Goal: Information Seeking & Learning: Learn about a topic

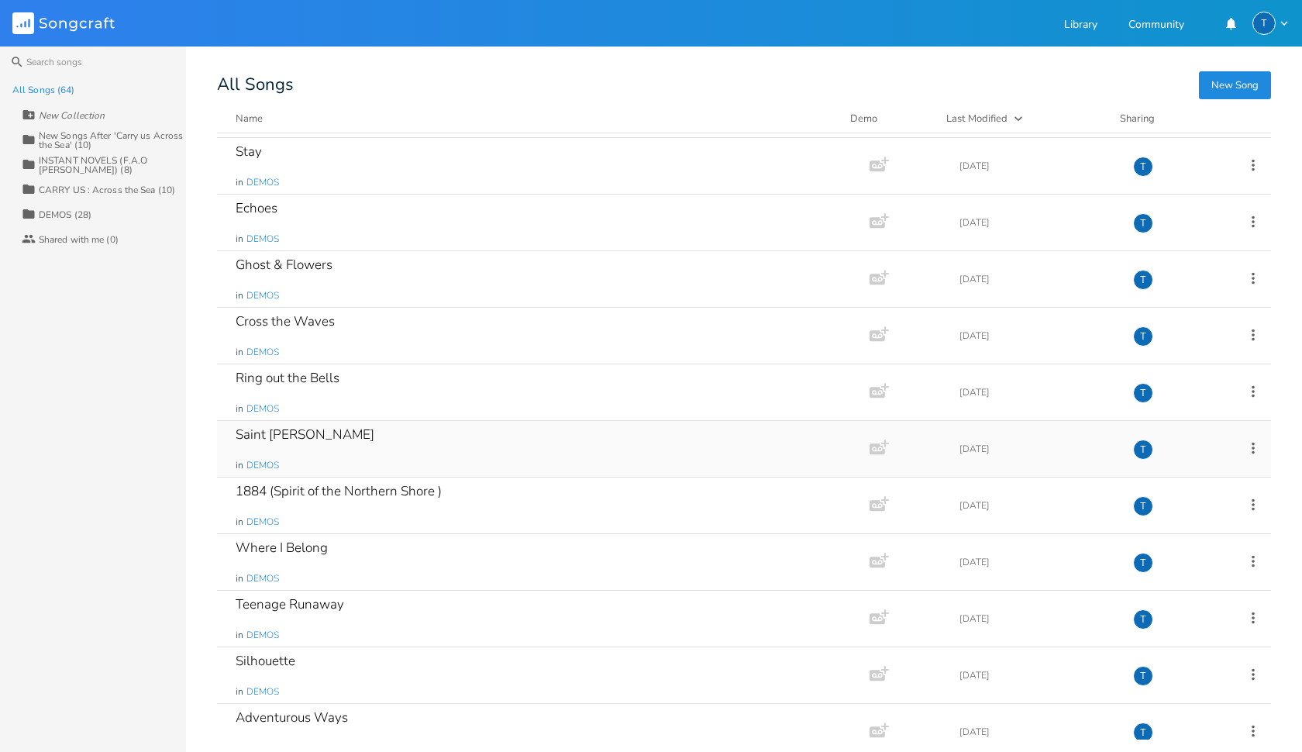
scroll to position [2992, 0]
click at [356, 497] on div "1884 (Spirit of the Northern Shore )" at bounding box center [339, 491] width 206 height 13
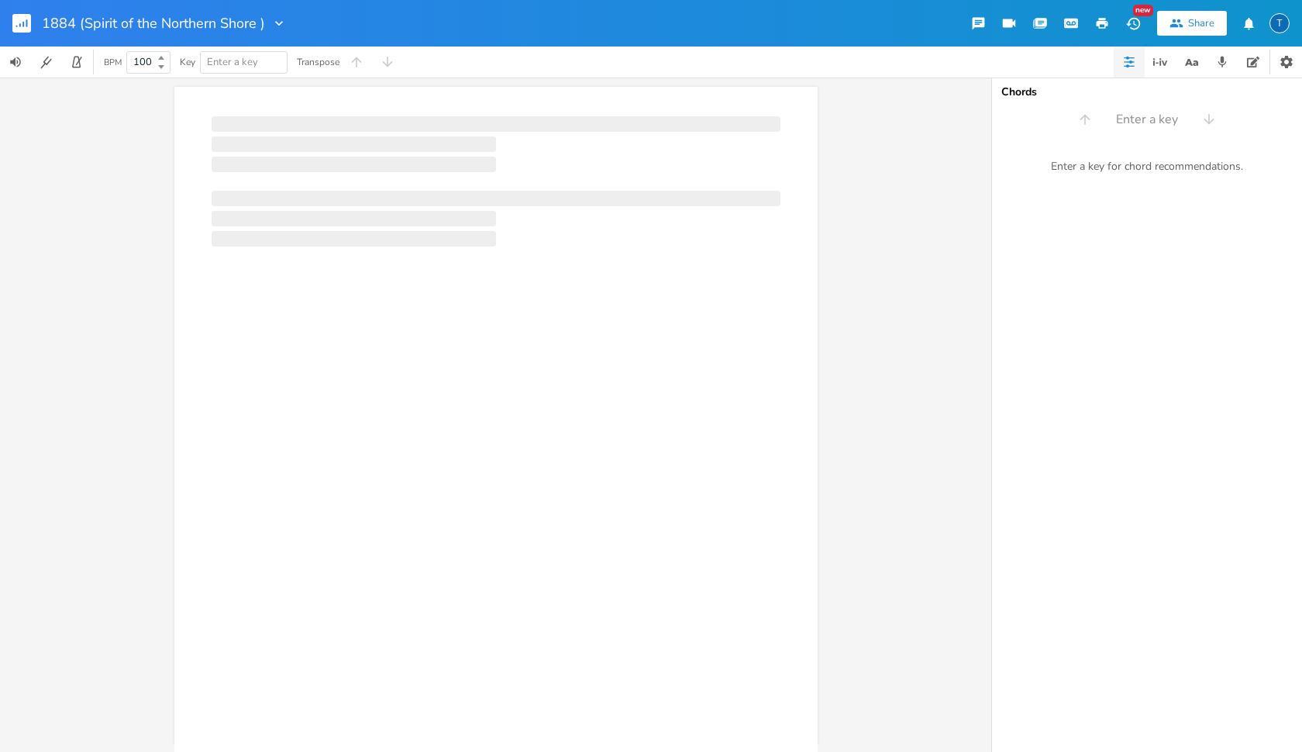
scroll to position [0, 1]
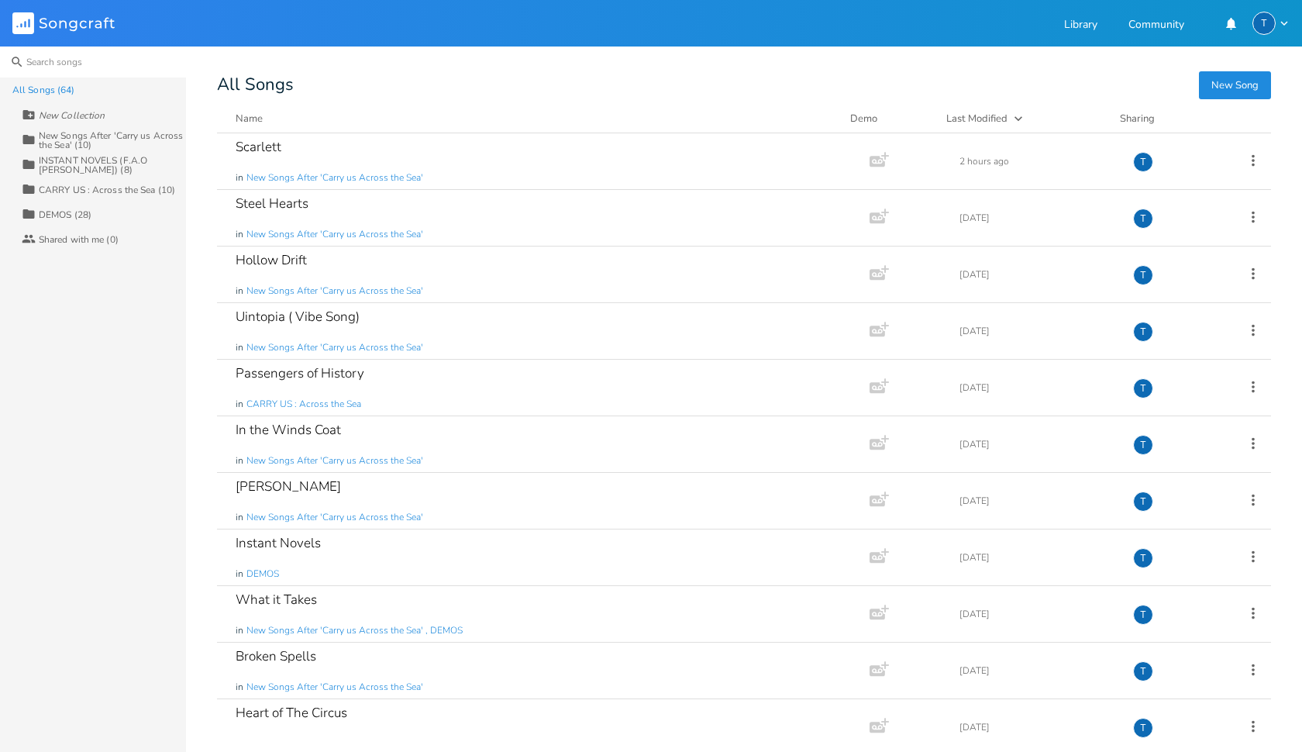
click at [68, 54] on input at bounding box center [93, 61] width 186 height 31
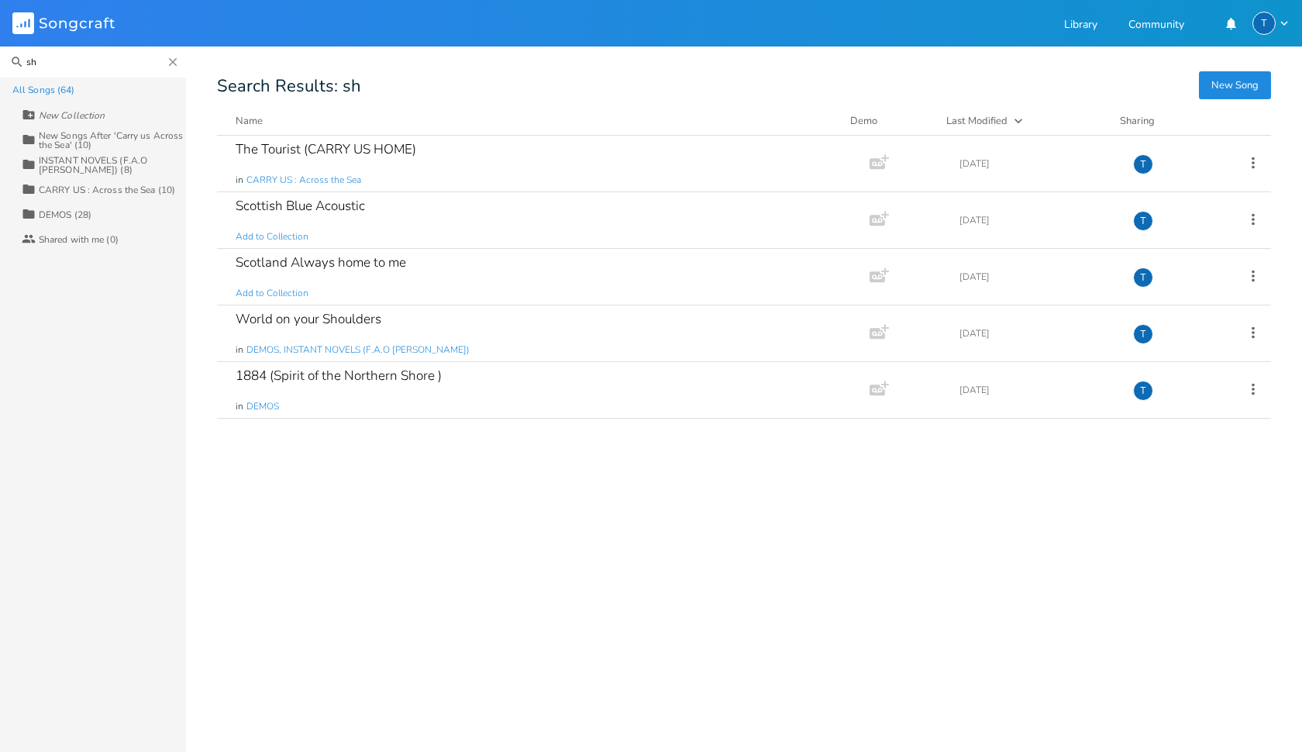
type input "s"
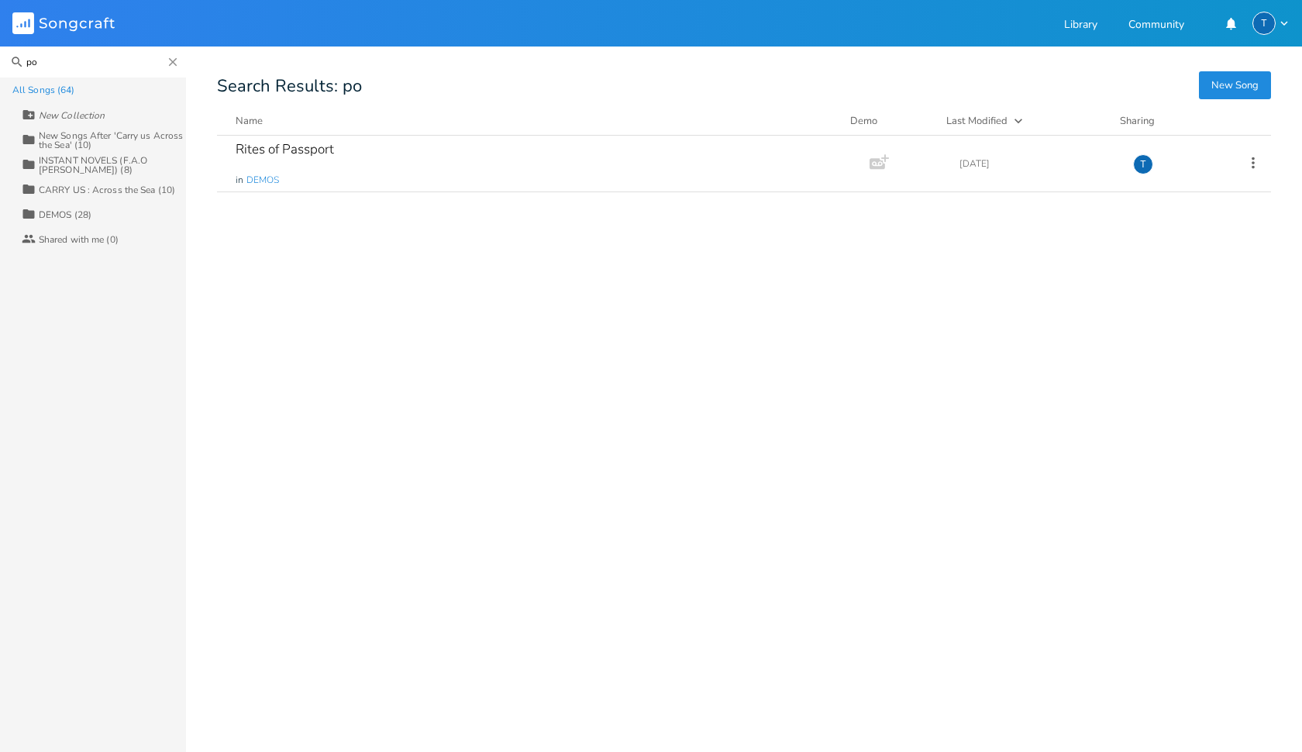
type input "p"
type input "shore"
click at [422, 153] on div "1884 (Spirit of the Northern Shore )" at bounding box center [339, 149] width 206 height 13
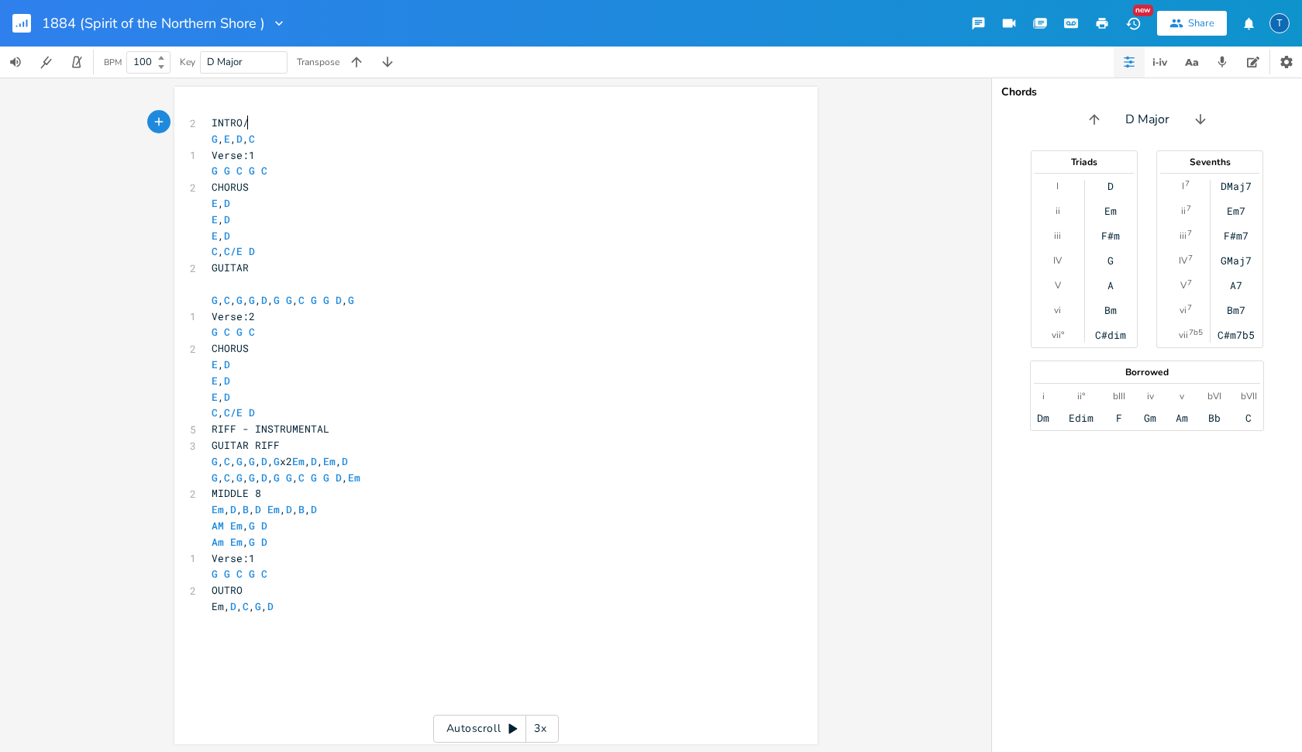
scroll to position [0, 1]
click at [25, 25] on rect "button" at bounding box center [21, 23] width 19 height 19
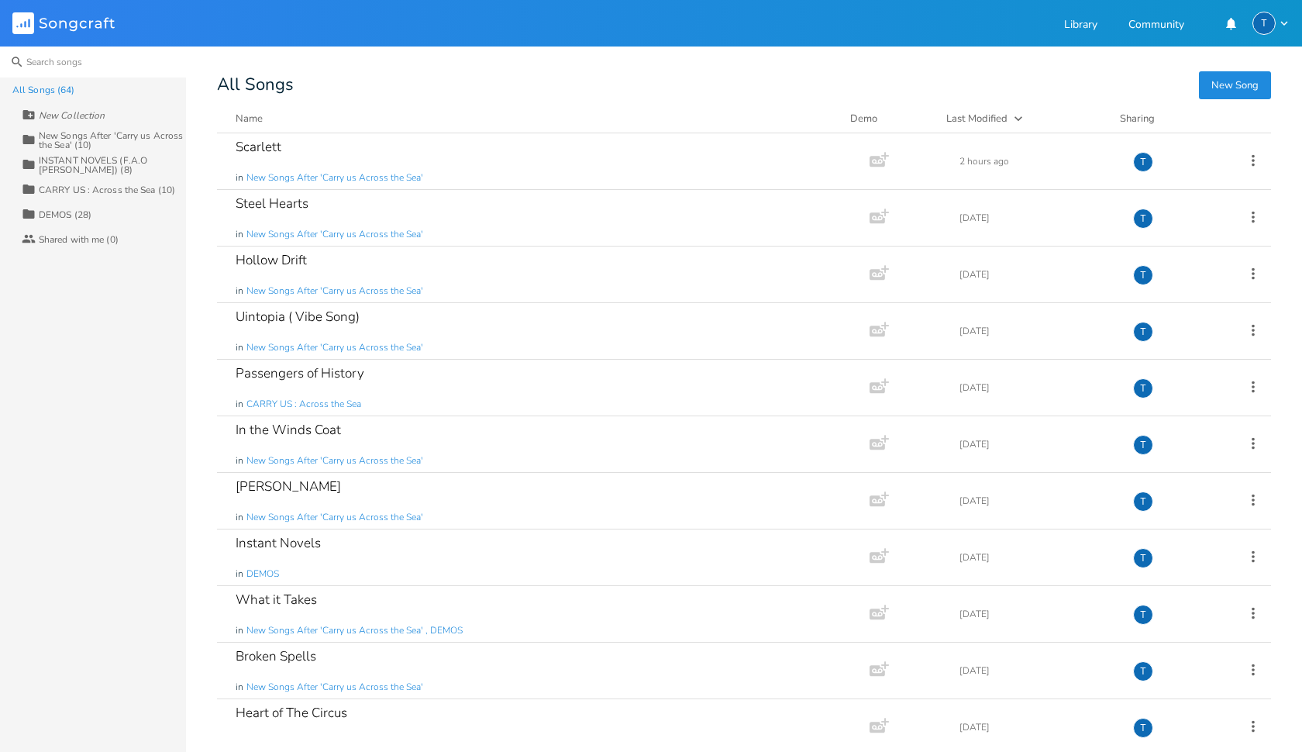
click at [60, 63] on input at bounding box center [93, 61] width 186 height 31
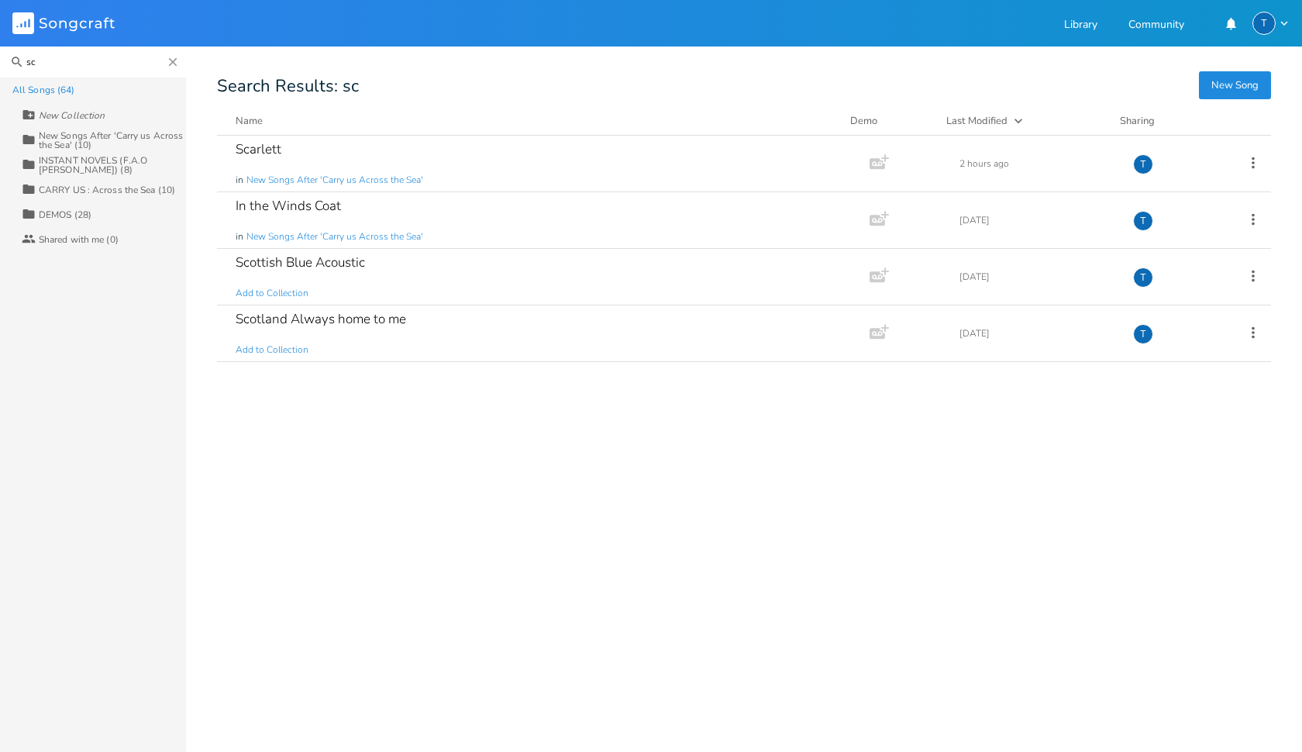
type input "s"
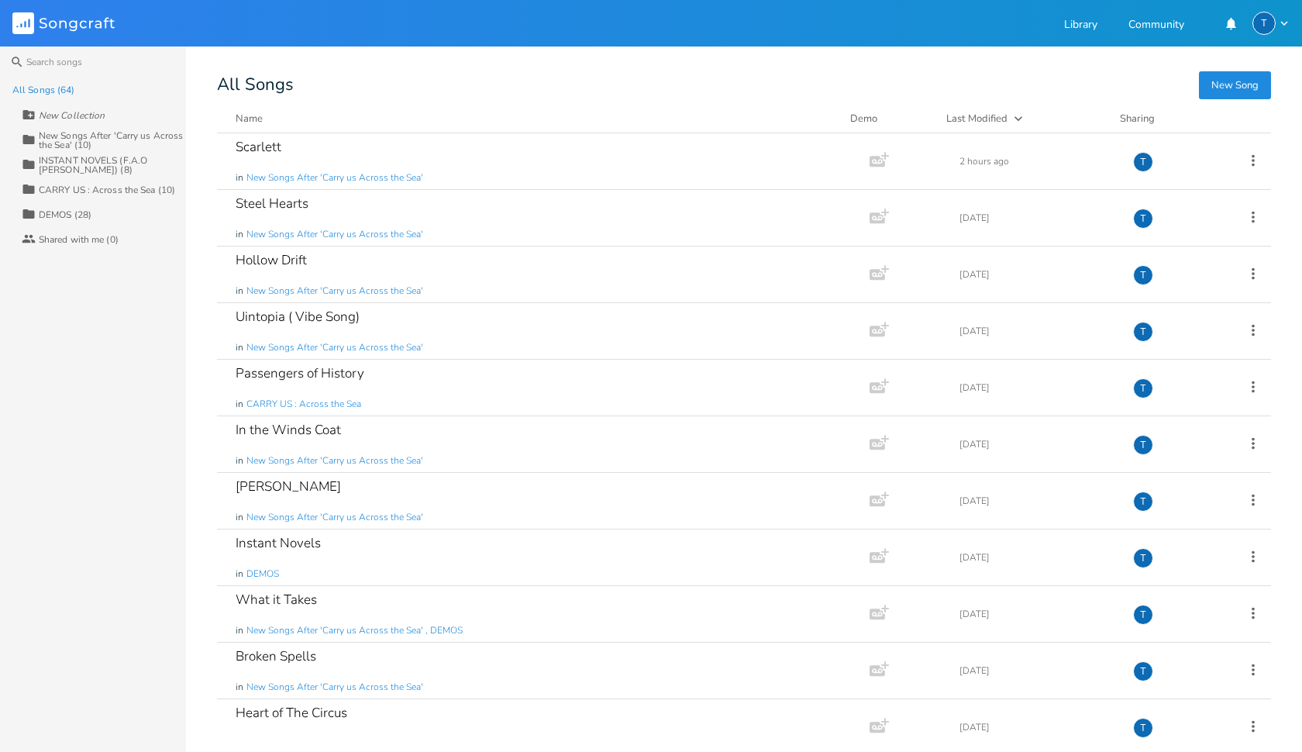
click at [113, 194] on div "CARRY US : Across the Sea (10)" at bounding box center [107, 189] width 136 height 9
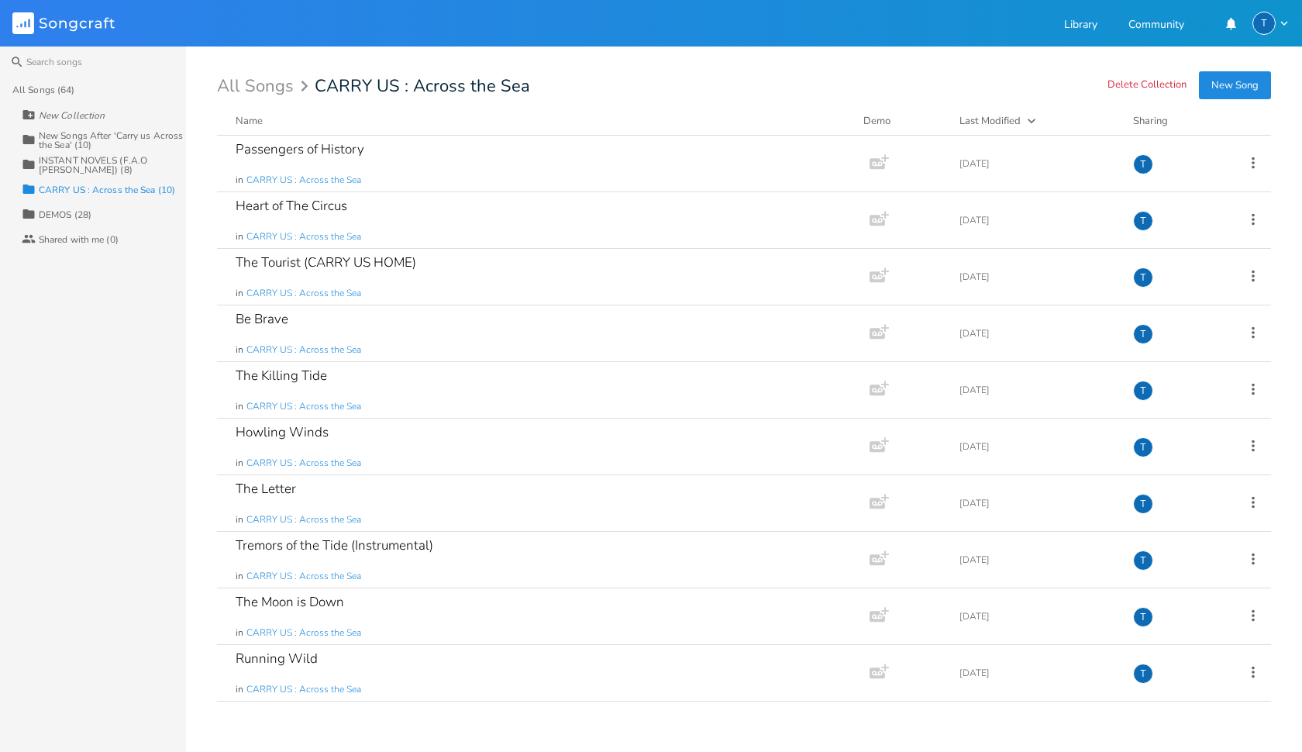
click at [85, 166] on div "INSTANT NOVELS (F.A.O [PERSON_NAME]) (8)" at bounding box center [112, 165] width 147 height 19
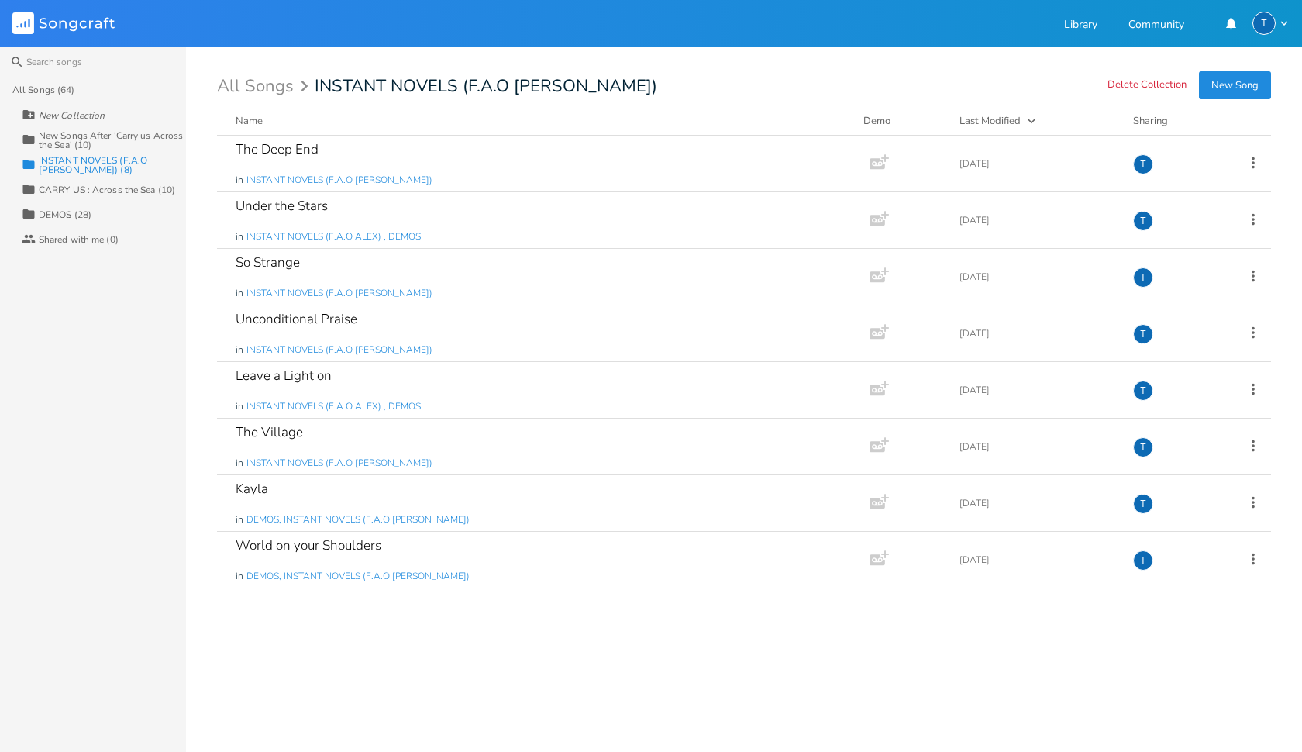
click at [108, 138] on div "New Songs After 'Carry us Across the Sea' (10)" at bounding box center [112, 140] width 147 height 19
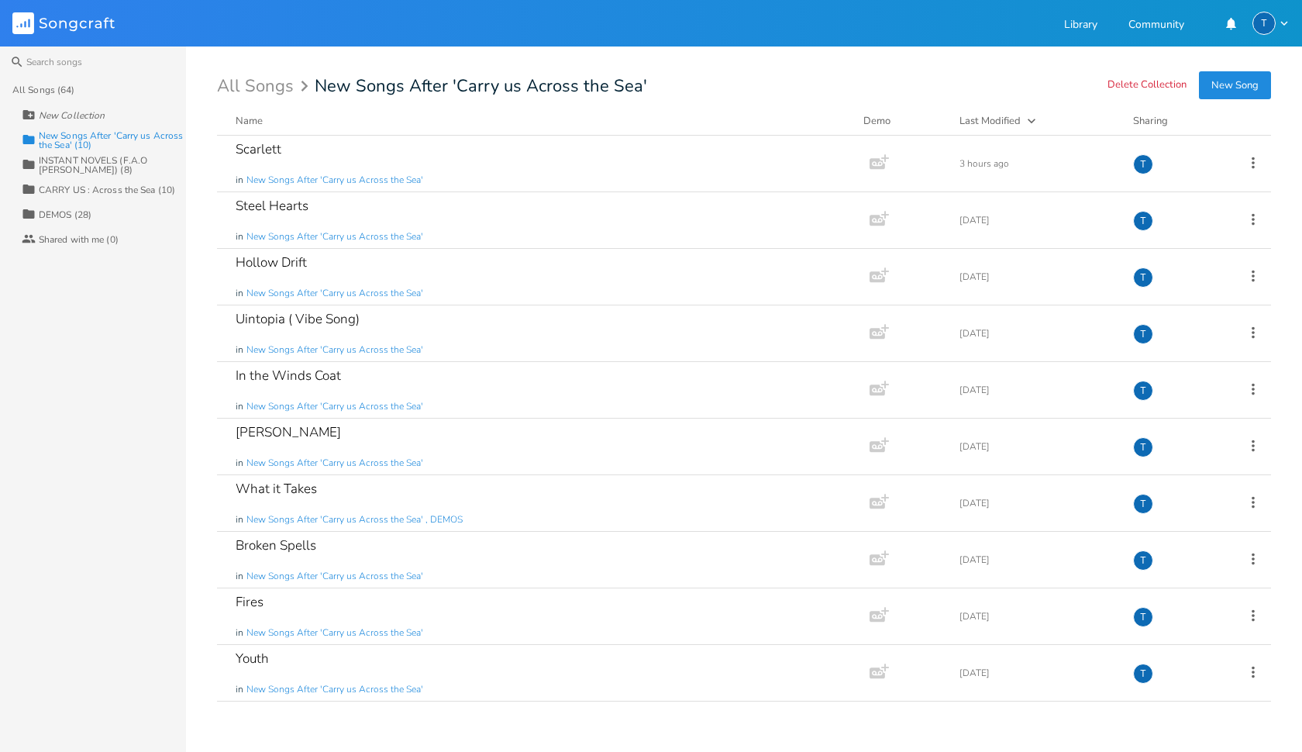
click at [64, 212] on div "DEMOS (28)" at bounding box center [65, 214] width 53 height 9
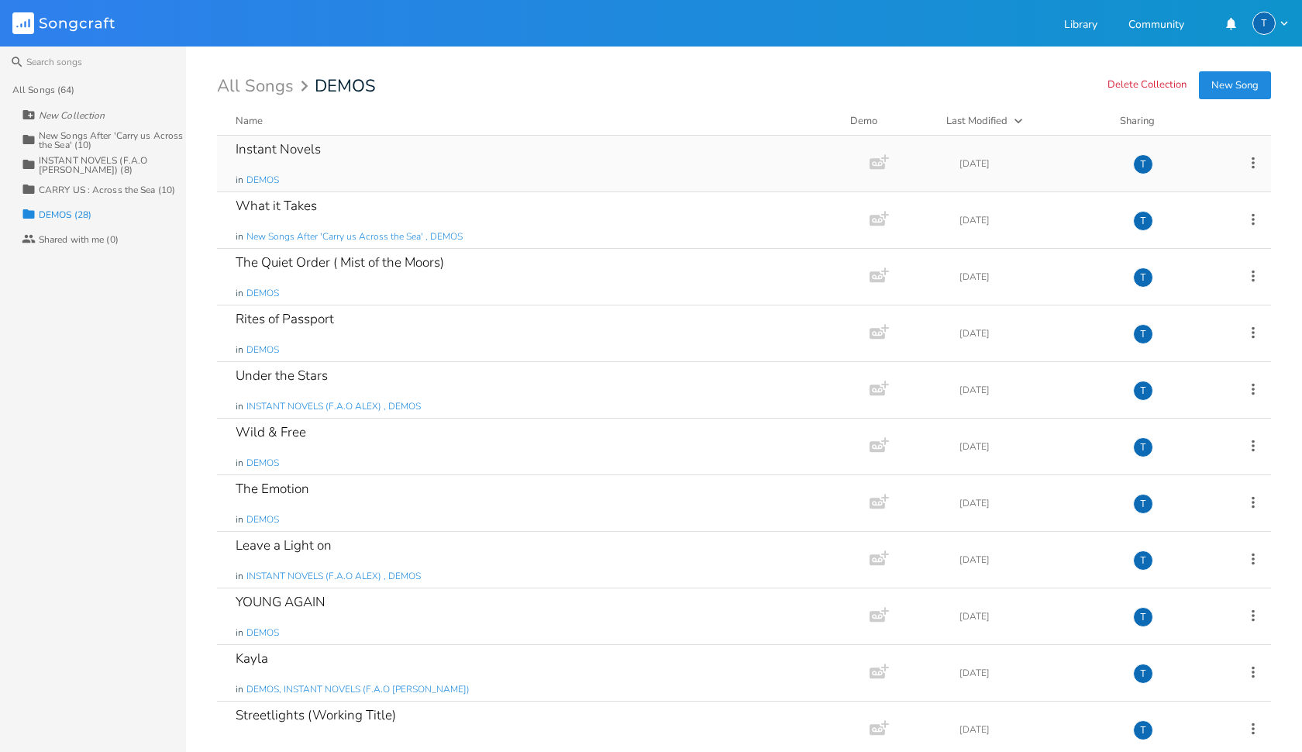
click at [301, 166] on div "Instant Novels in DEMOS" at bounding box center [540, 164] width 609 height 56
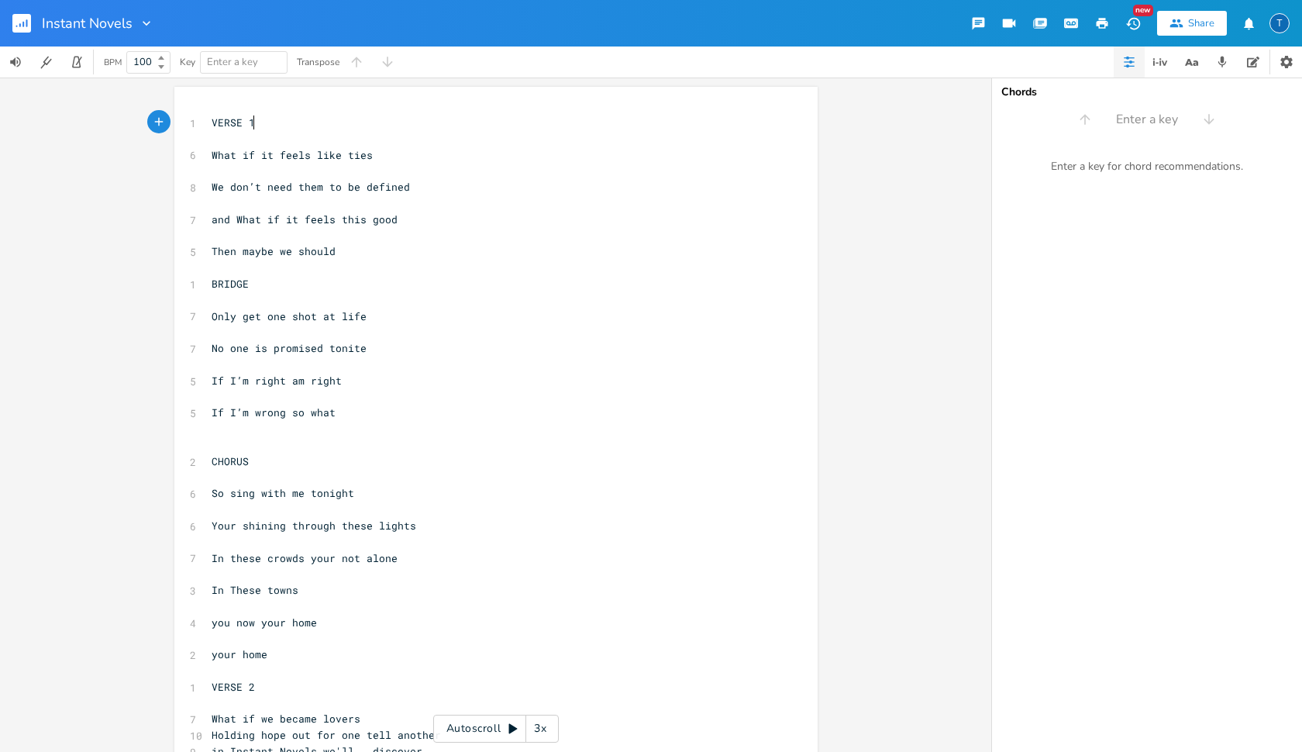
scroll to position [0, 1]
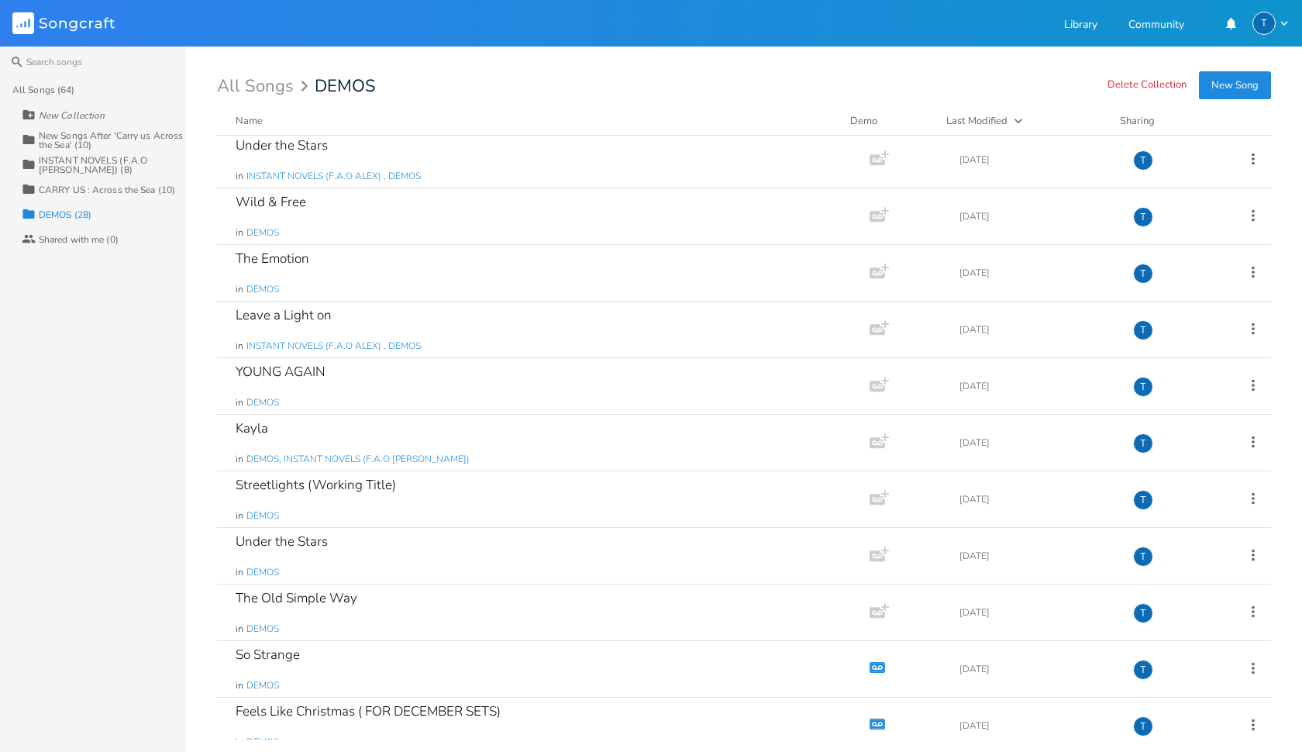
scroll to position [240, 0]
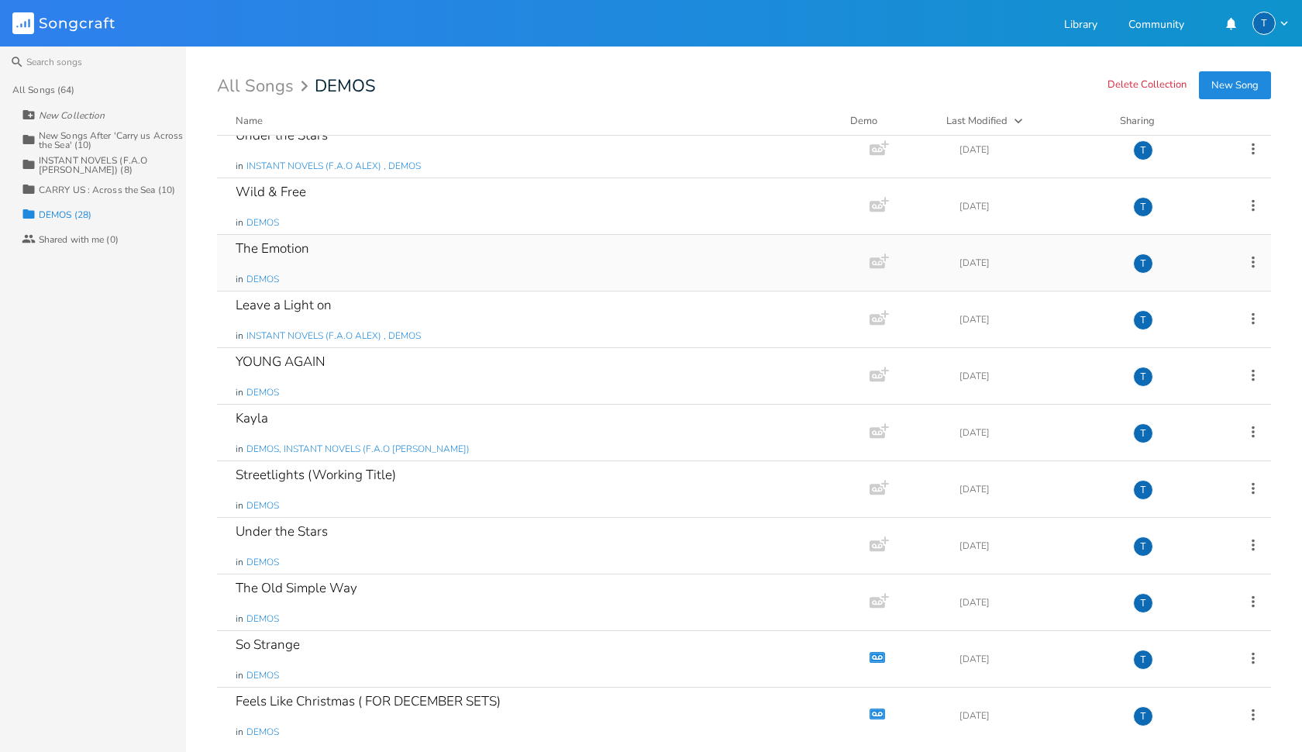
click at [302, 248] on div "The Emotion" at bounding box center [273, 248] width 74 height 13
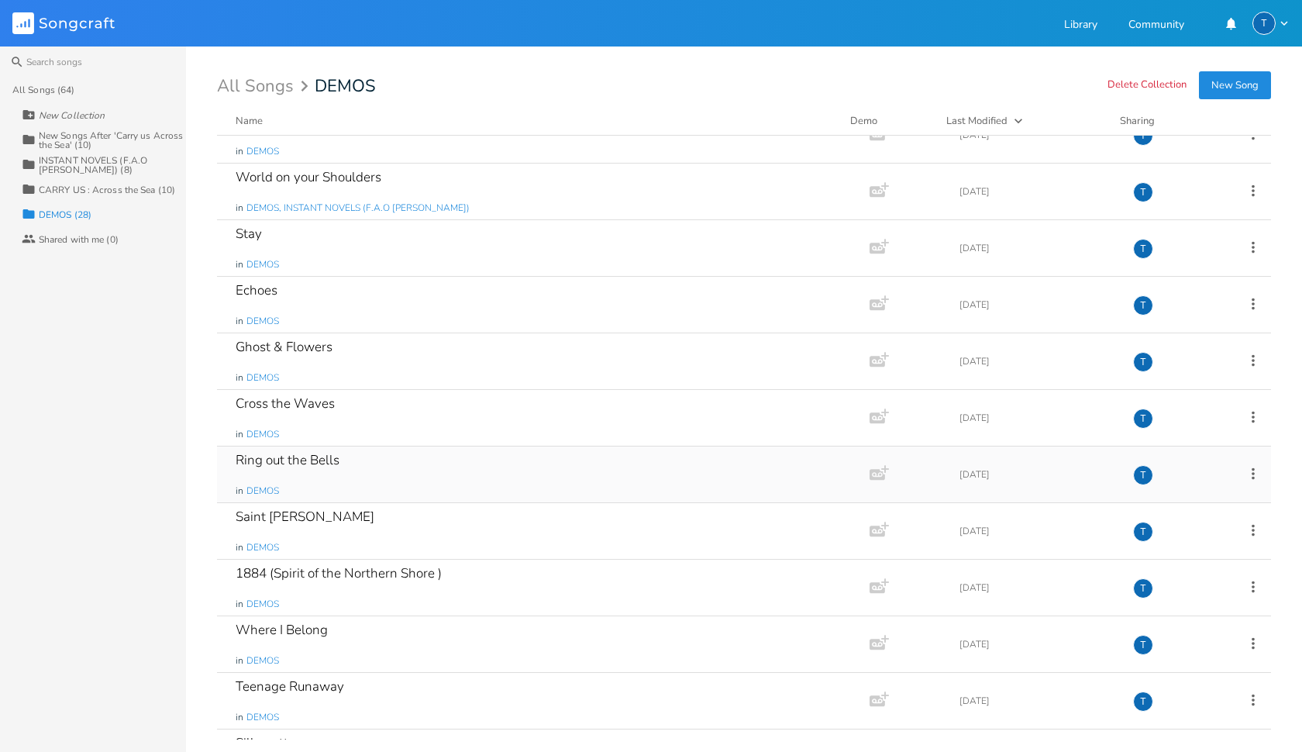
scroll to position [887, 0]
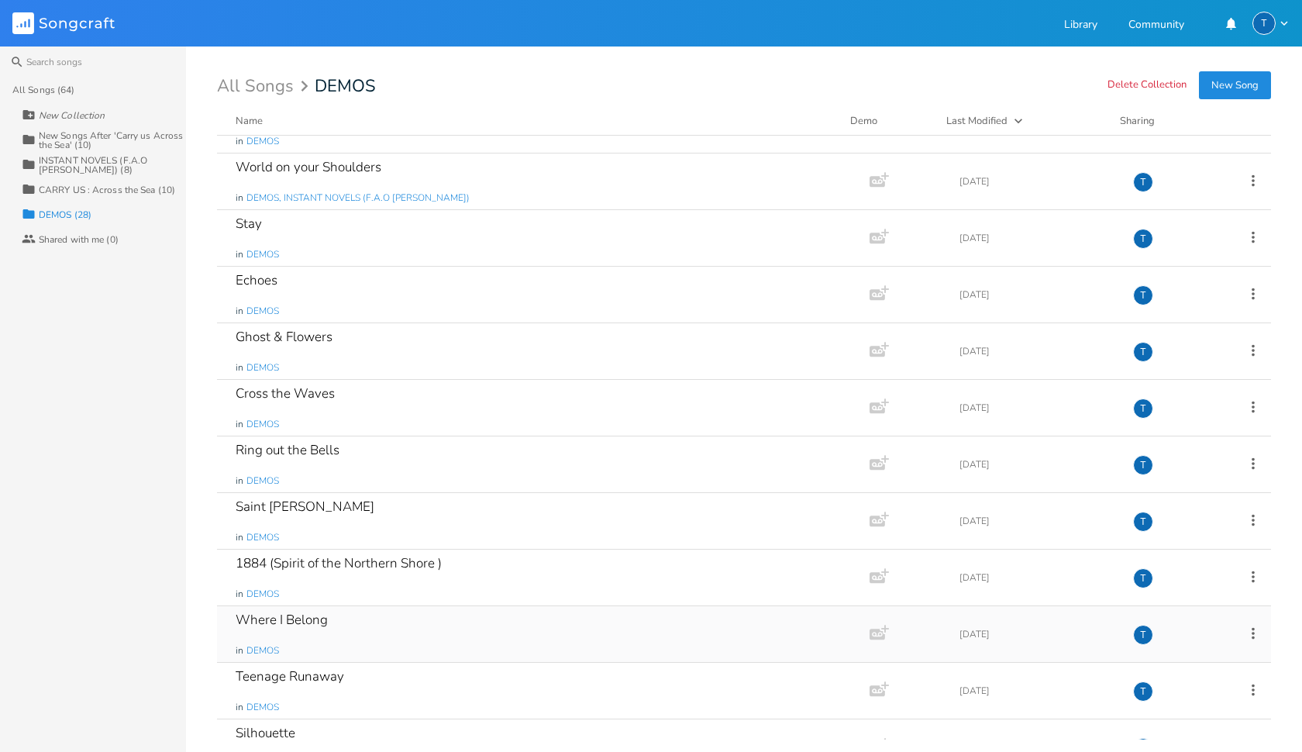
click at [312, 621] on div "Where I Belong" at bounding box center [282, 619] width 92 height 13
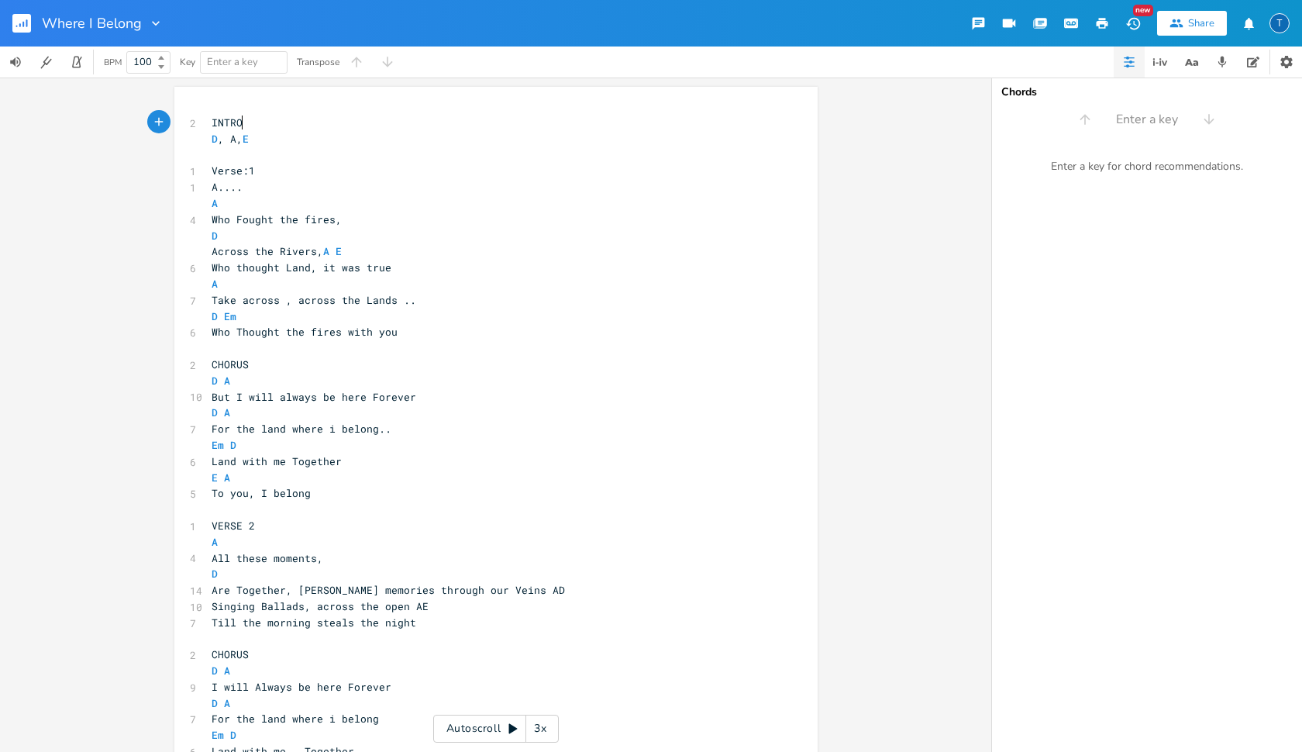
scroll to position [0, 1]
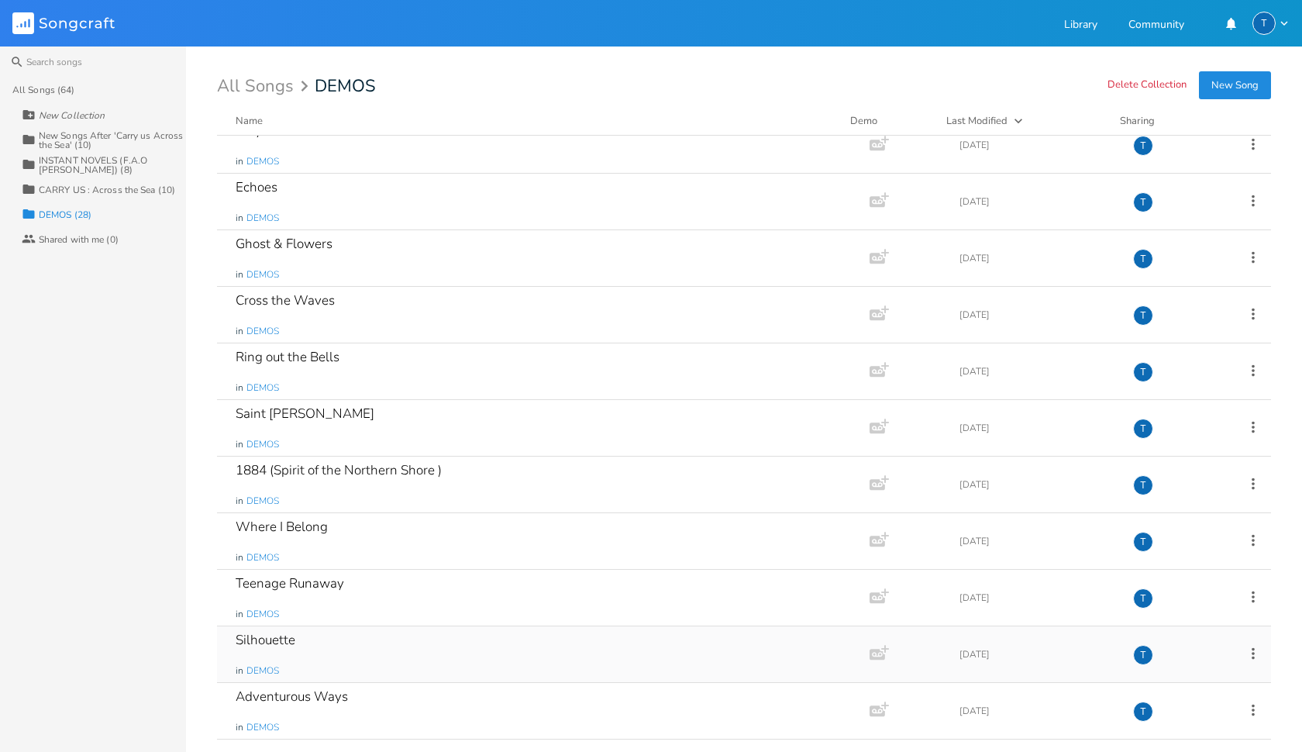
click at [342, 645] on div "Silhouette in DEMOS" at bounding box center [540, 654] width 609 height 56
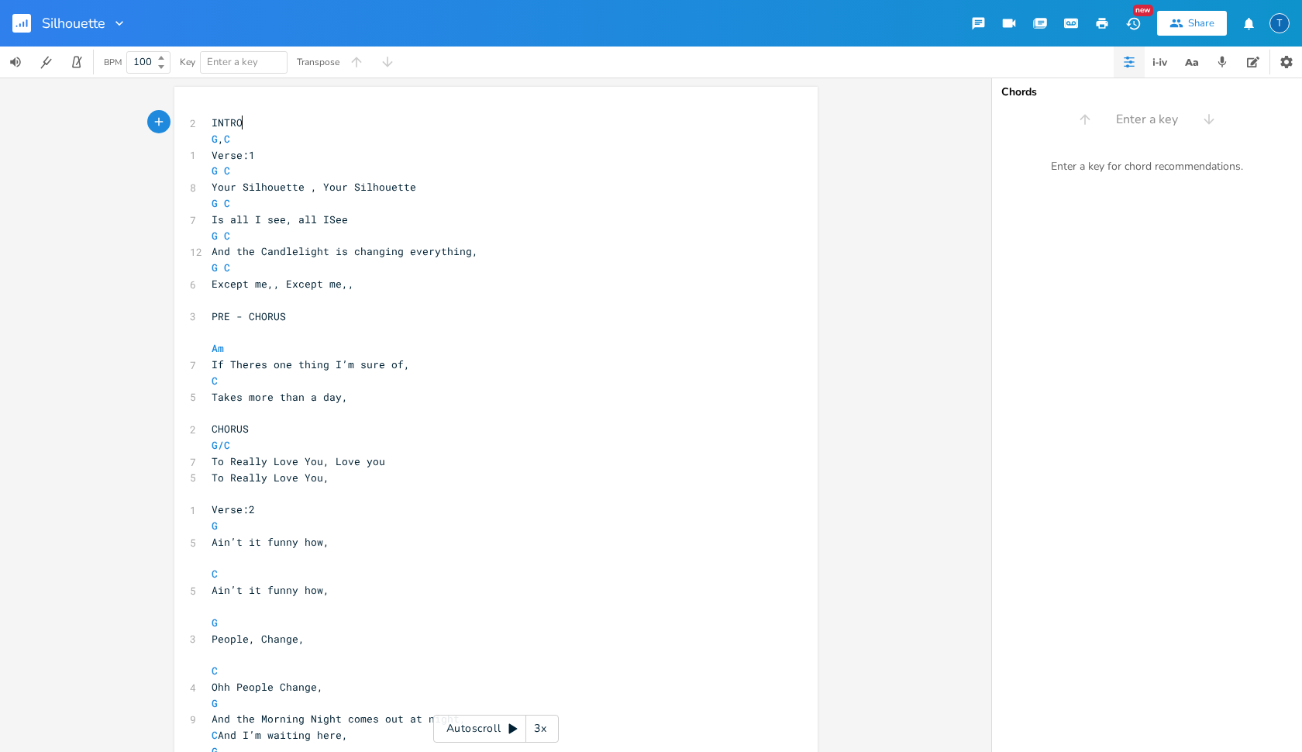
scroll to position [0, 1]
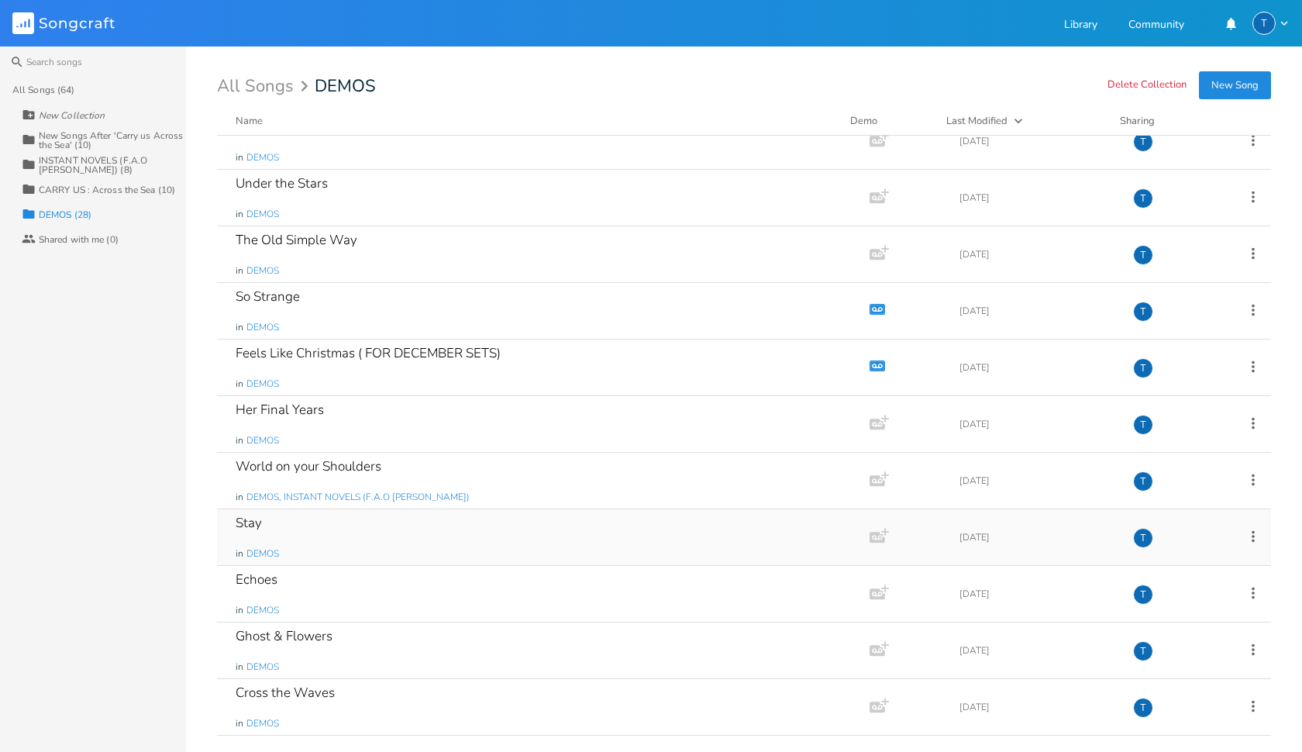
scroll to position [591, 0]
click at [352, 361] on div "Feels Like Christmas ( FOR DECEMBER SETS) in DEMOS" at bounding box center [540, 364] width 609 height 56
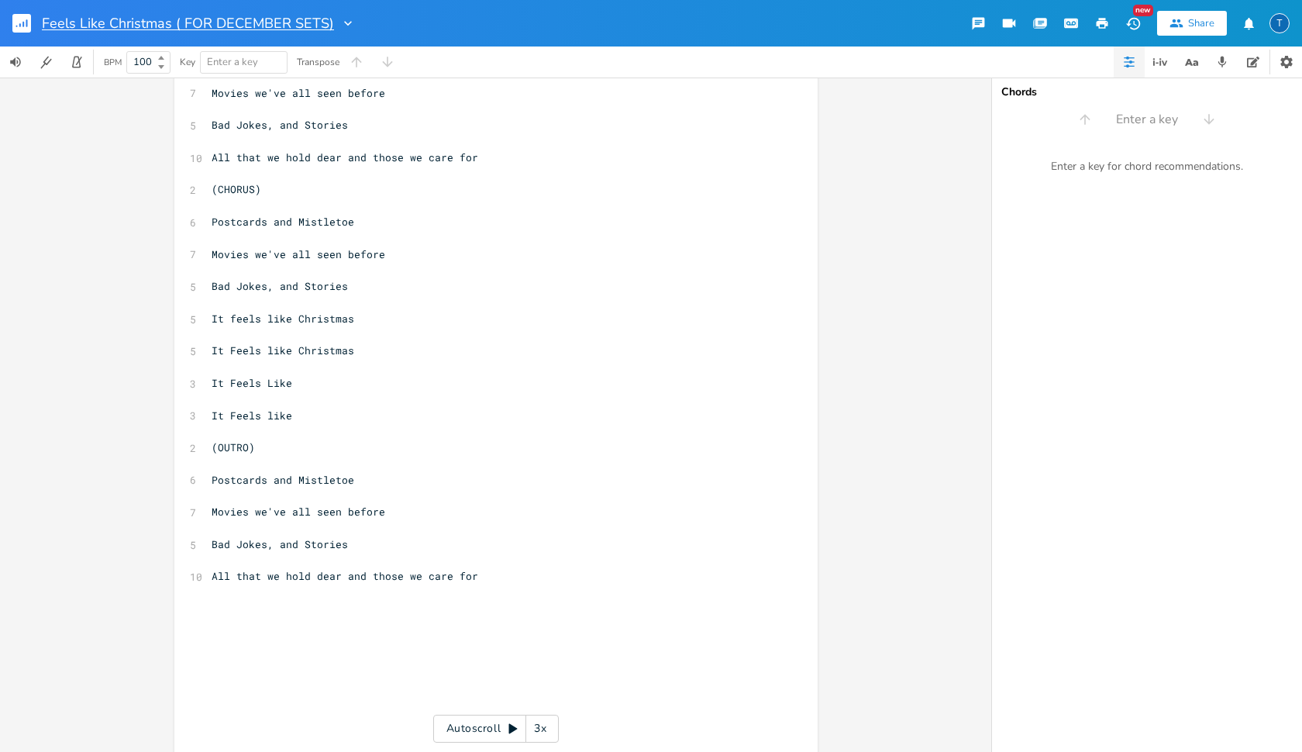
scroll to position [1254, 0]
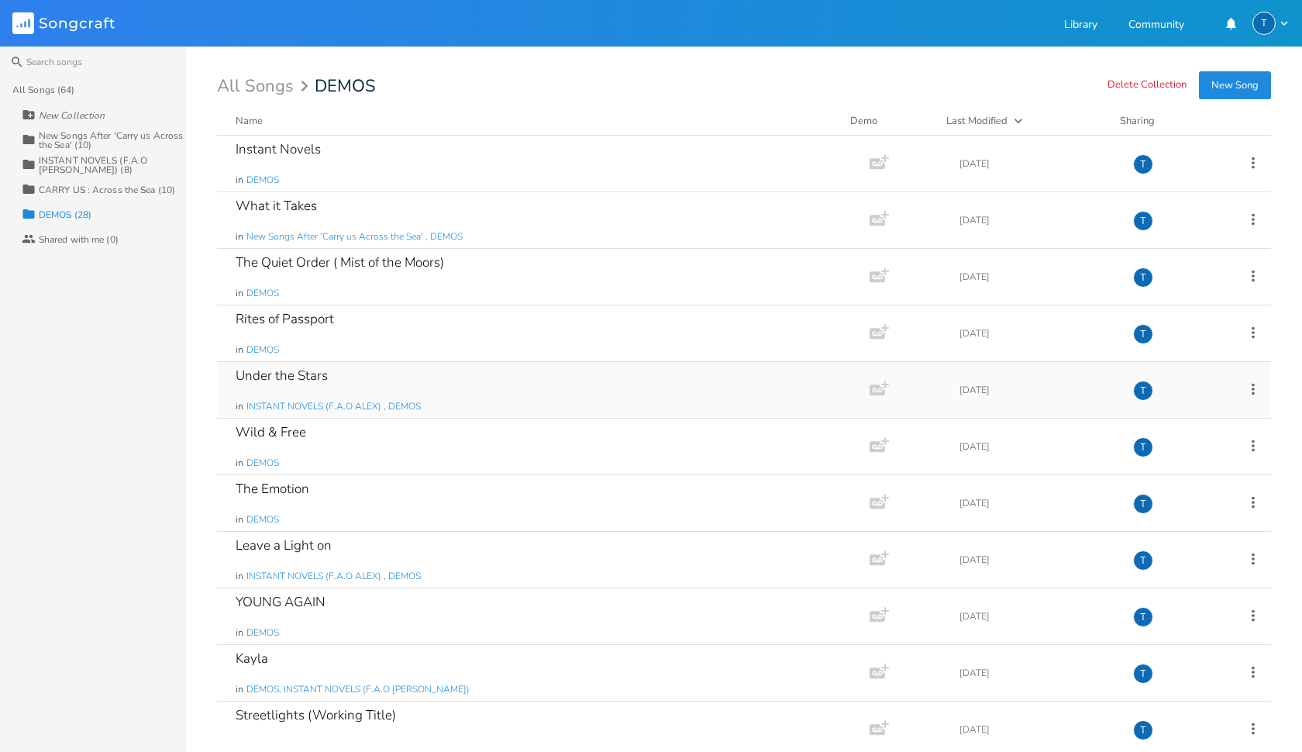
click at [373, 390] on div "Under the Stars in INSTANT NOVELS (F.A.O ALEX) , DEMOS" at bounding box center [540, 390] width 609 height 56
click at [326, 169] on div "Instant Novels in DEMOS" at bounding box center [540, 164] width 609 height 56
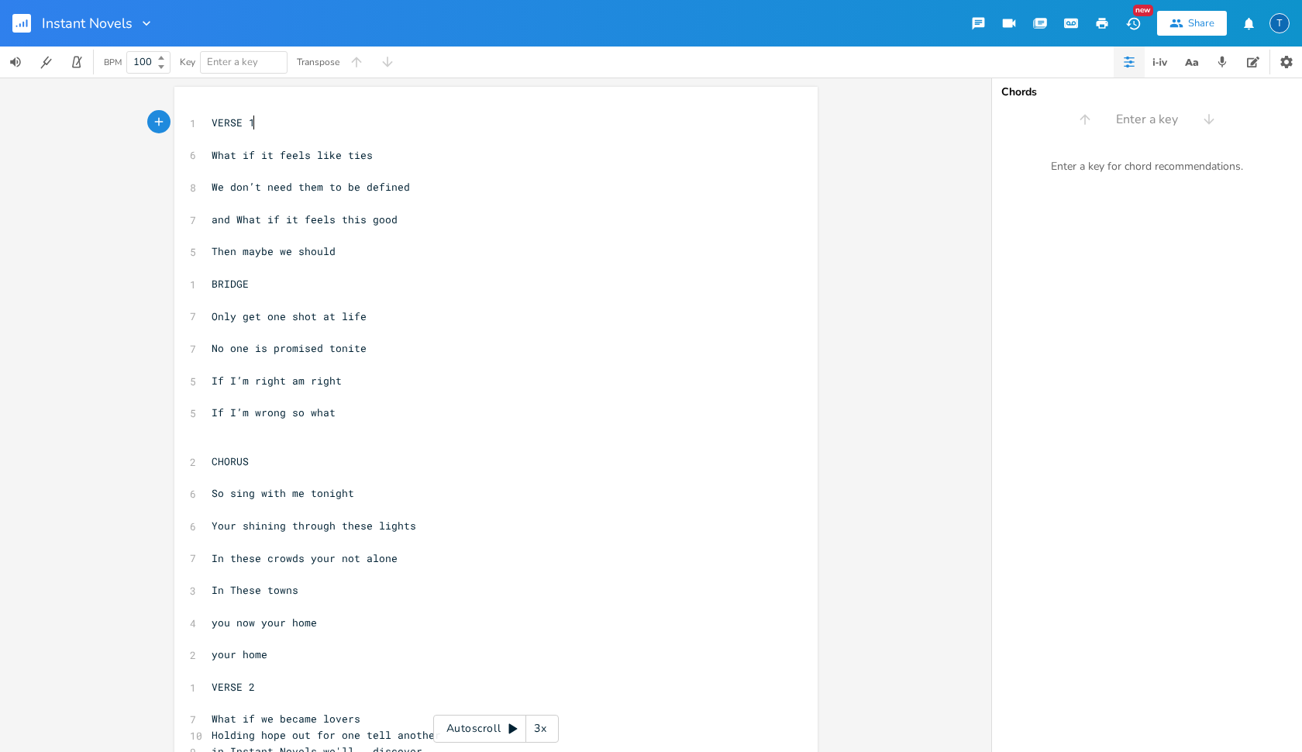
scroll to position [0, 1]
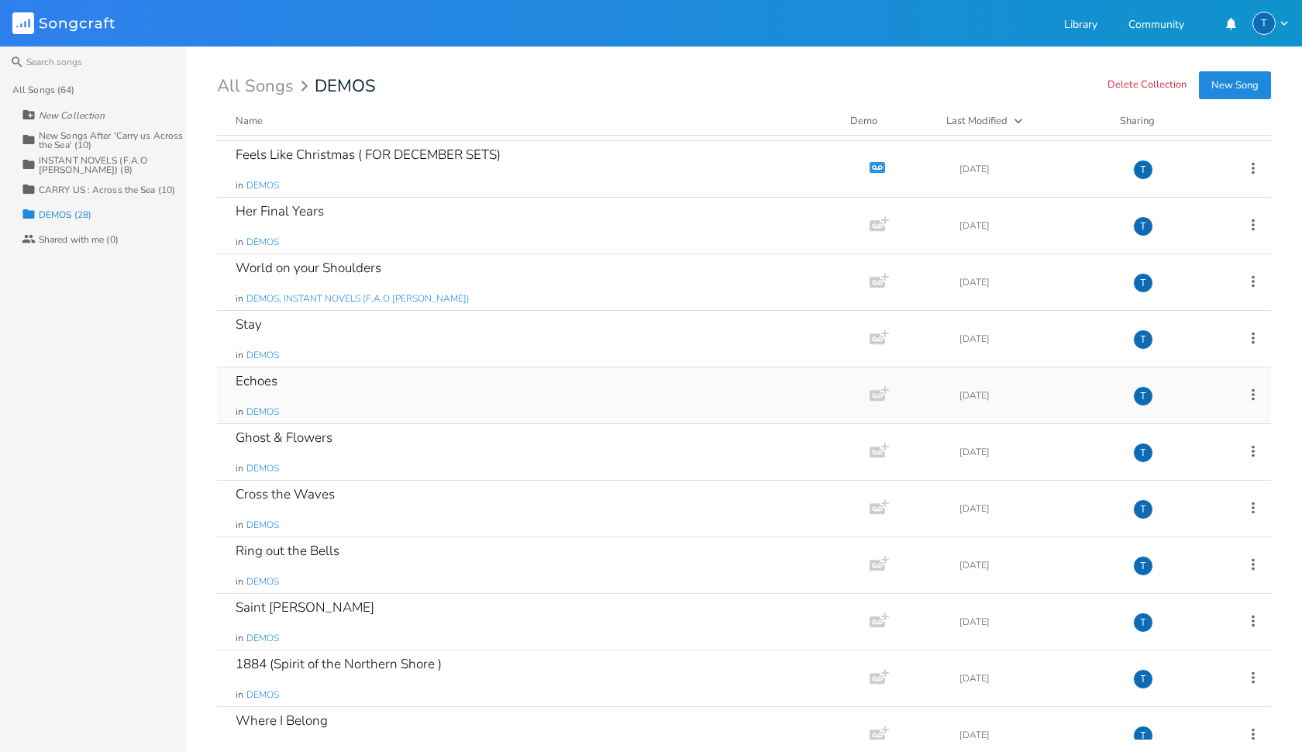
scroll to position [788, 0]
click at [438, 439] on div "Ghost & Flowers in DEMOS" at bounding box center [540, 450] width 609 height 56
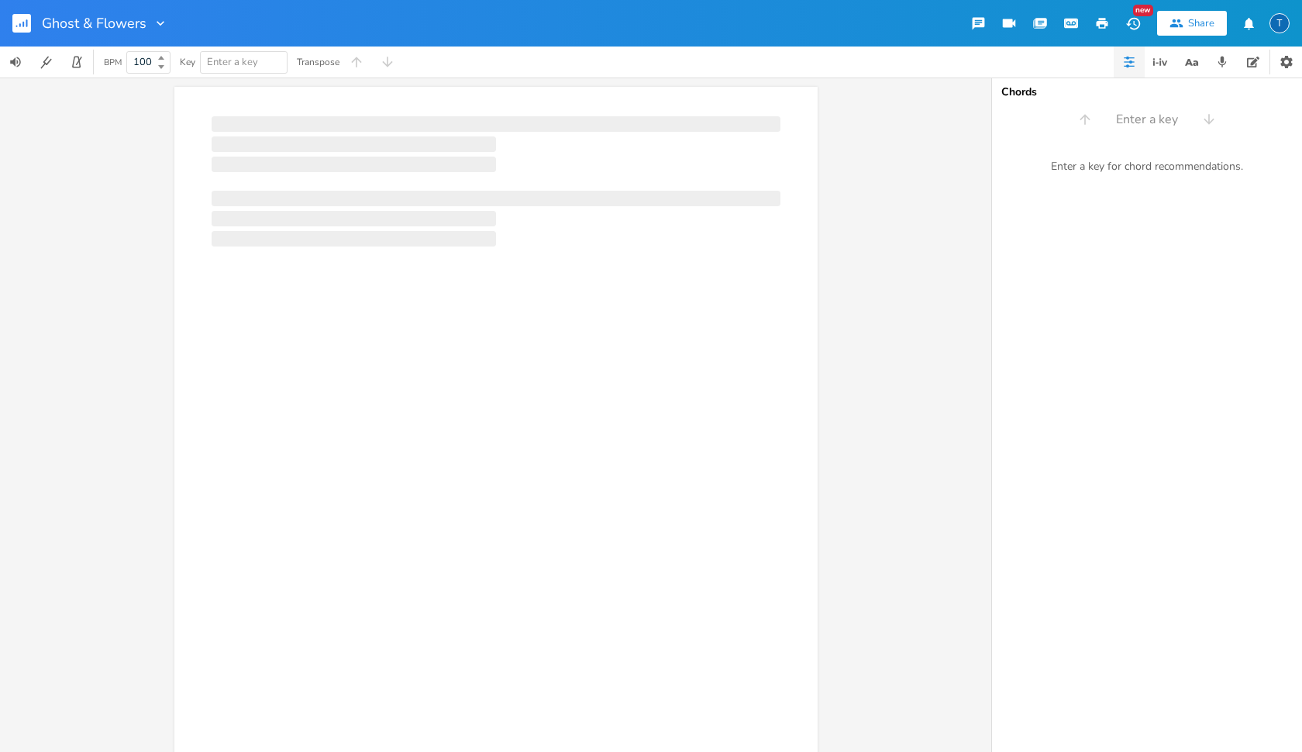
scroll to position [0, 1]
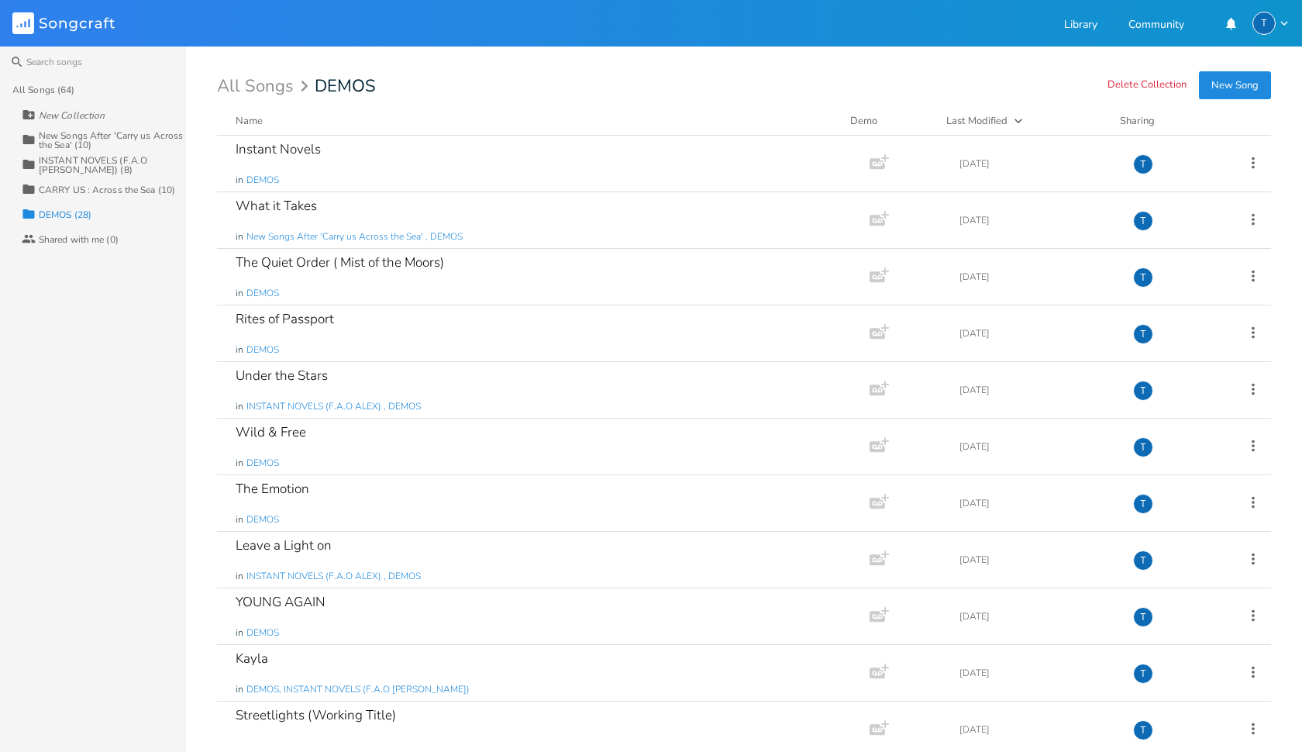
click at [81, 120] on div "New Collection" at bounding box center [72, 115] width 66 height 9
click at [74, 98] on div "All Songs (64)" at bounding box center [99, 89] width 174 height 25
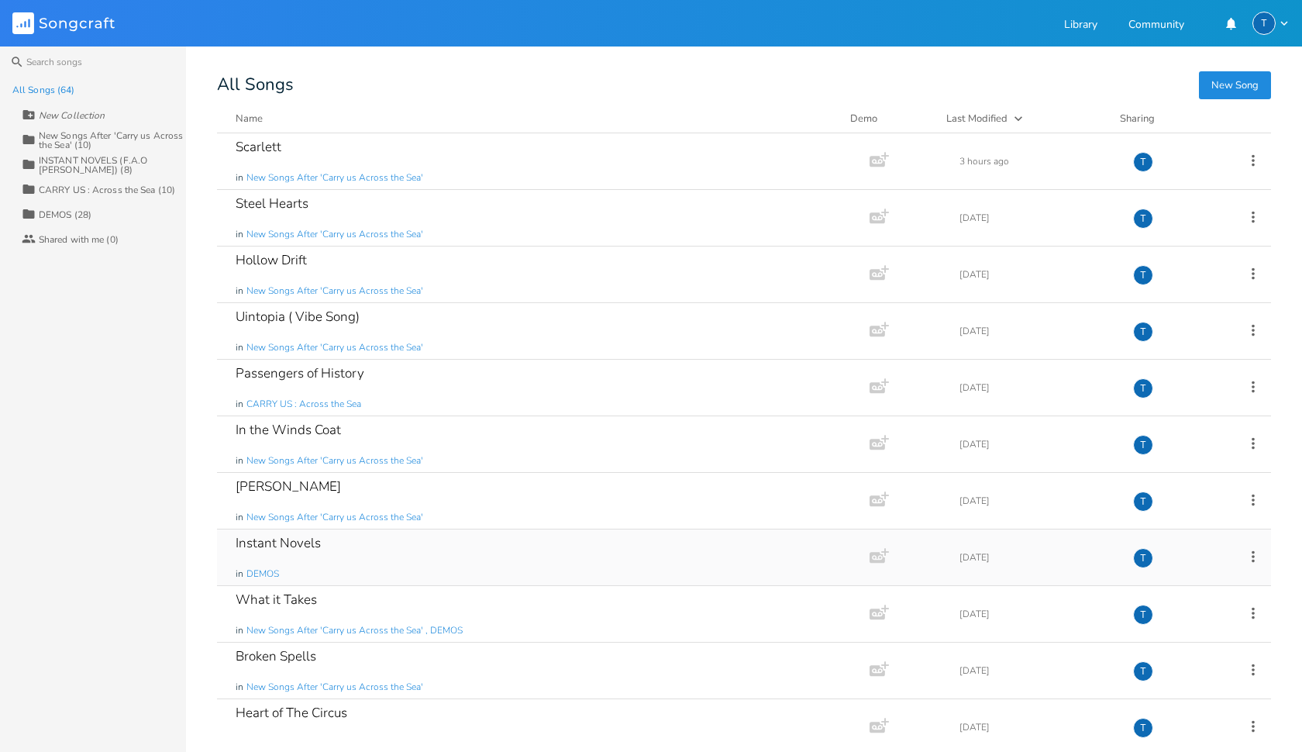
click at [384, 576] on div "Instant Novels in DEMOS" at bounding box center [540, 557] width 609 height 56
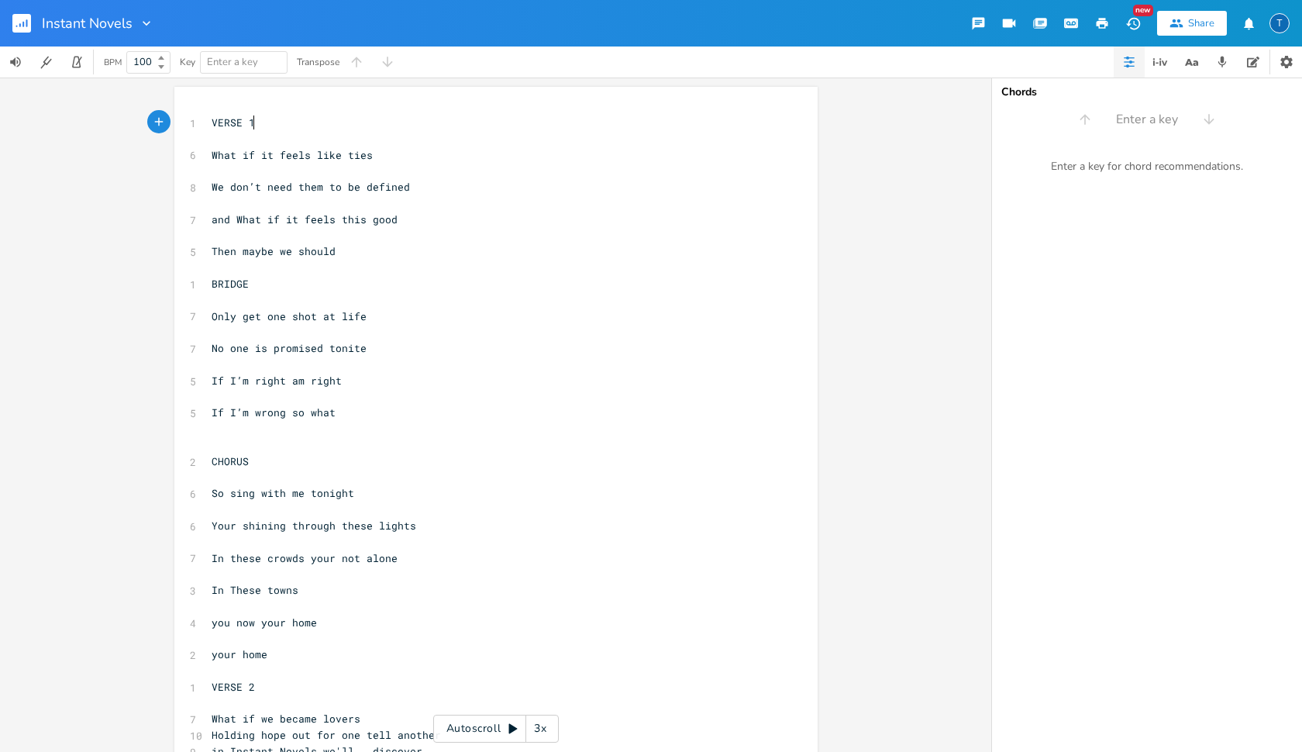
scroll to position [0, 1]
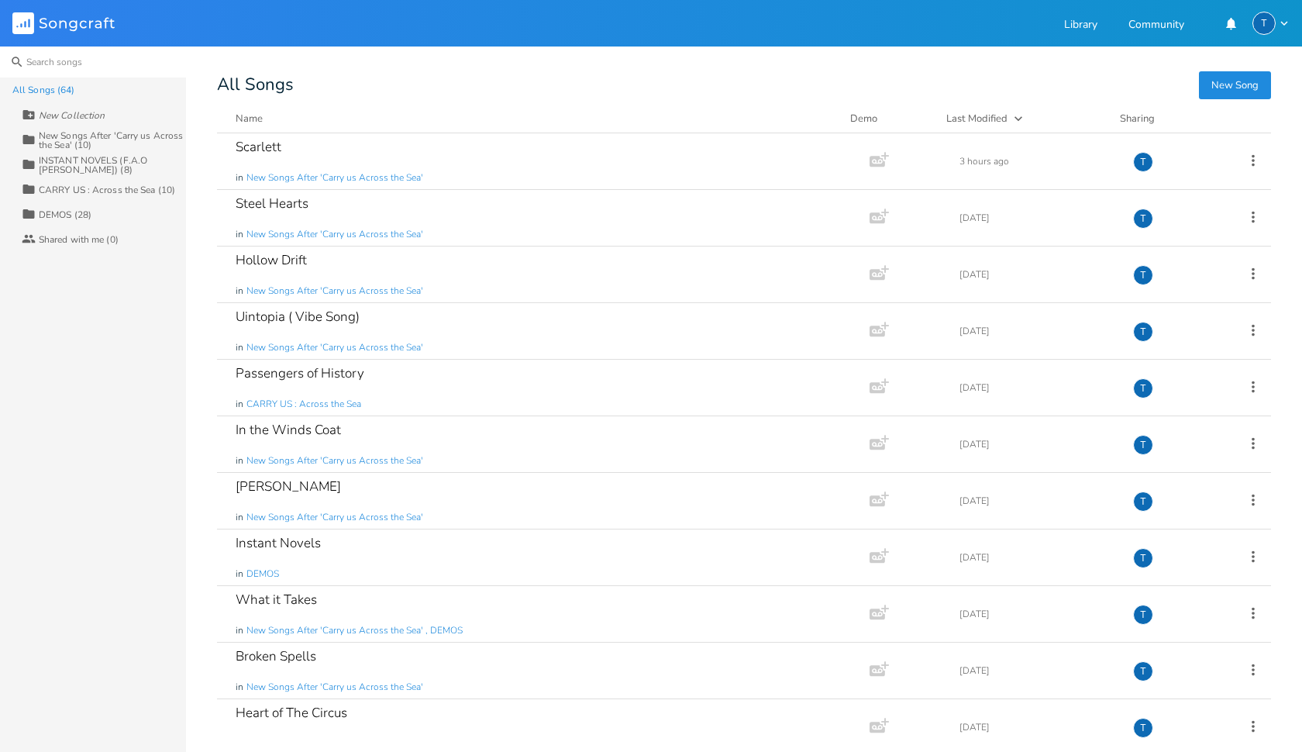
click at [83, 66] on input at bounding box center [93, 61] width 186 height 31
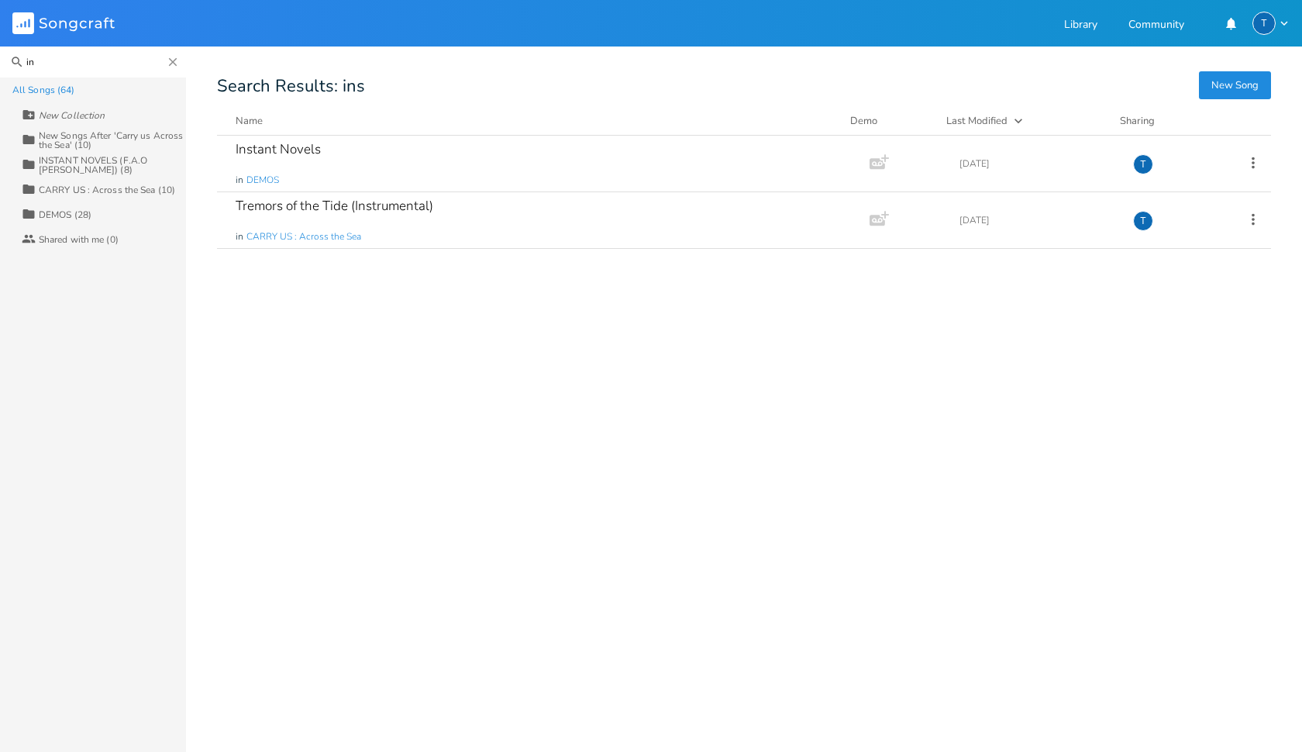
type input "i"
type input "under"
click at [363, 222] on div "Under the Stars in DEMOS" at bounding box center [540, 220] width 609 height 56
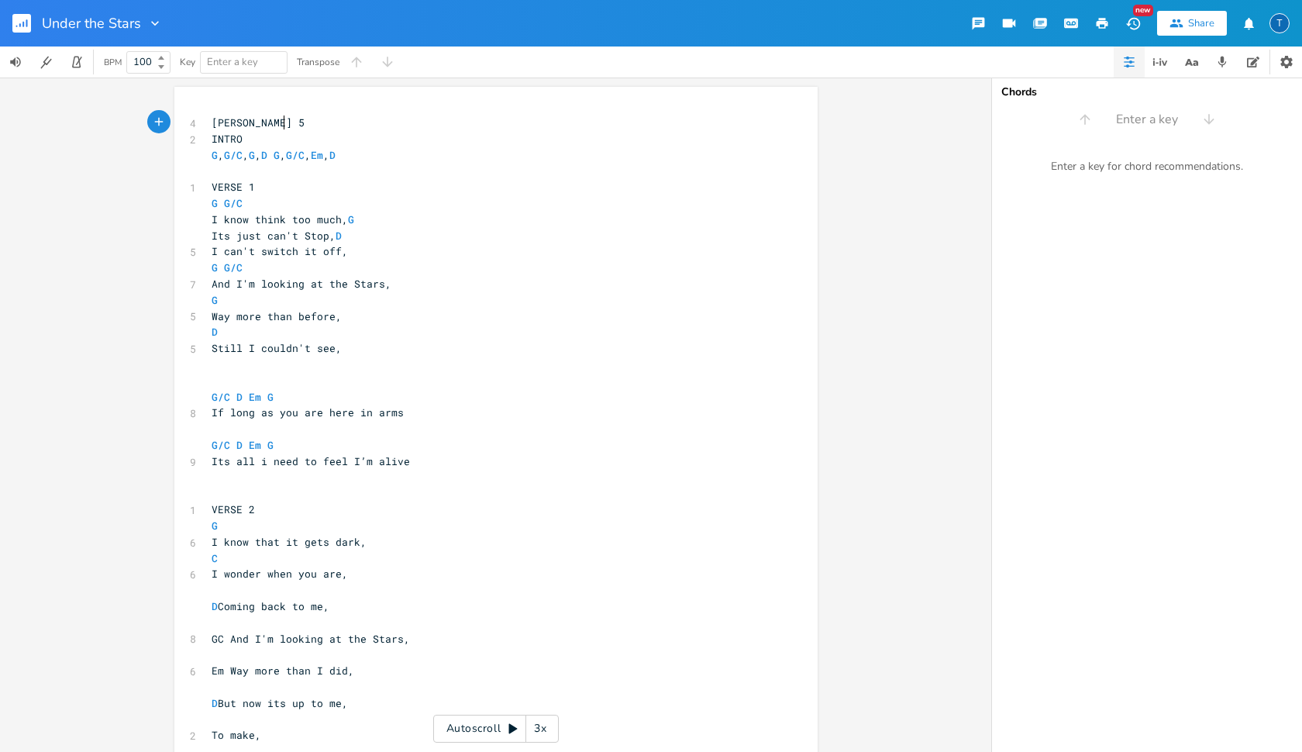
scroll to position [0, 1]
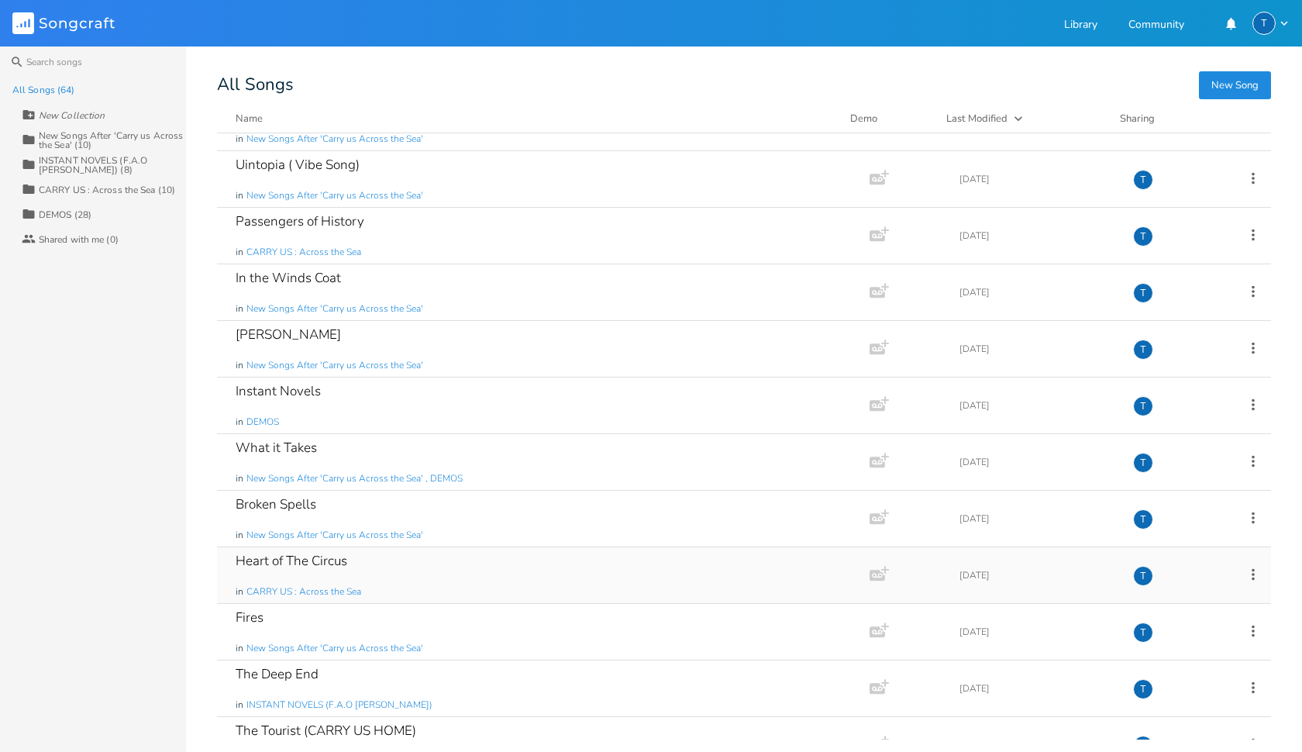
scroll to position [291, 0]
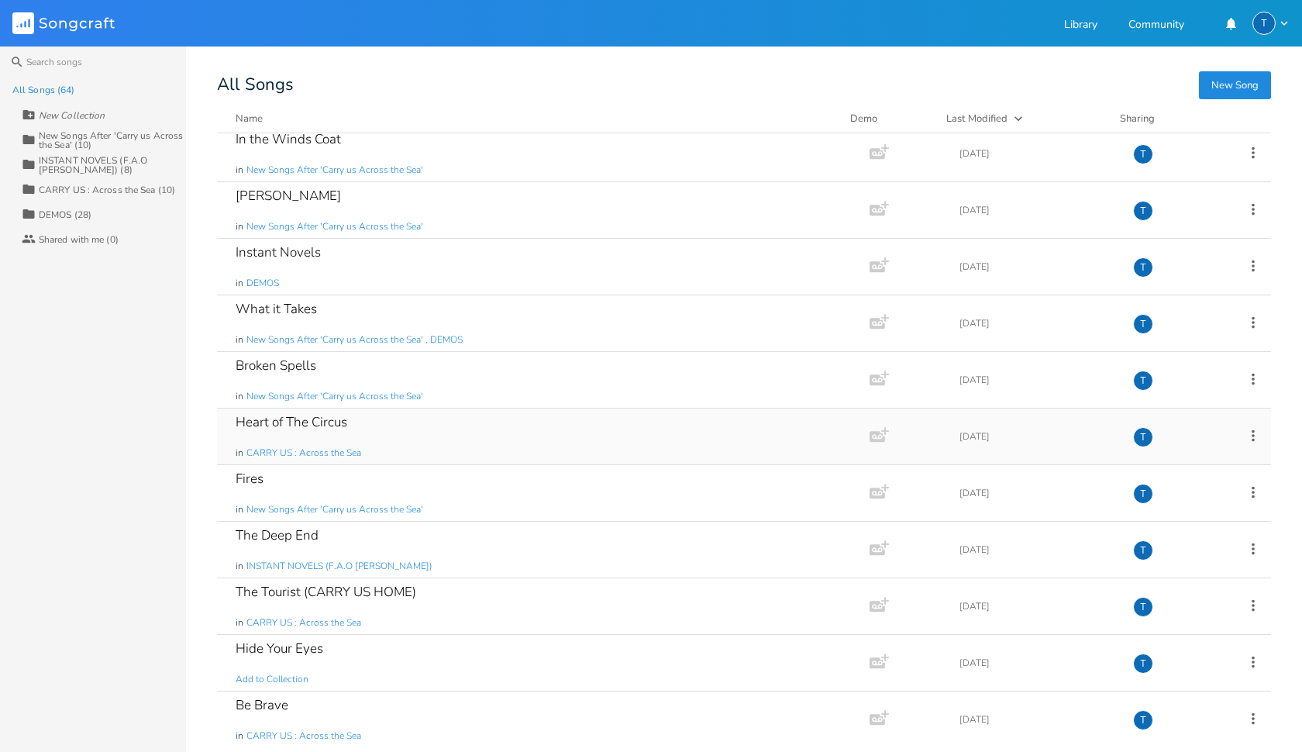
click at [372, 446] on div "Heart of The Circus in CARRY US : Across the Sea" at bounding box center [540, 436] width 609 height 56
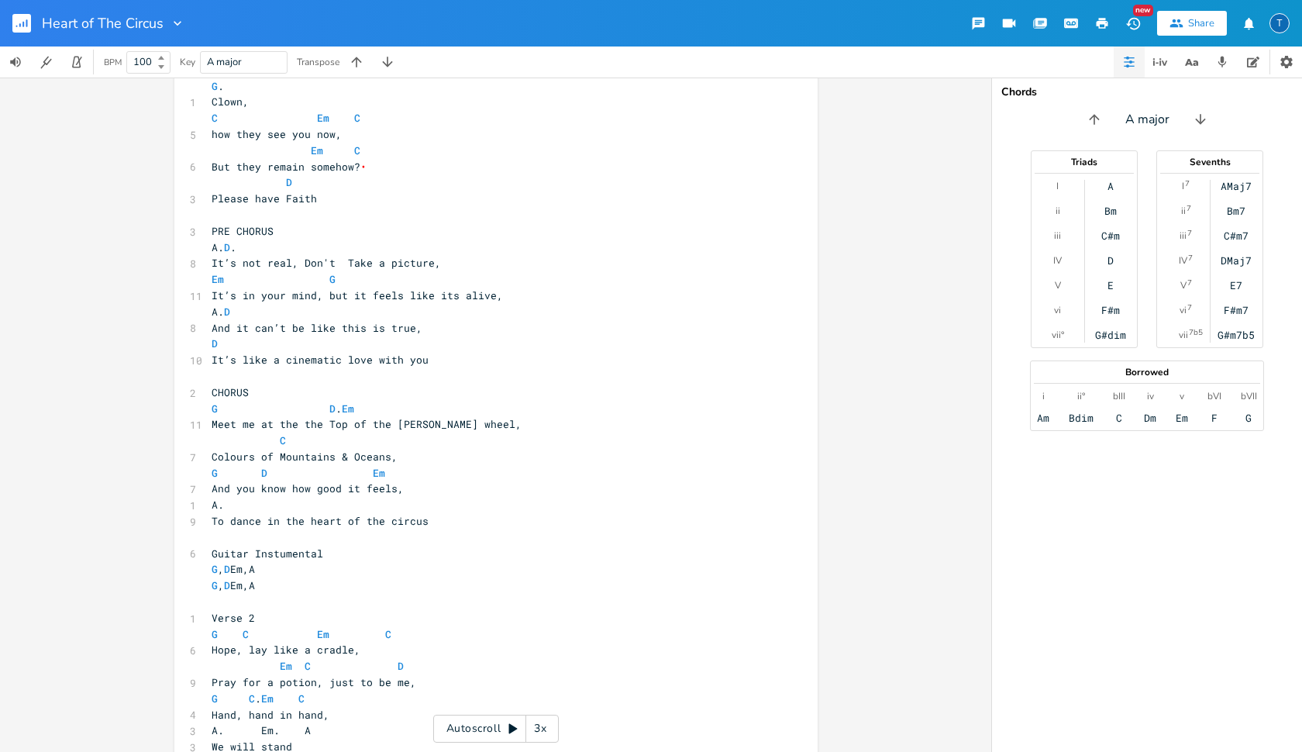
scroll to position [232, 0]
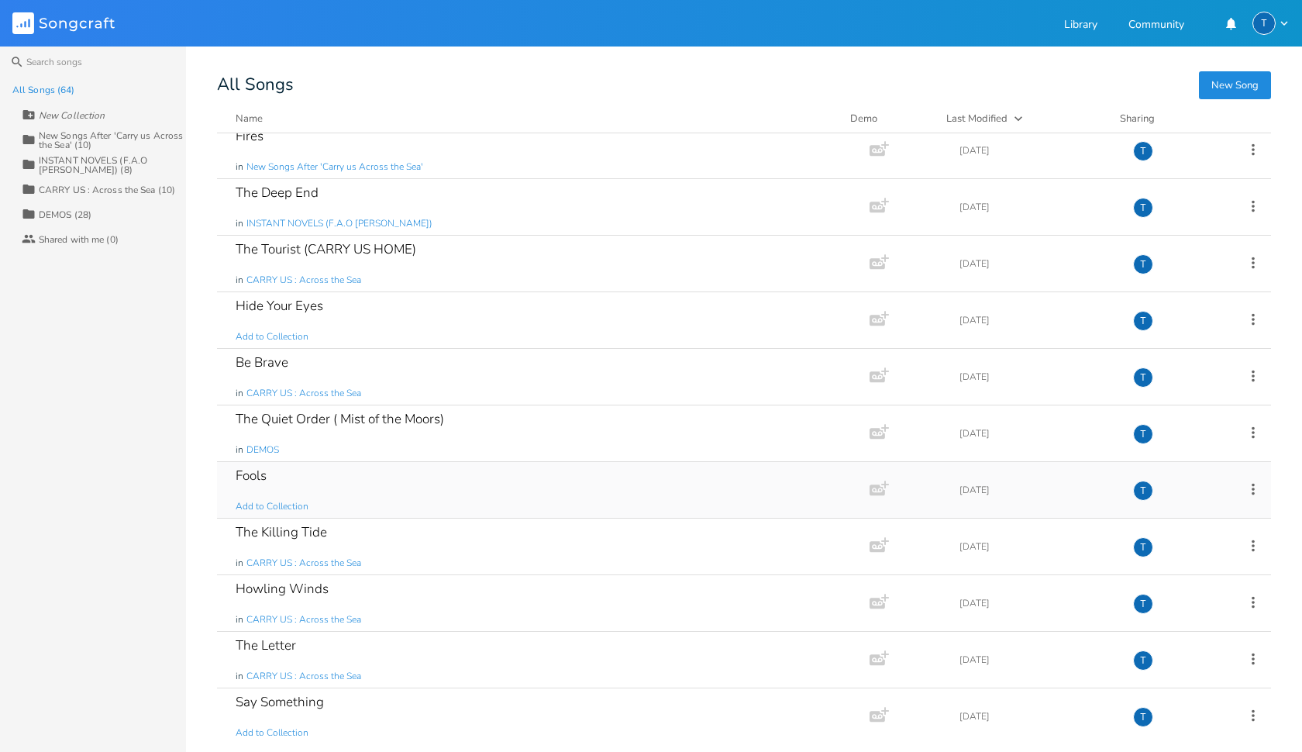
scroll to position [642, 0]
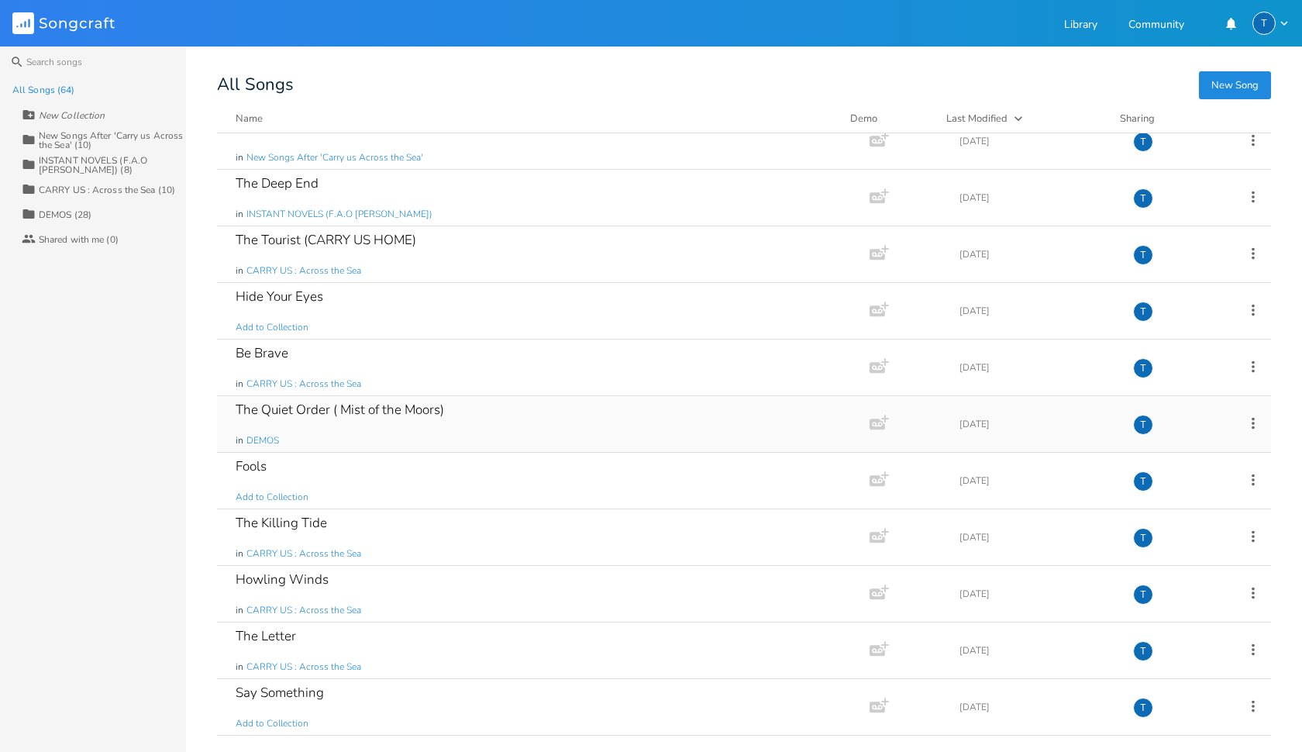
click at [395, 438] on div "The Quiet Order ( Mist of the Moors) in DEMOS" at bounding box center [540, 424] width 609 height 56
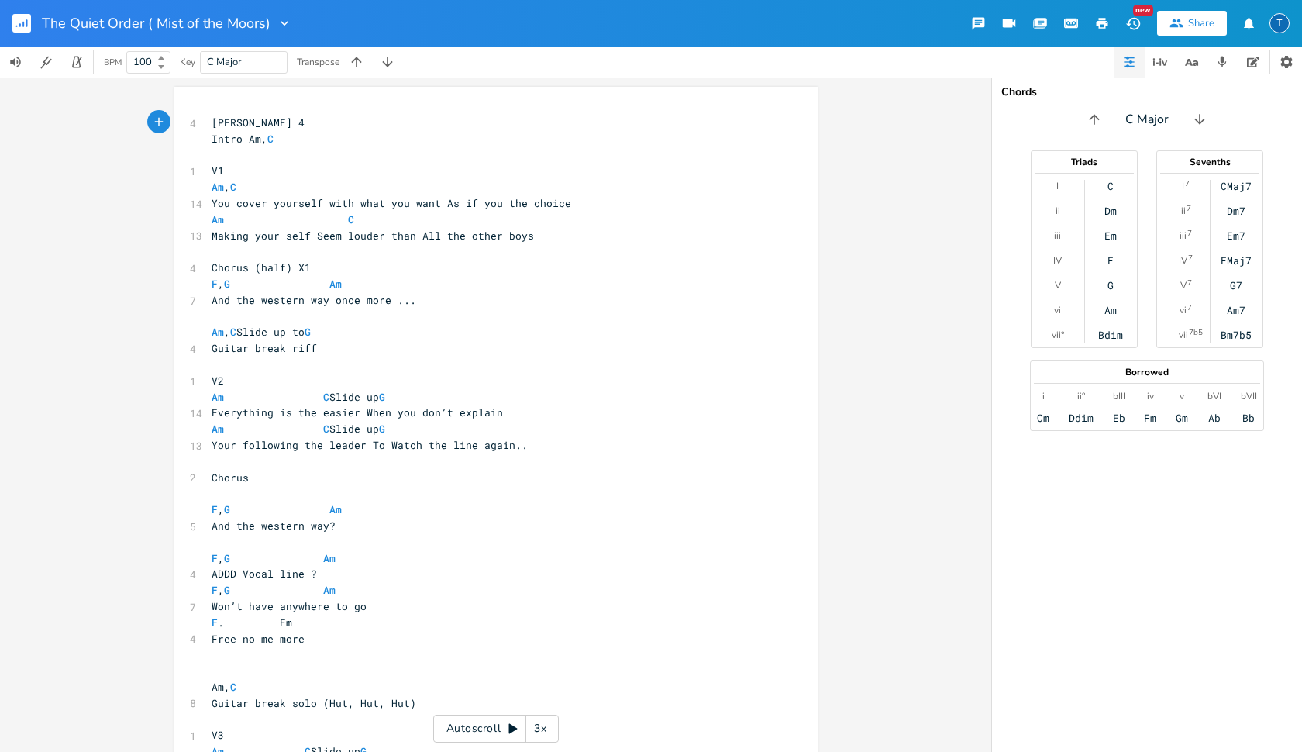
scroll to position [2, 0]
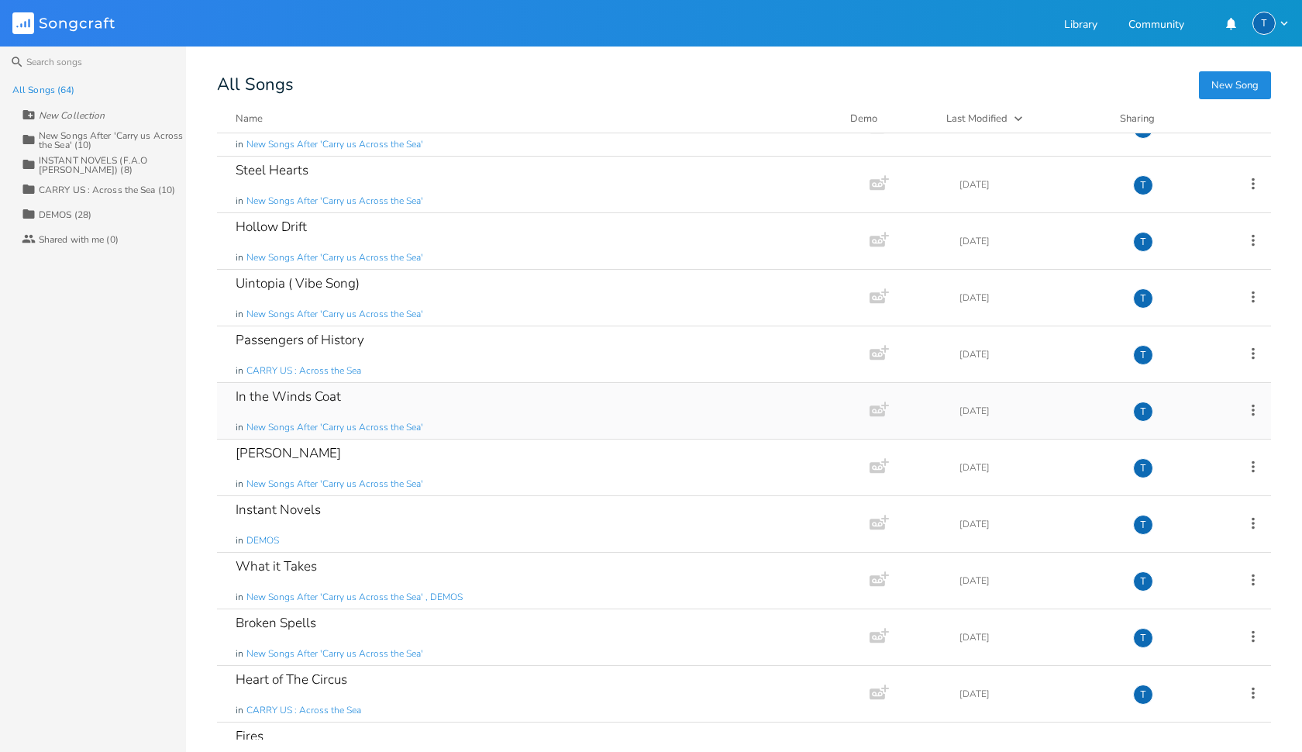
scroll to position [22, 0]
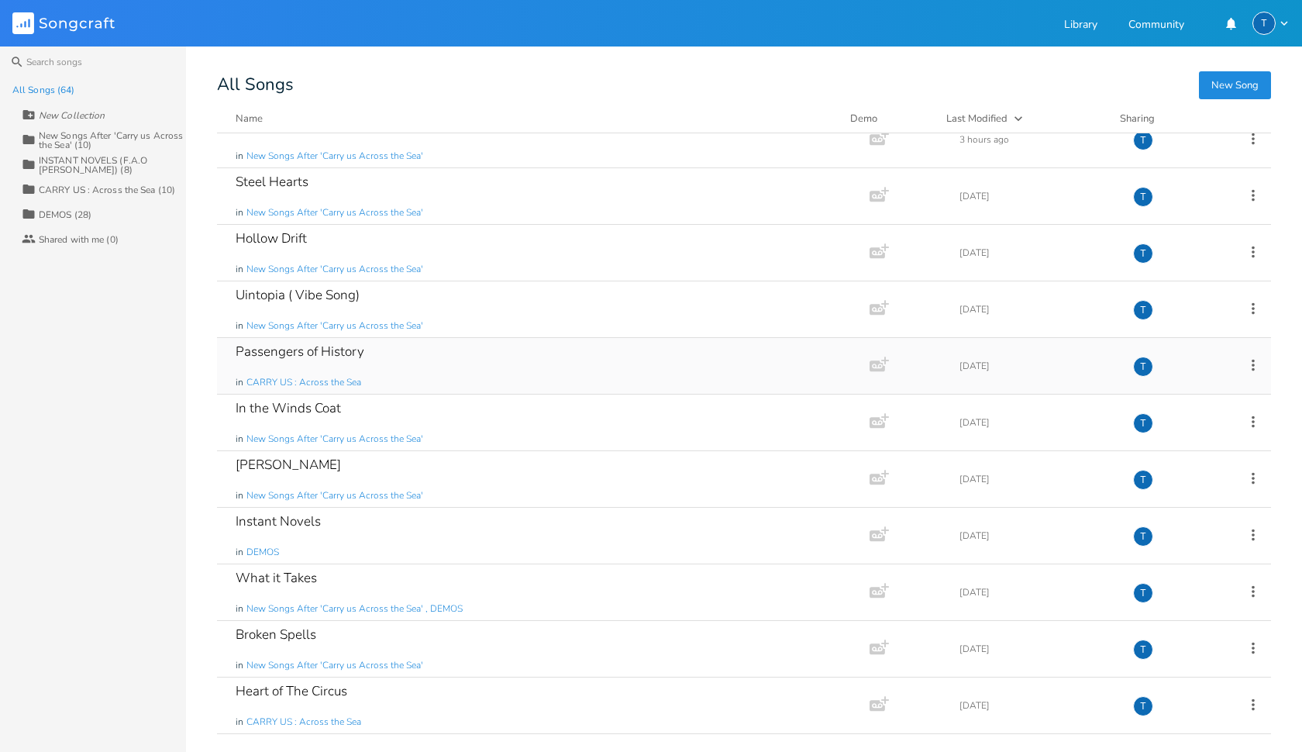
click at [382, 358] on div "Passengers of History in CARRY US : Across the Sea" at bounding box center [540, 366] width 609 height 56
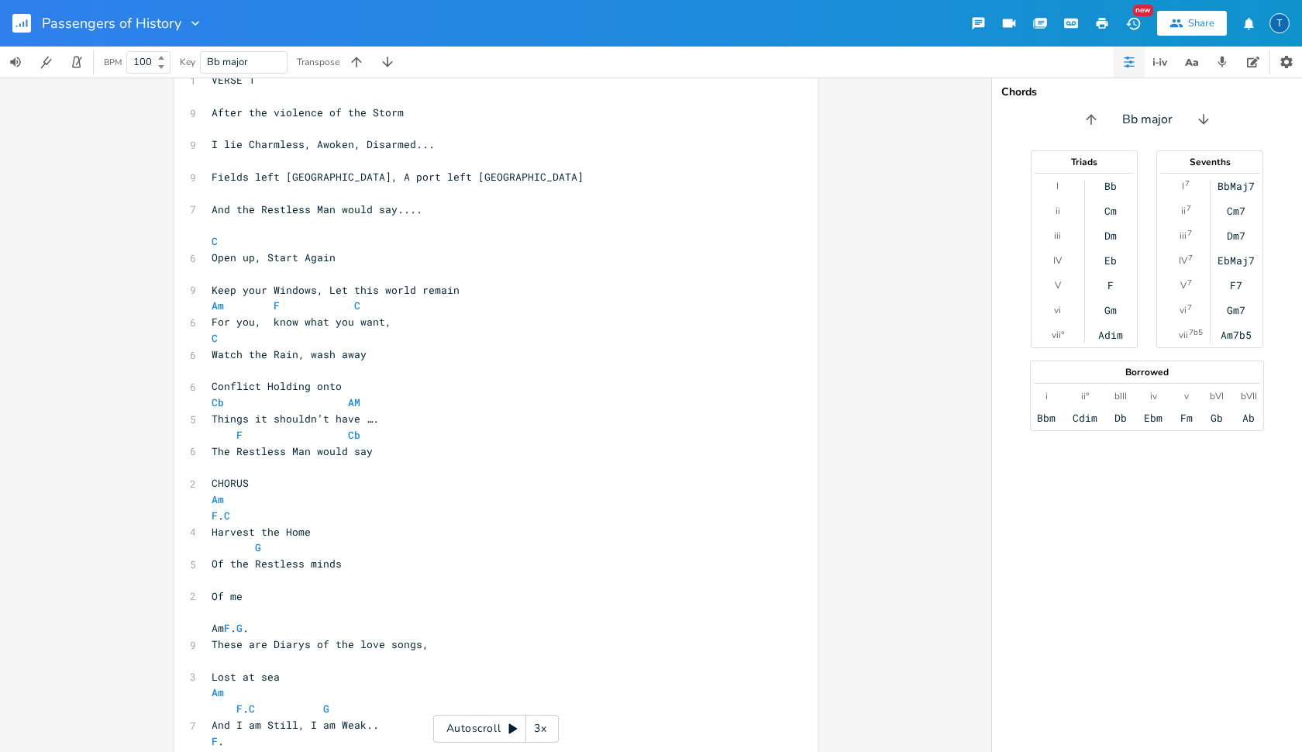
scroll to position [104, 0]
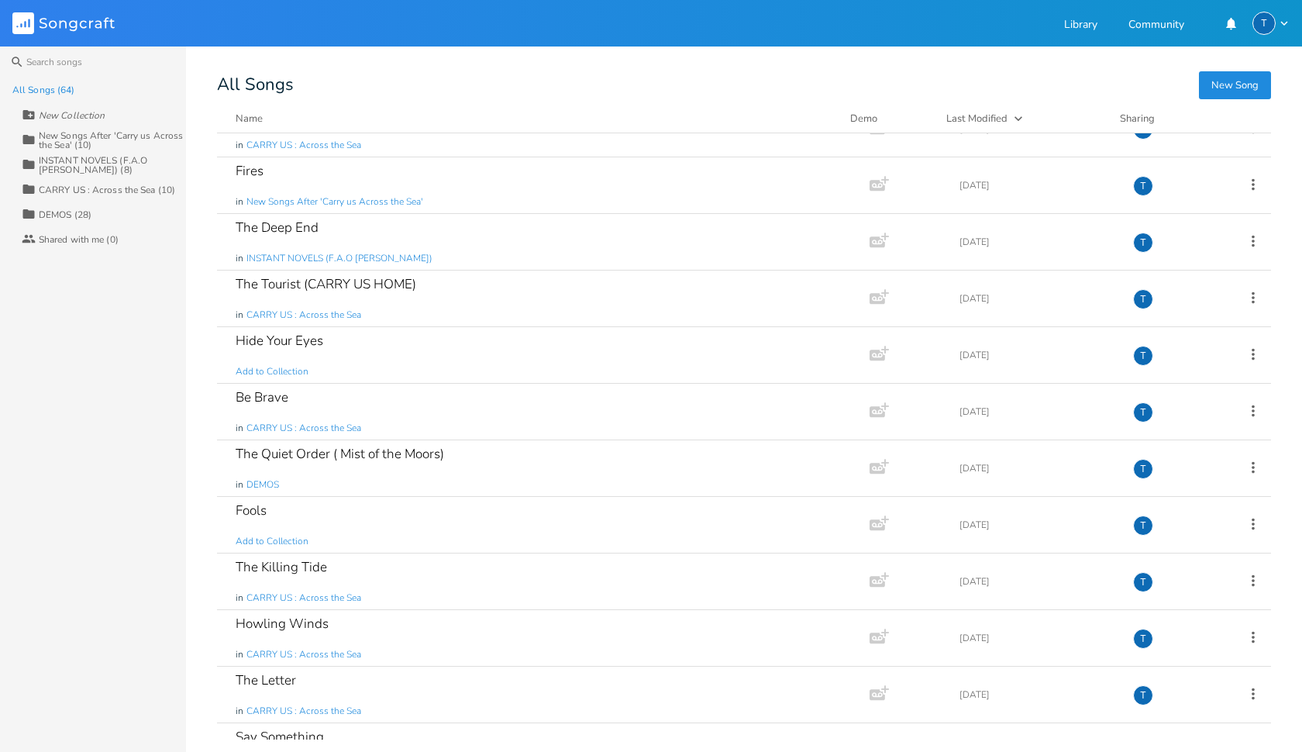
scroll to position [599, 0]
click at [311, 513] on div "Fools Add to Collection" at bounding box center [540, 524] width 609 height 56
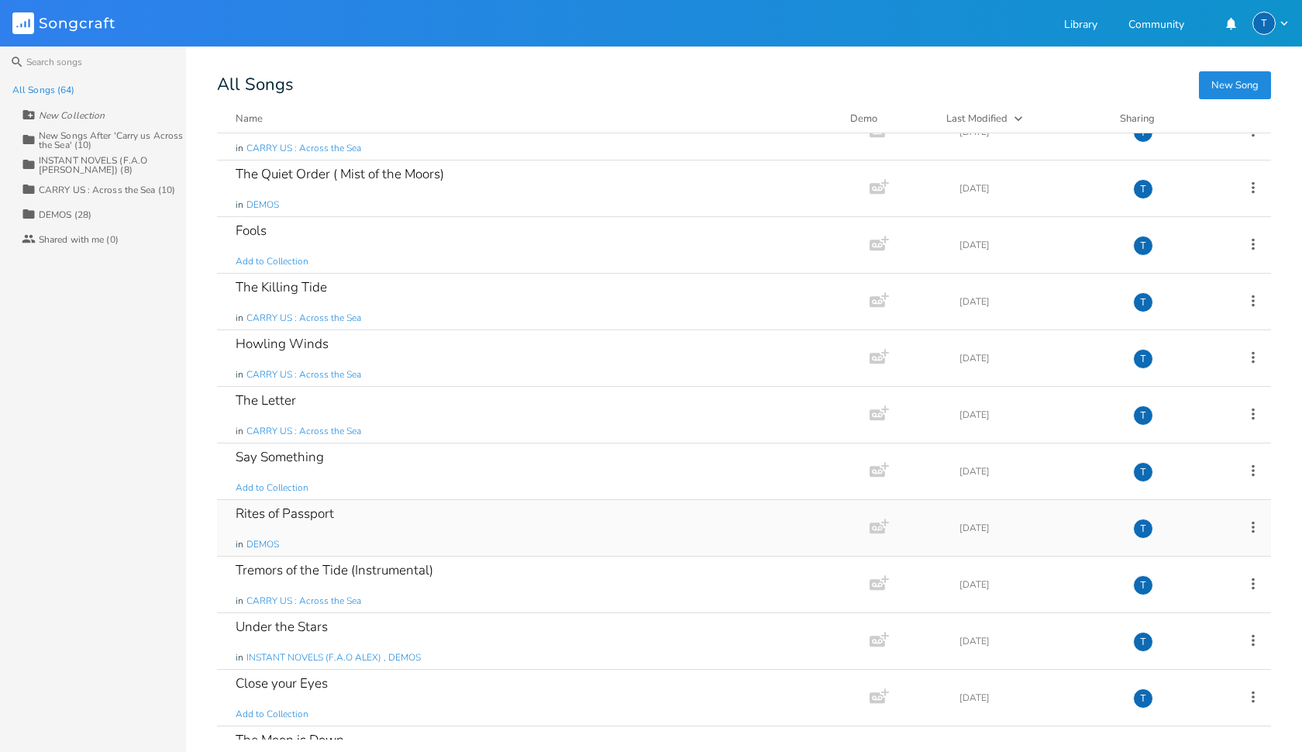
scroll to position [879, 0]
click at [398, 512] on div "Rites of Passport in DEMOS" at bounding box center [540, 526] width 609 height 56
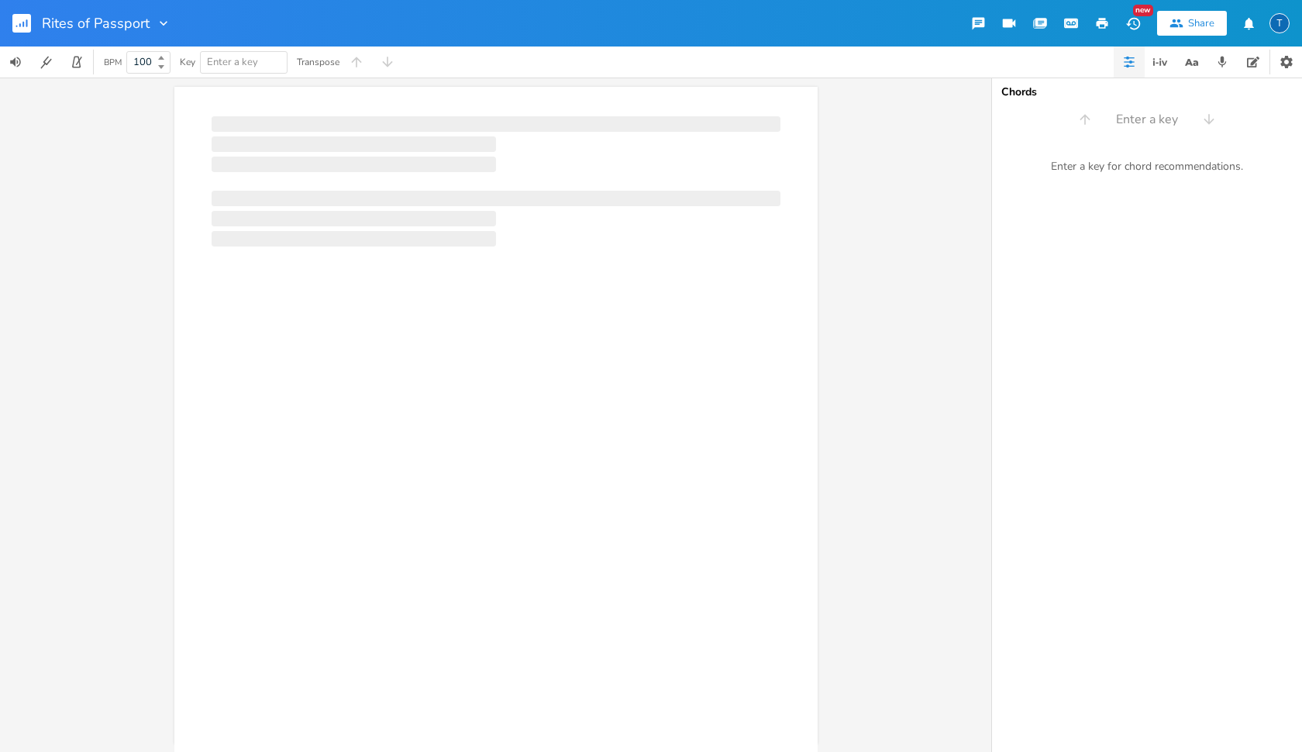
scroll to position [0, 1]
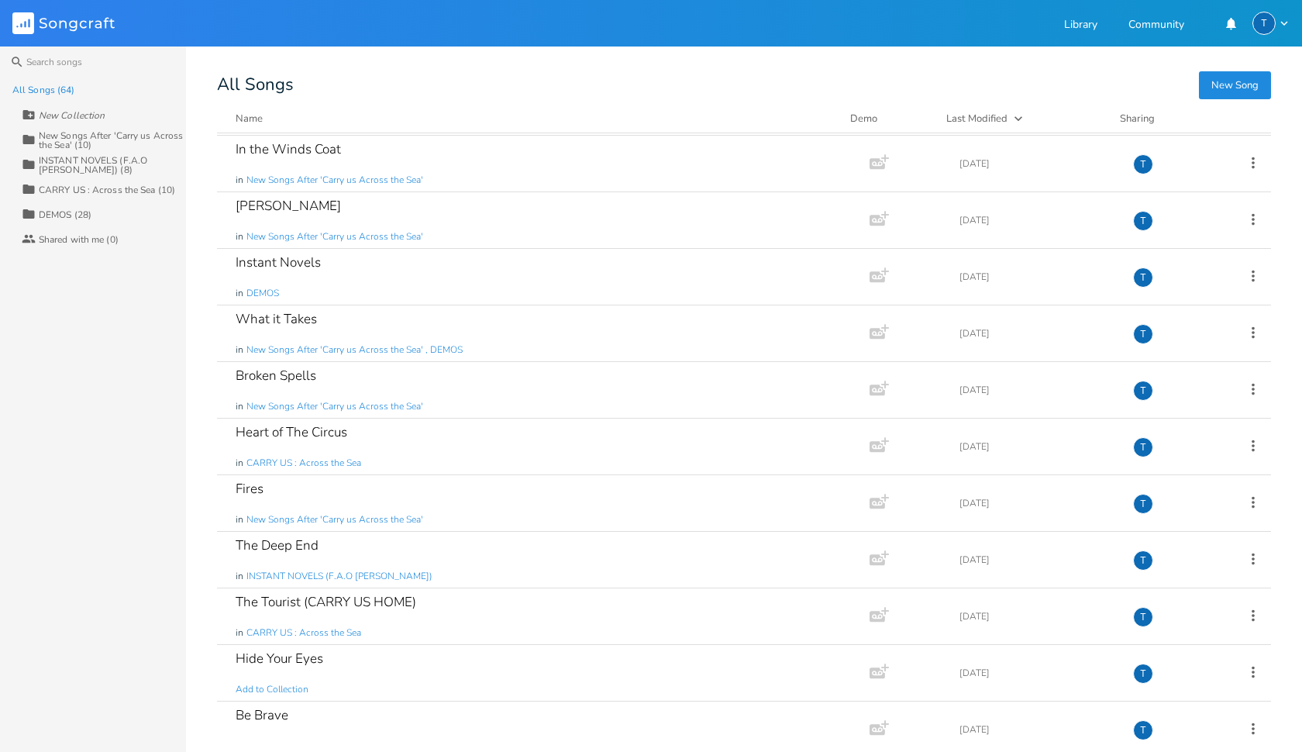
scroll to position [290, 0]
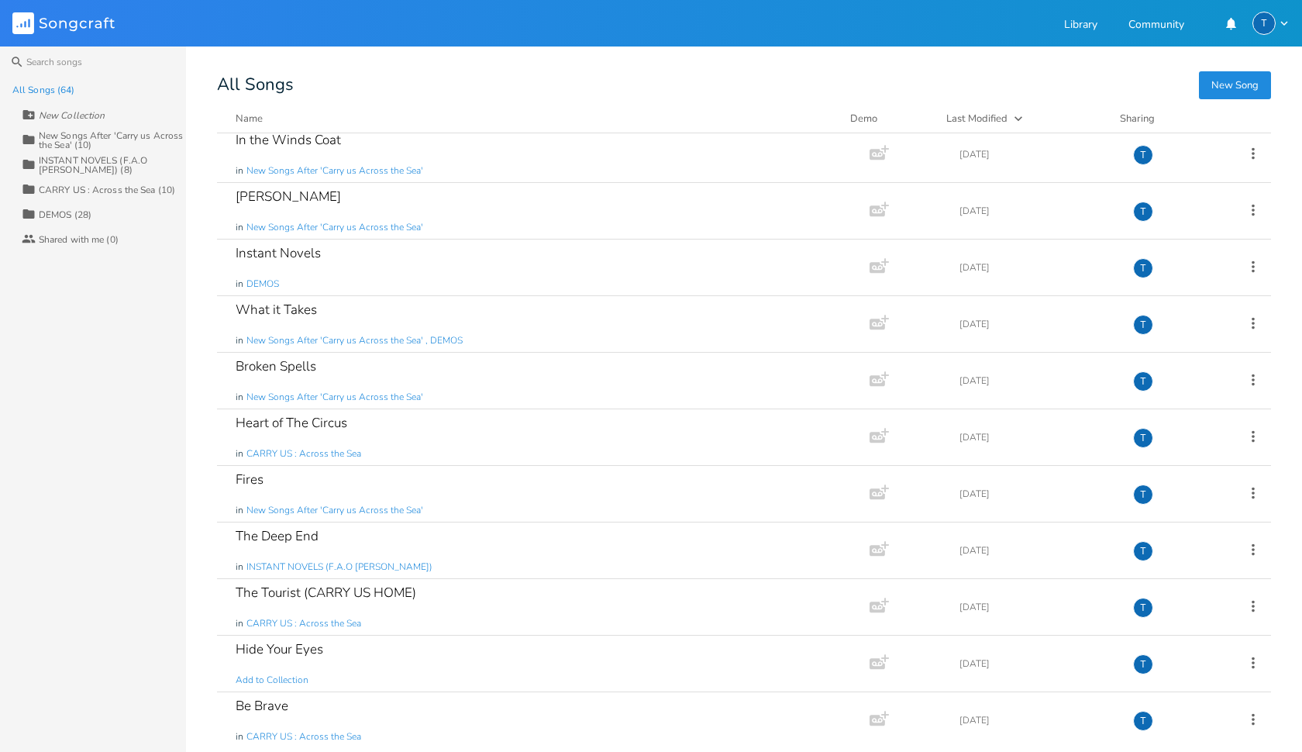
click at [80, 167] on div "INSTANT NOVELS (F.A.O [PERSON_NAME]) (8)" at bounding box center [112, 165] width 147 height 19
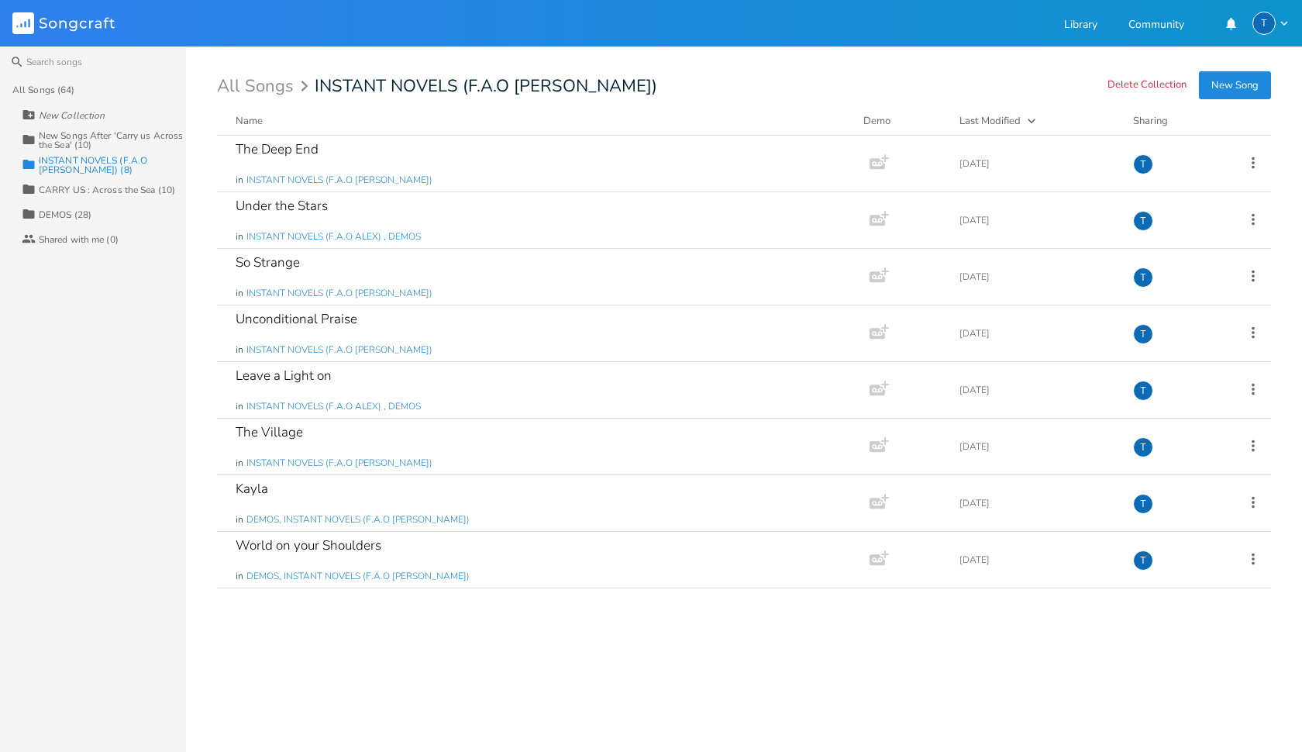
click at [114, 198] on div "Collection CARRY US : Across the Sea (10)" at bounding box center [104, 189] width 164 height 25
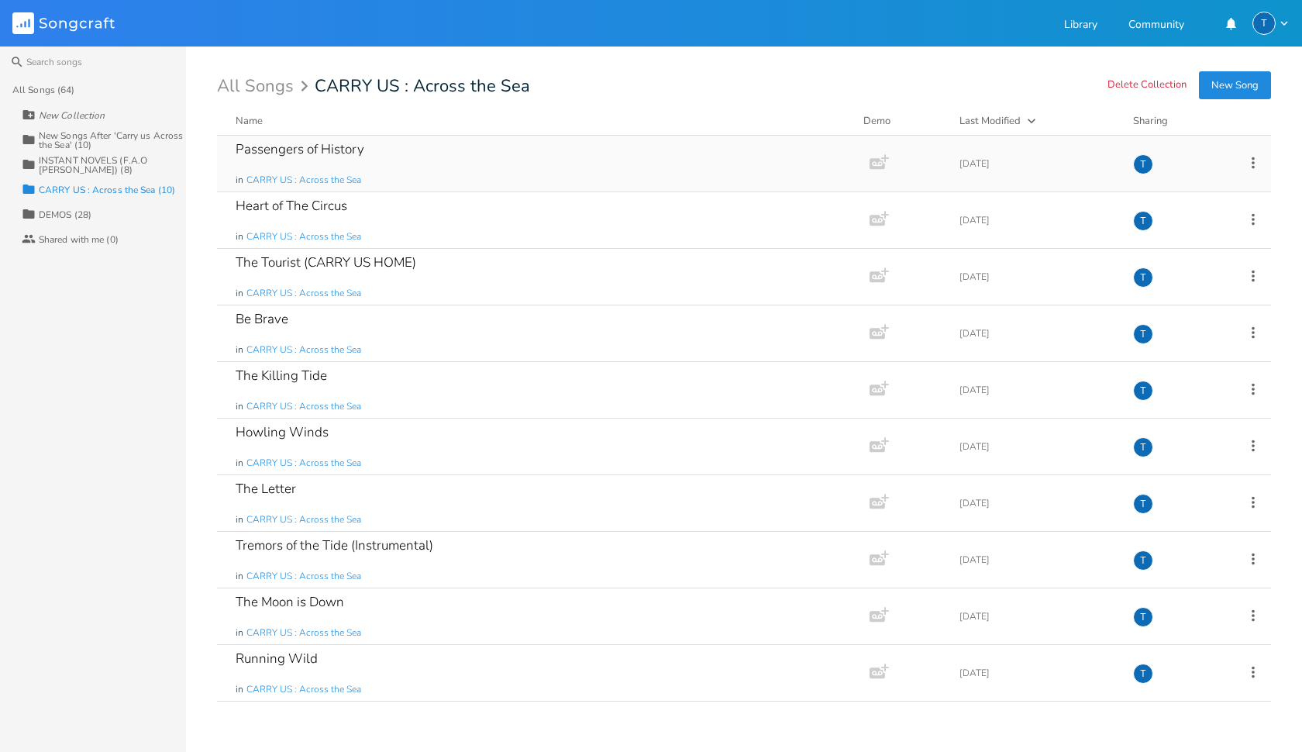
click at [395, 154] on div "Passengers of History in CARRY US : Across the Sea" at bounding box center [540, 164] width 609 height 56
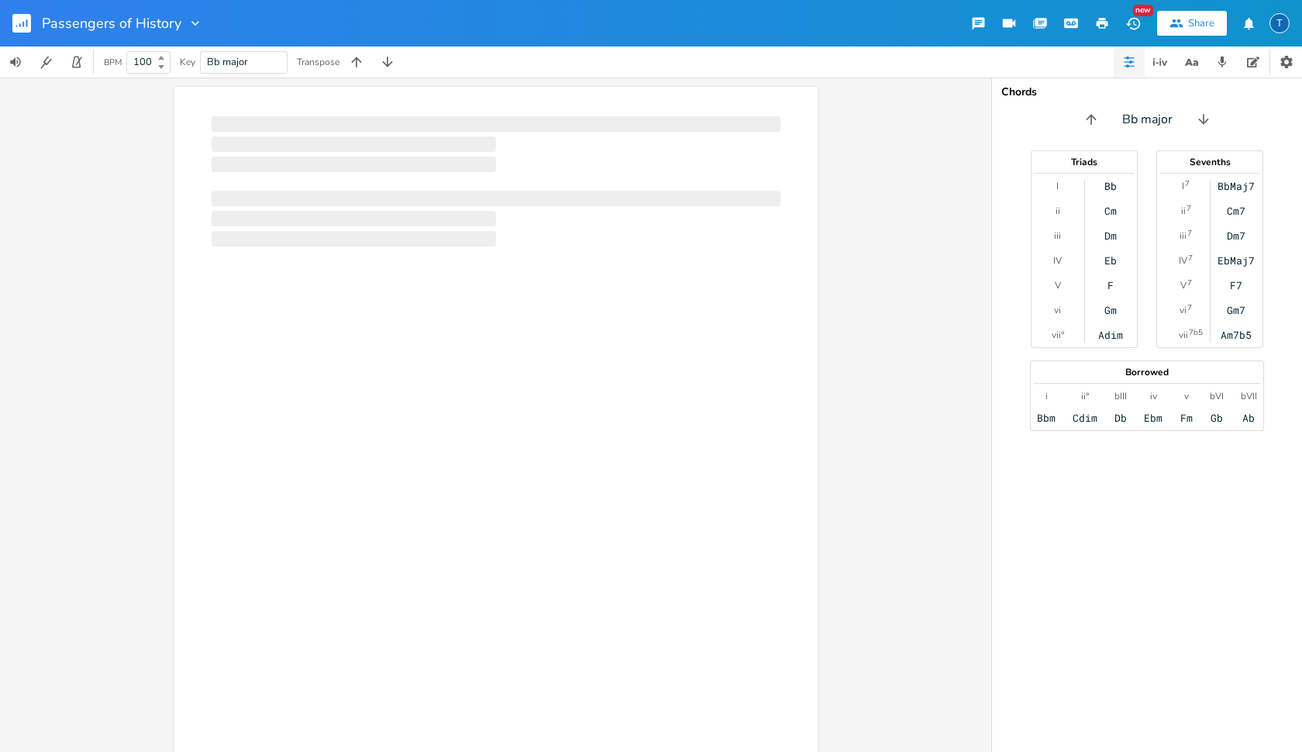
scroll to position [0, 1]
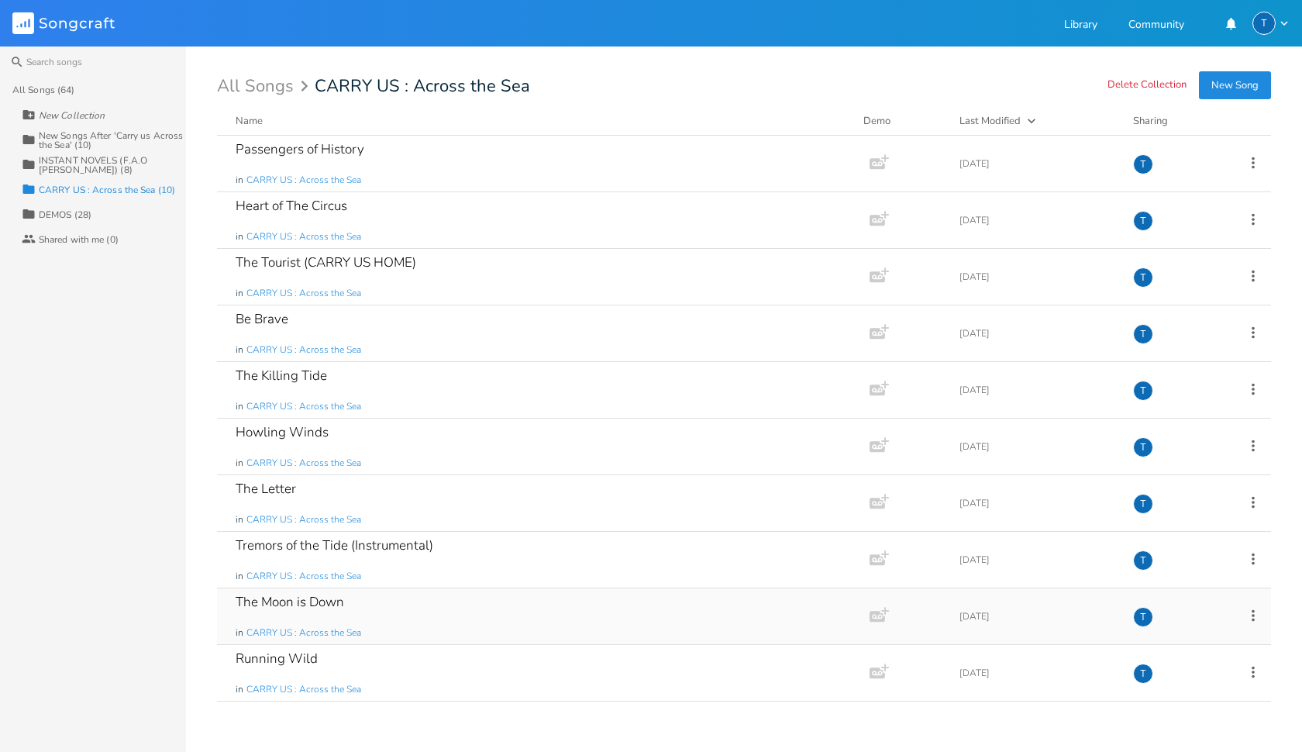
click at [423, 605] on div "The Moon is Down in CARRY US : Across the Sea" at bounding box center [540, 616] width 609 height 56
click at [113, 215] on div "Collection DEMOS (28)" at bounding box center [104, 213] width 164 height 25
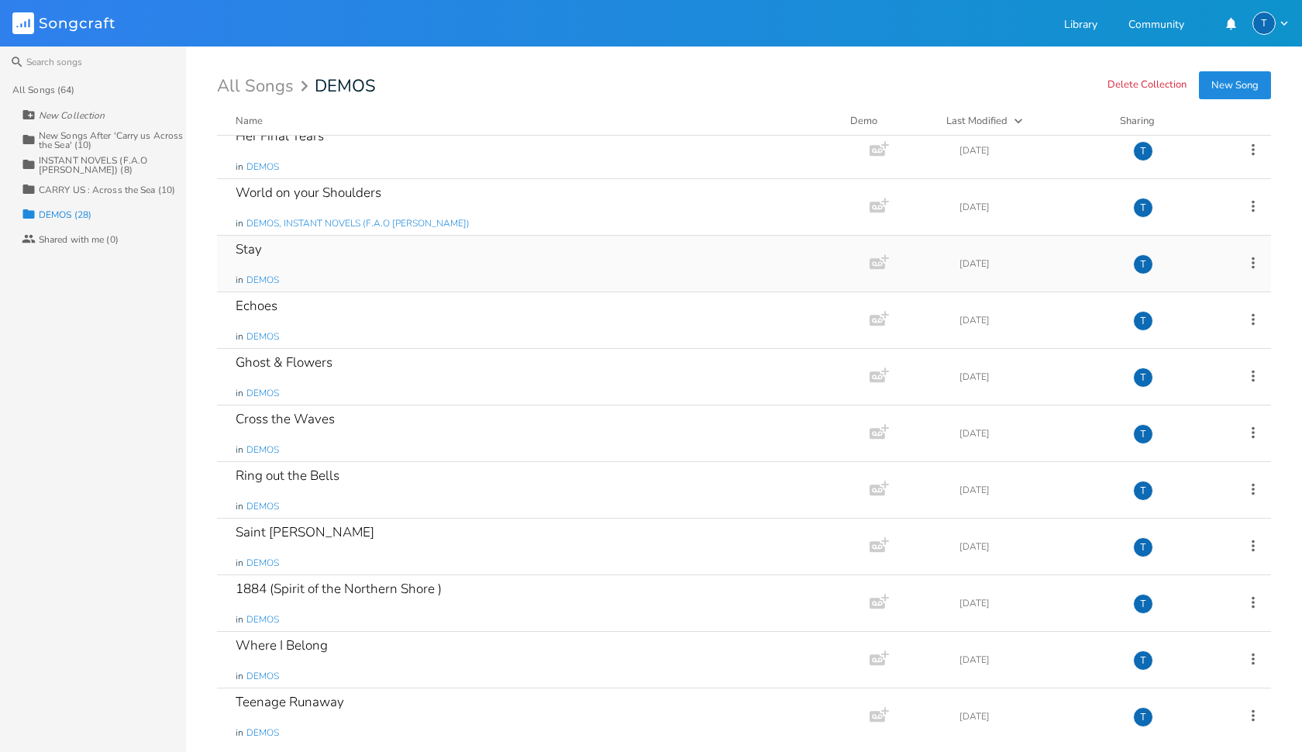
scroll to position [866, 0]
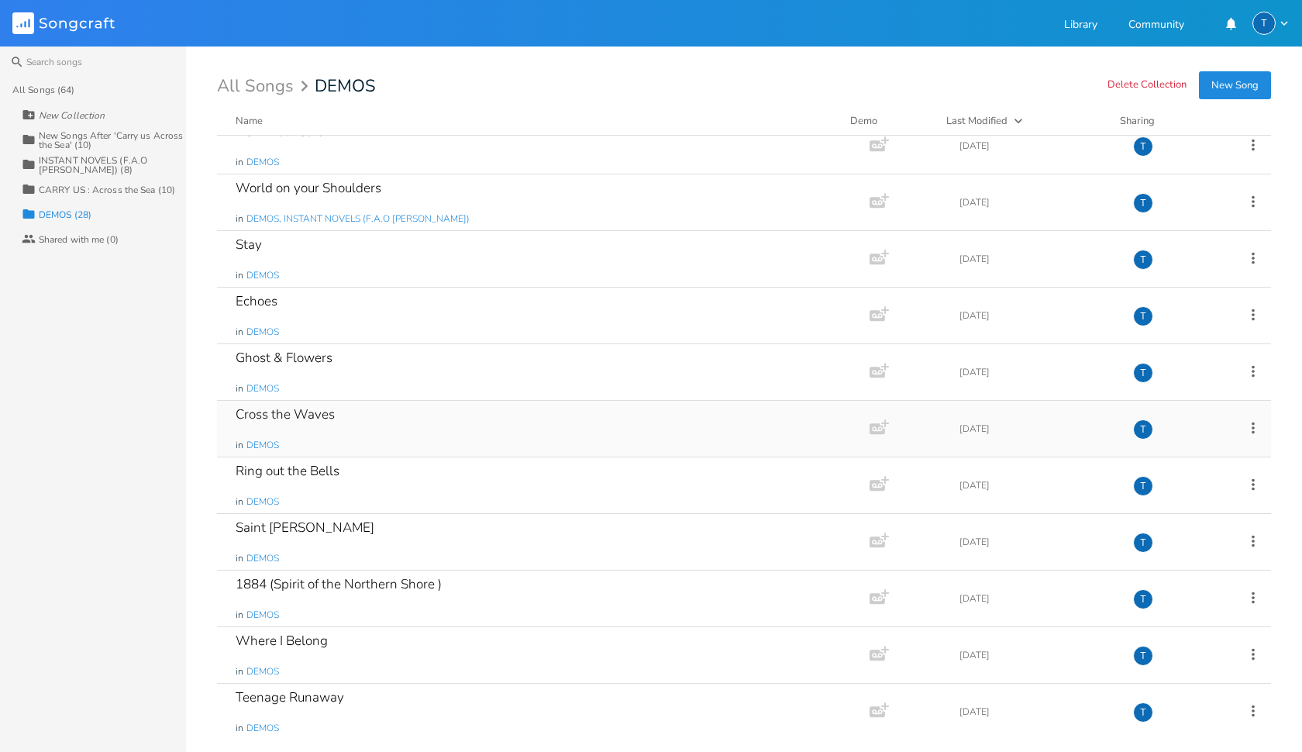
click at [332, 439] on div "Cross the Waves in DEMOS" at bounding box center [540, 429] width 609 height 56
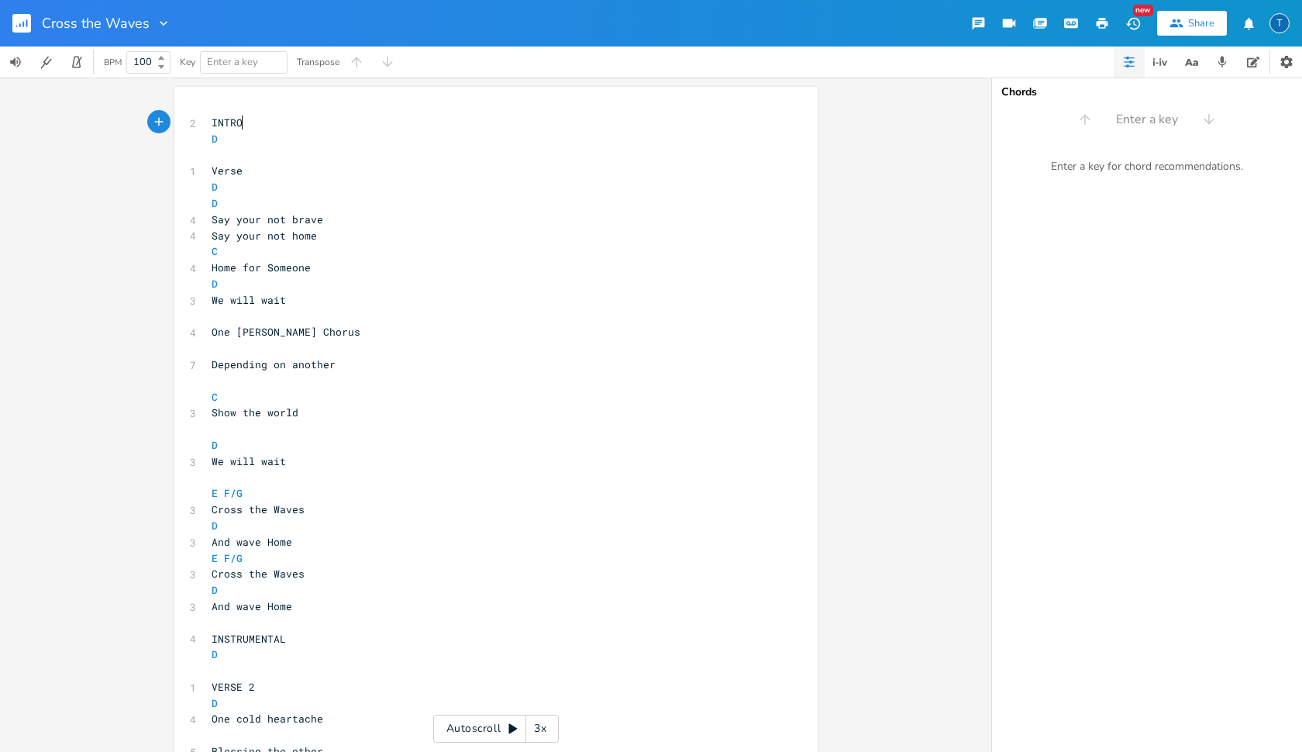
scroll to position [0, 1]
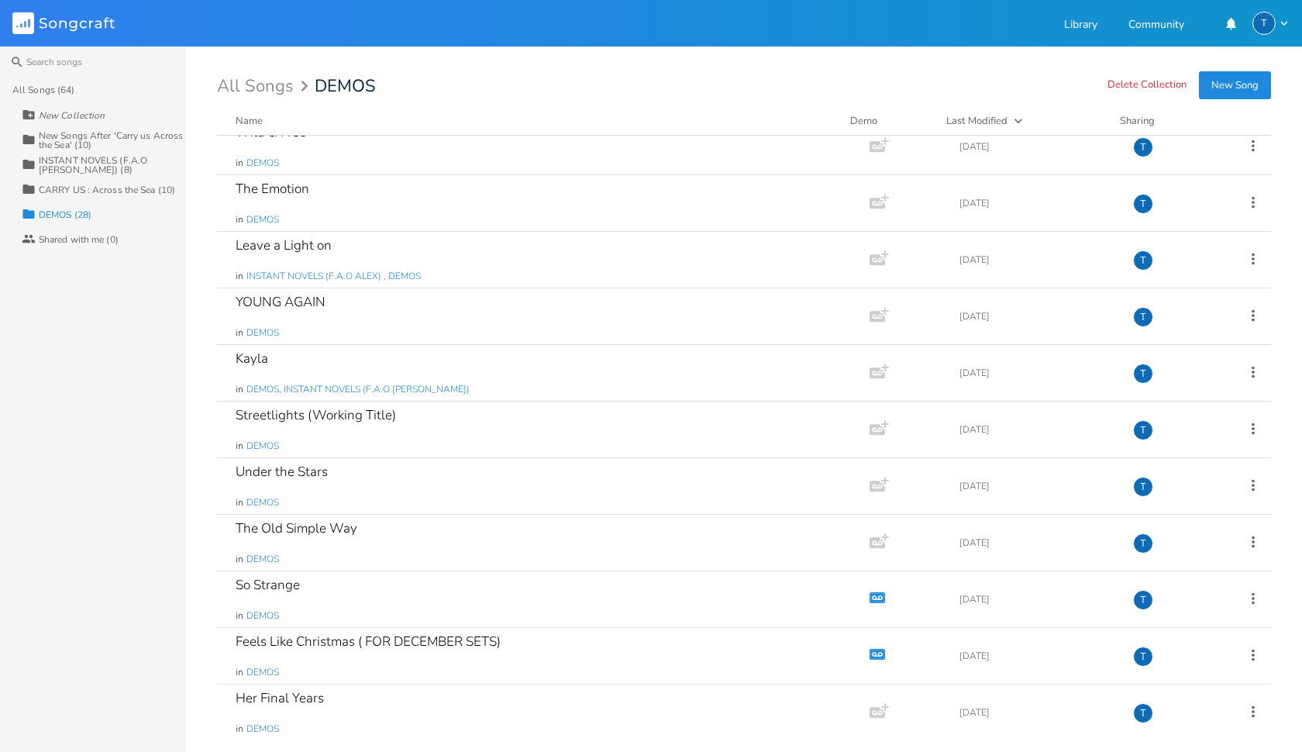
scroll to position [310, 0]
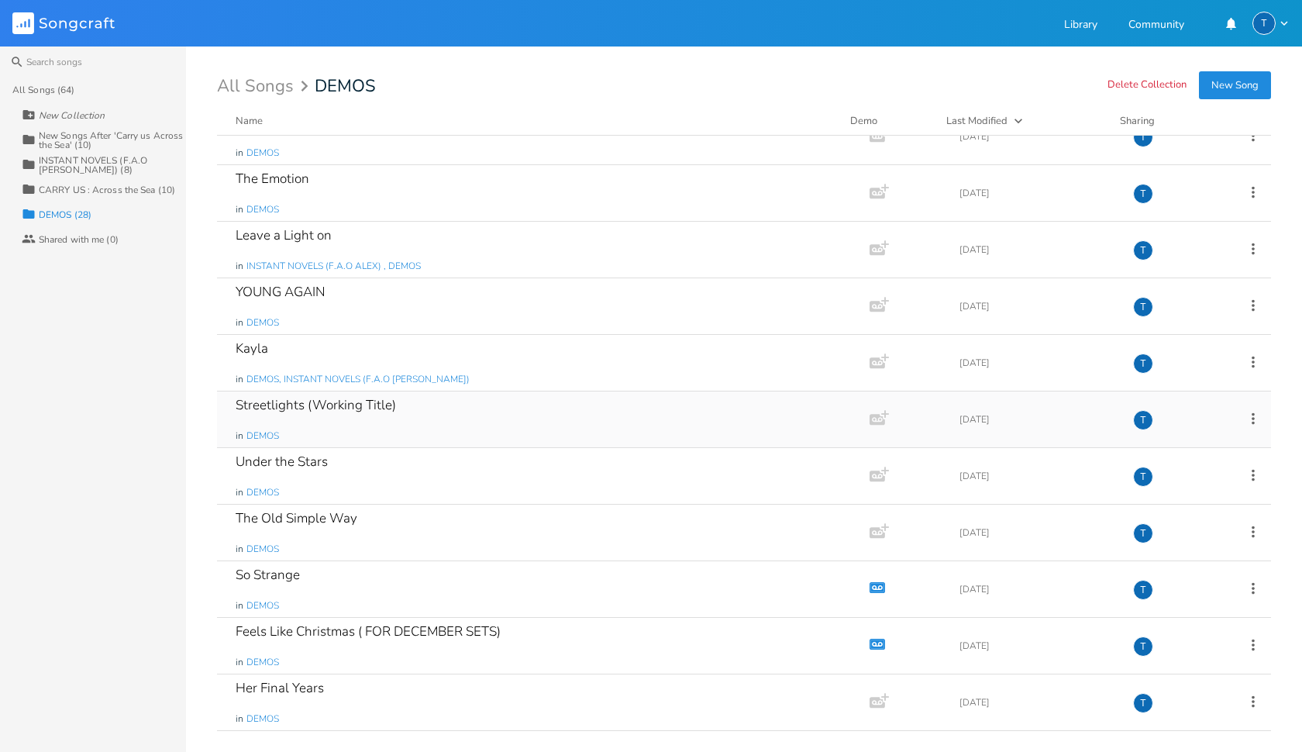
click at [384, 432] on div "Streetlights (Working Title) in DEMOS" at bounding box center [540, 419] width 609 height 56
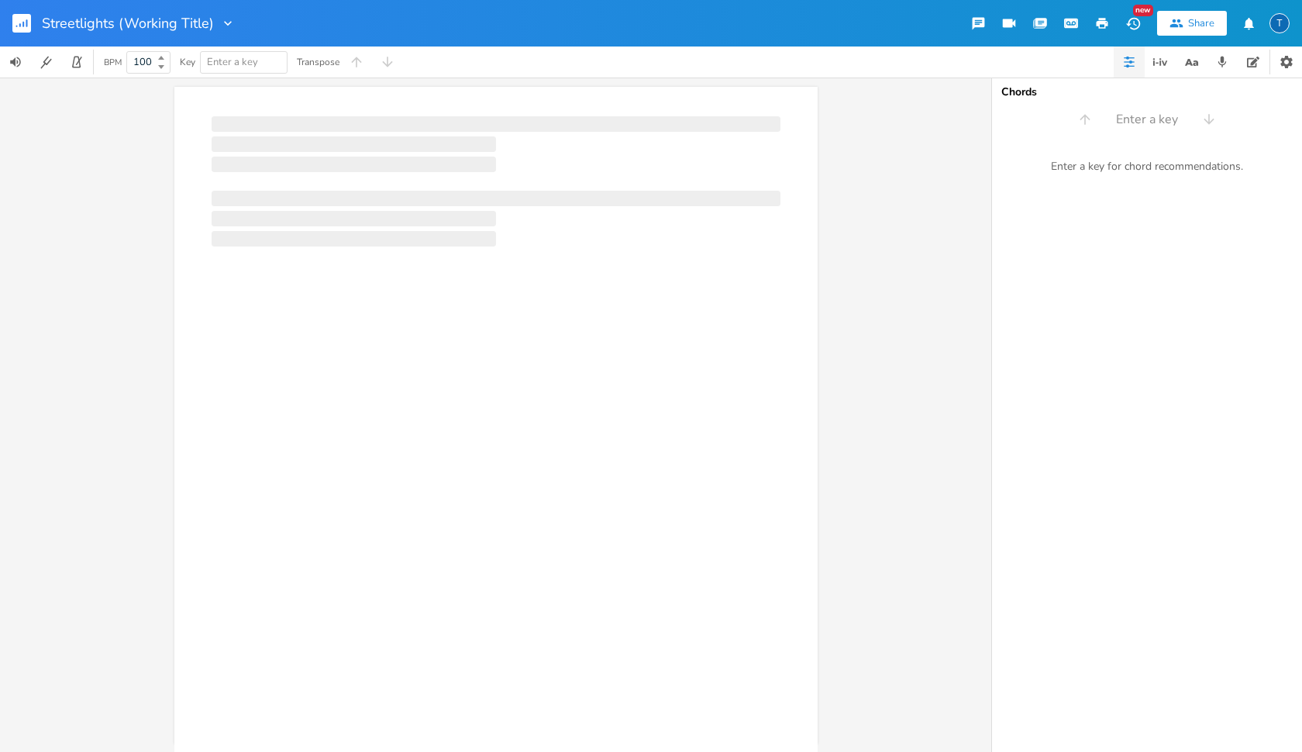
scroll to position [0, 1]
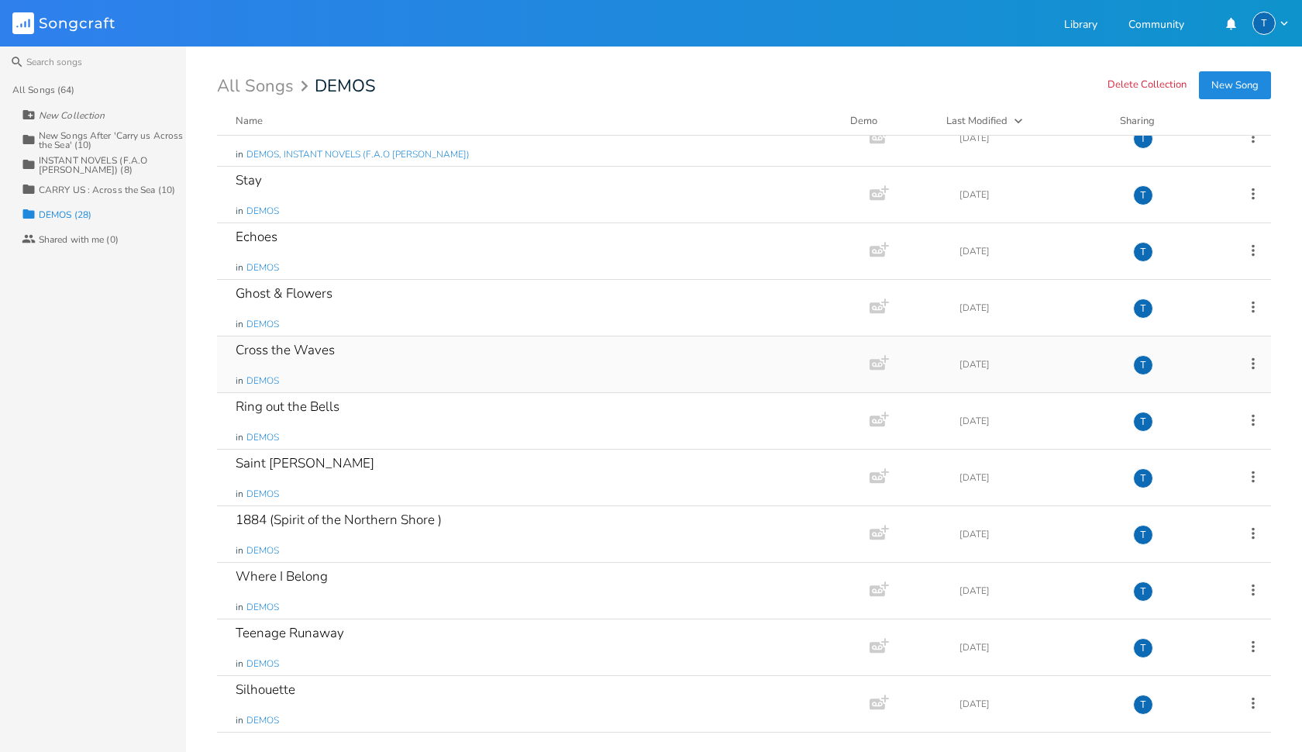
scroll to position [938, 0]
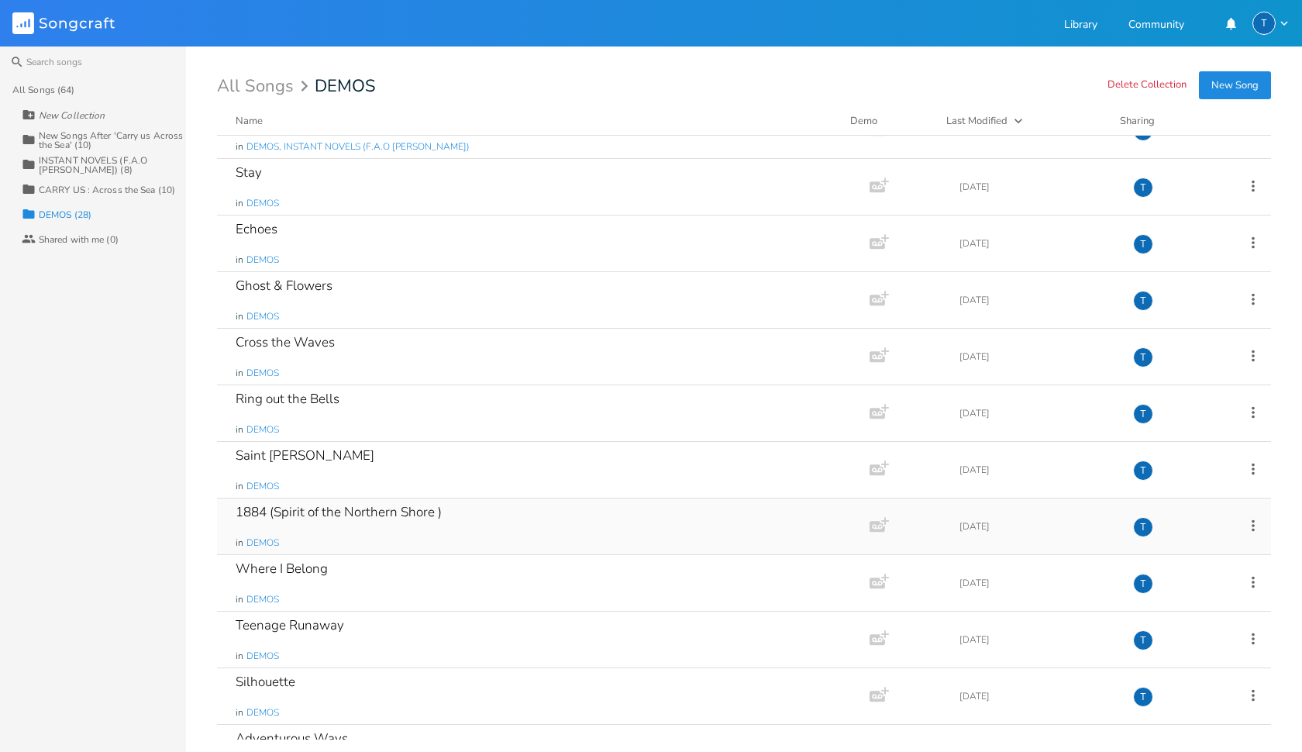
click at [426, 512] on div "1884 (Spirit of the Northern Shore )" at bounding box center [339, 511] width 206 height 13
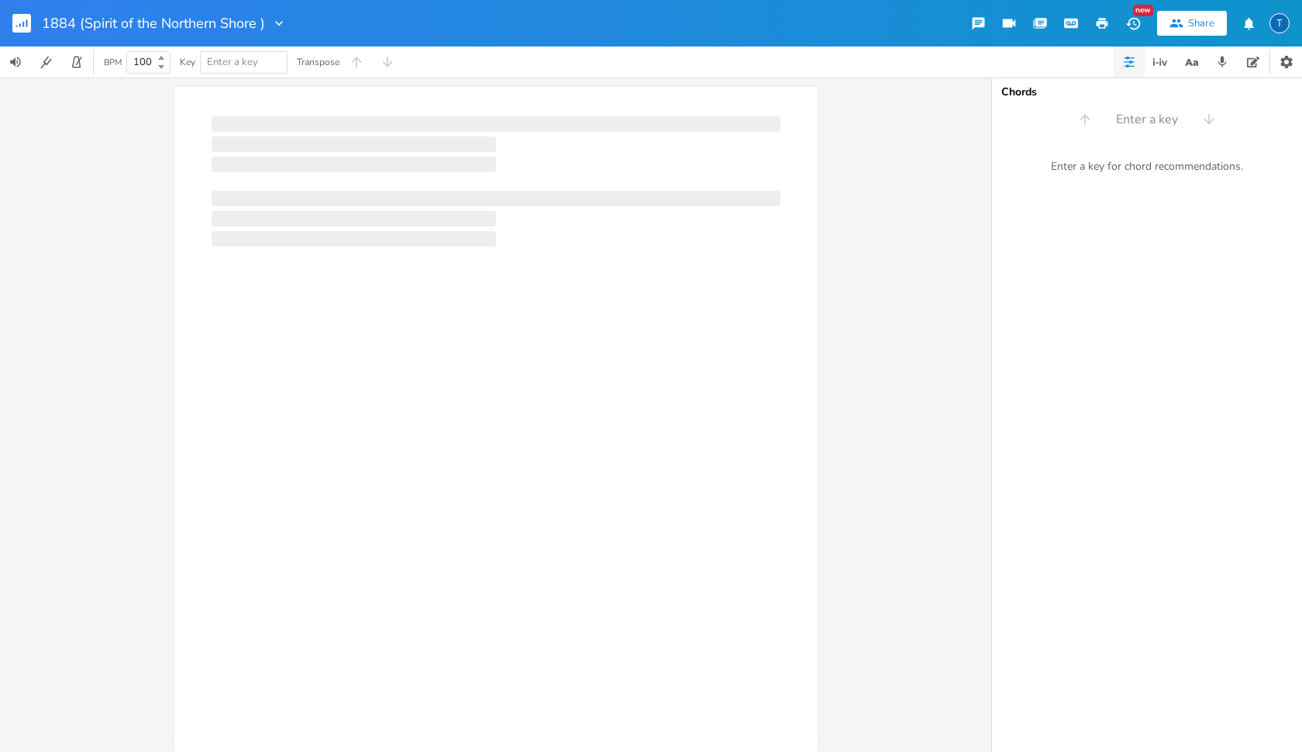
scroll to position [0, 1]
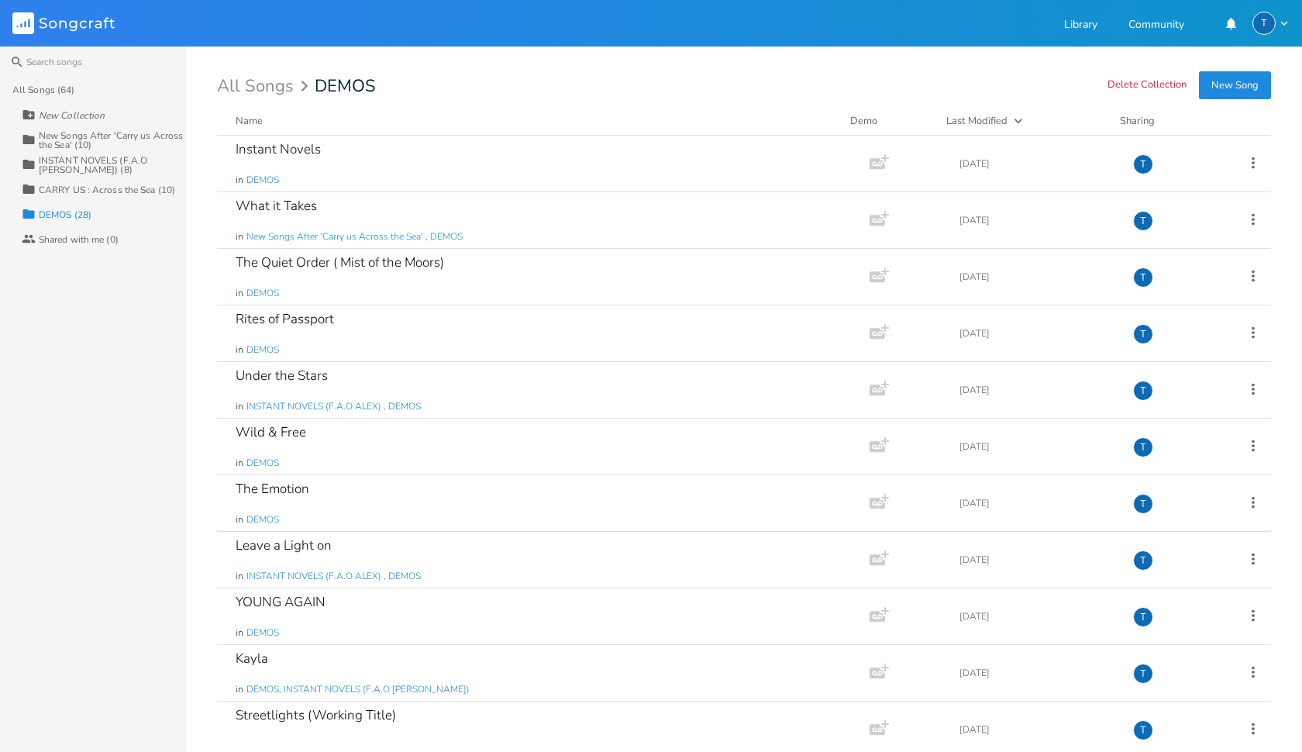
click at [83, 167] on div "INSTANT NOVELS (F.A.O [PERSON_NAME]) (8)" at bounding box center [112, 165] width 147 height 19
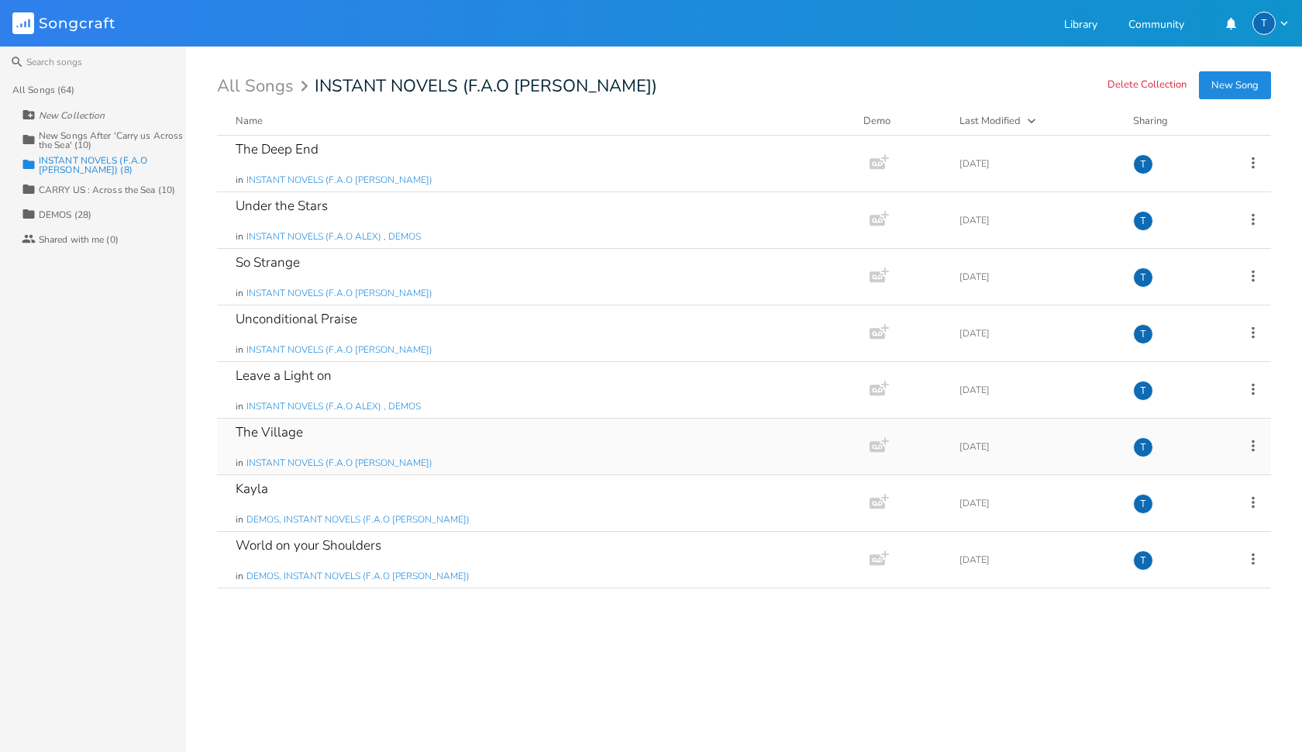
click at [306, 428] on div "The Village in INSTANT NOVELS (F.A.O ALEX)" at bounding box center [540, 446] width 609 height 56
click at [74, 165] on div "INSTANT NOVELS (F.A.O [PERSON_NAME]) (8)" at bounding box center [112, 165] width 147 height 19
click at [77, 188] on div "CARRY US : Across the Sea (10)" at bounding box center [107, 189] width 136 height 9
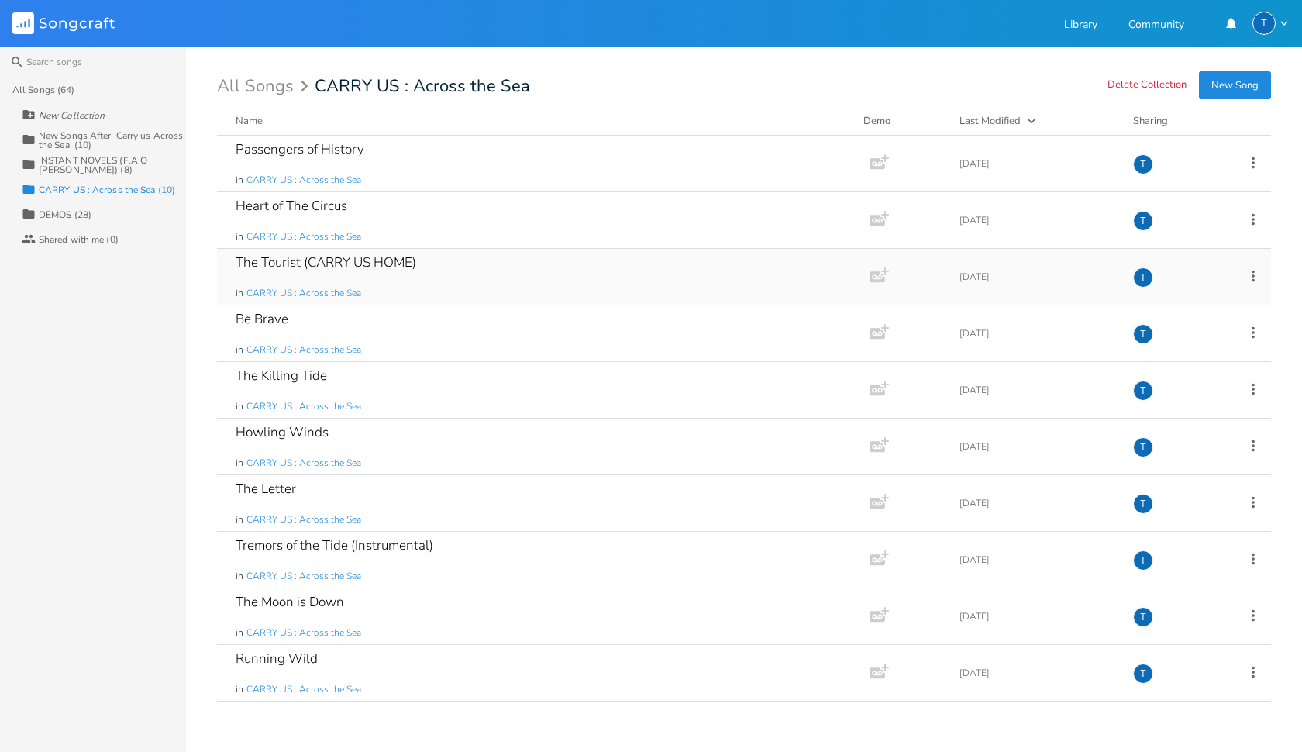
click at [366, 256] on div "The Tourist (CARRY US HOME)" at bounding box center [326, 262] width 181 height 13
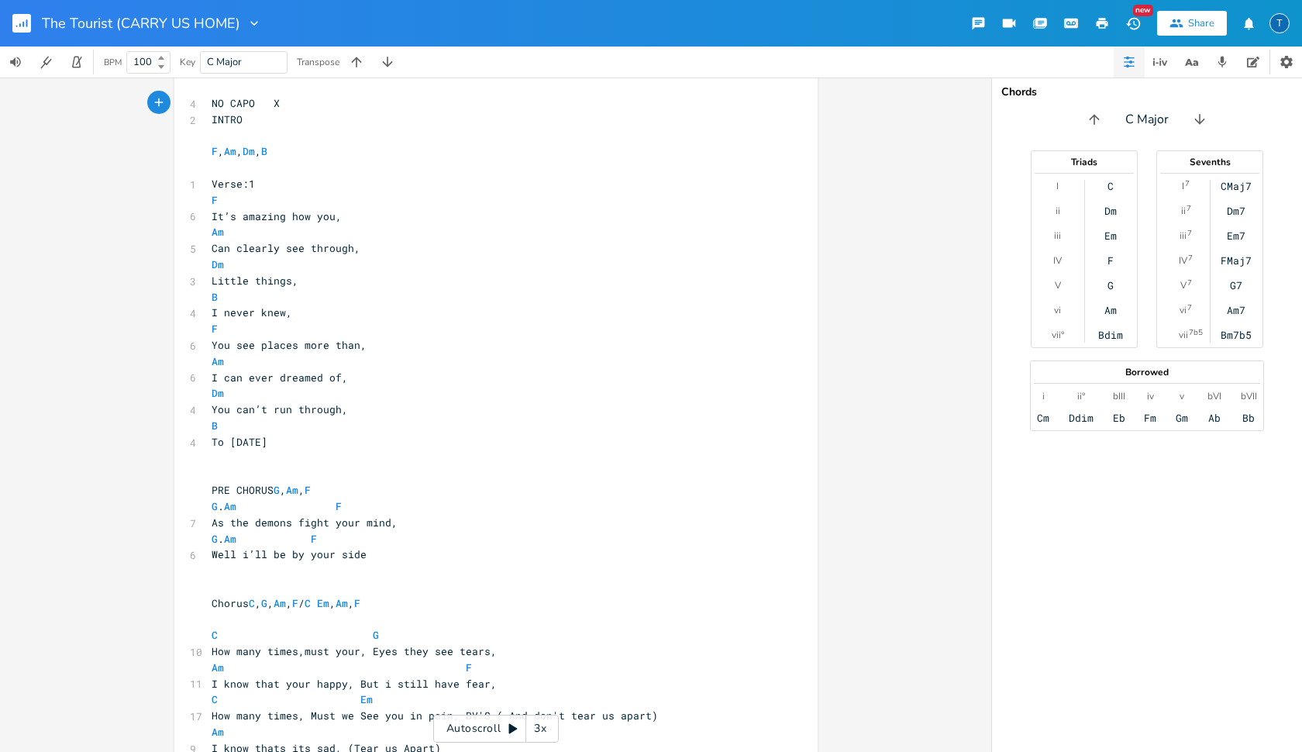
scroll to position [9, 0]
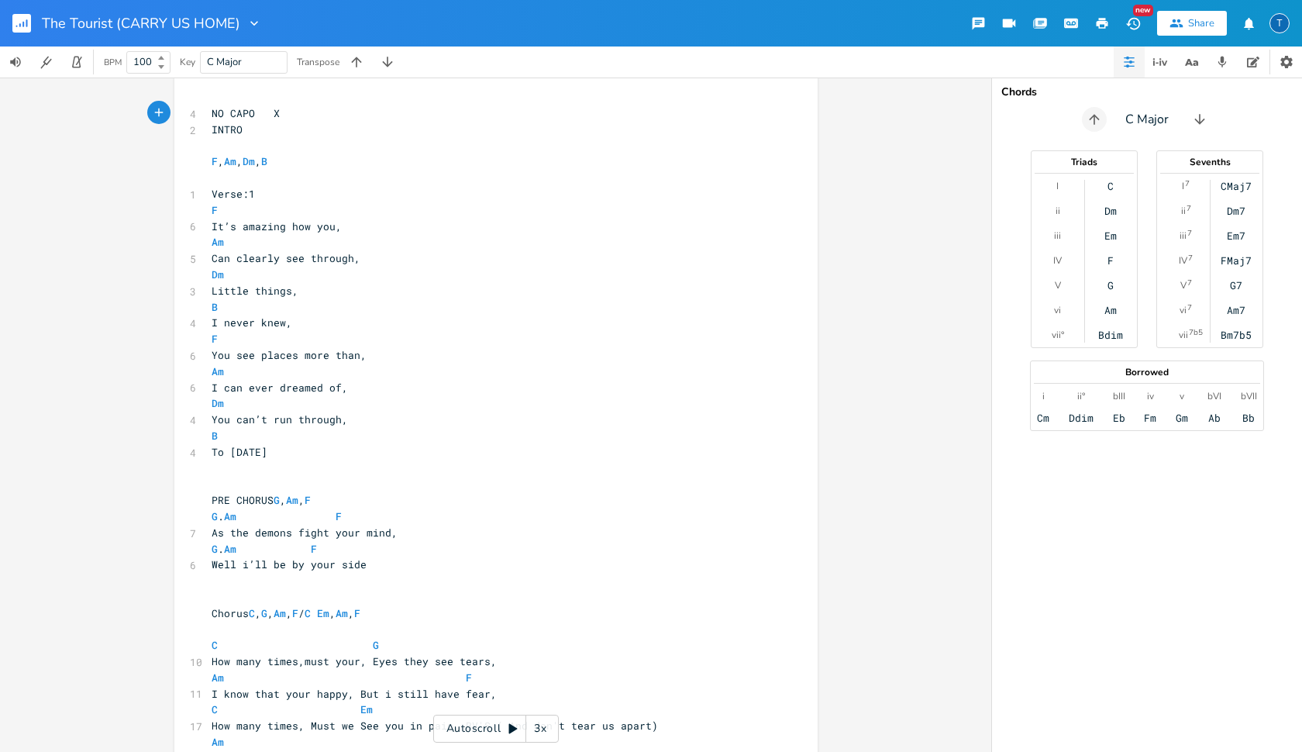
click at [1096, 123] on icon "button" at bounding box center [1093, 119] width 15 height 15
click at [1133, 116] on icon "button" at bounding box center [1202, 119] width 15 height 15
click at [361, 55] on icon "button" at bounding box center [356, 61] width 15 height 15
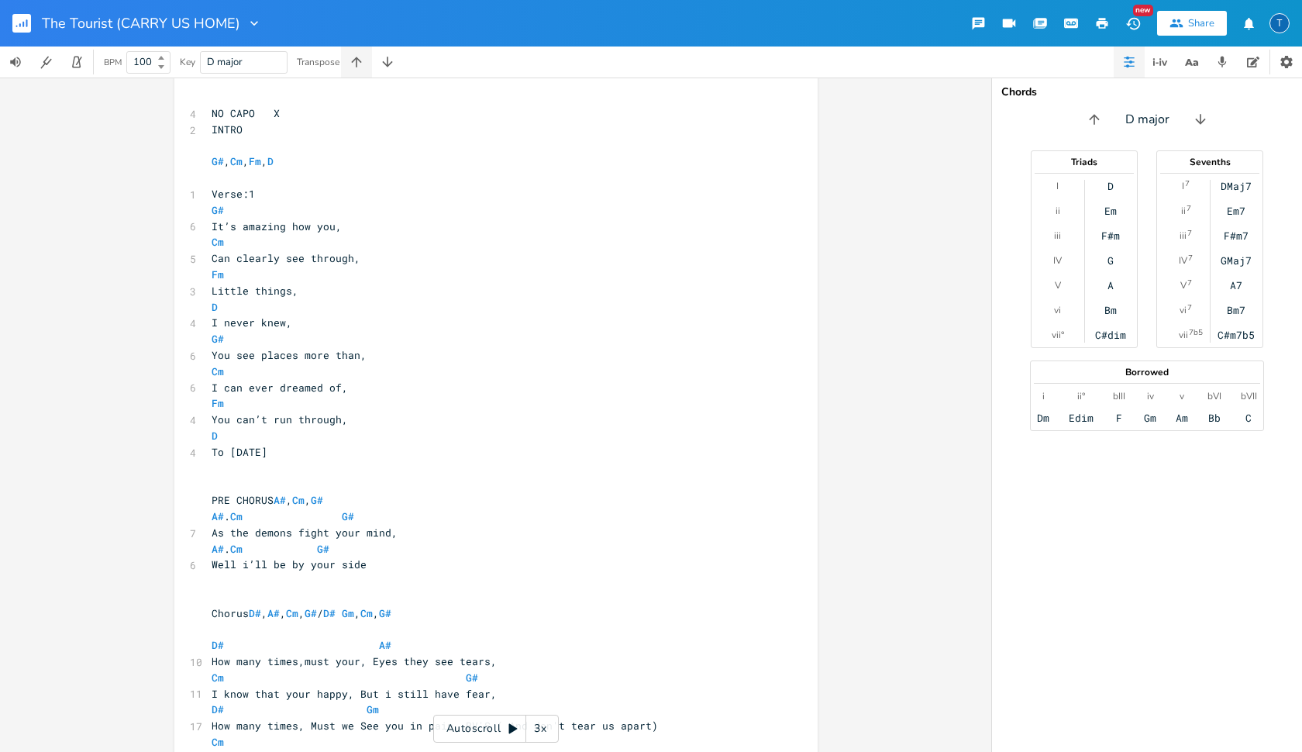
click at [361, 55] on icon "button" at bounding box center [356, 61] width 15 height 15
click at [386, 63] on icon "button" at bounding box center [387, 61] width 15 height 15
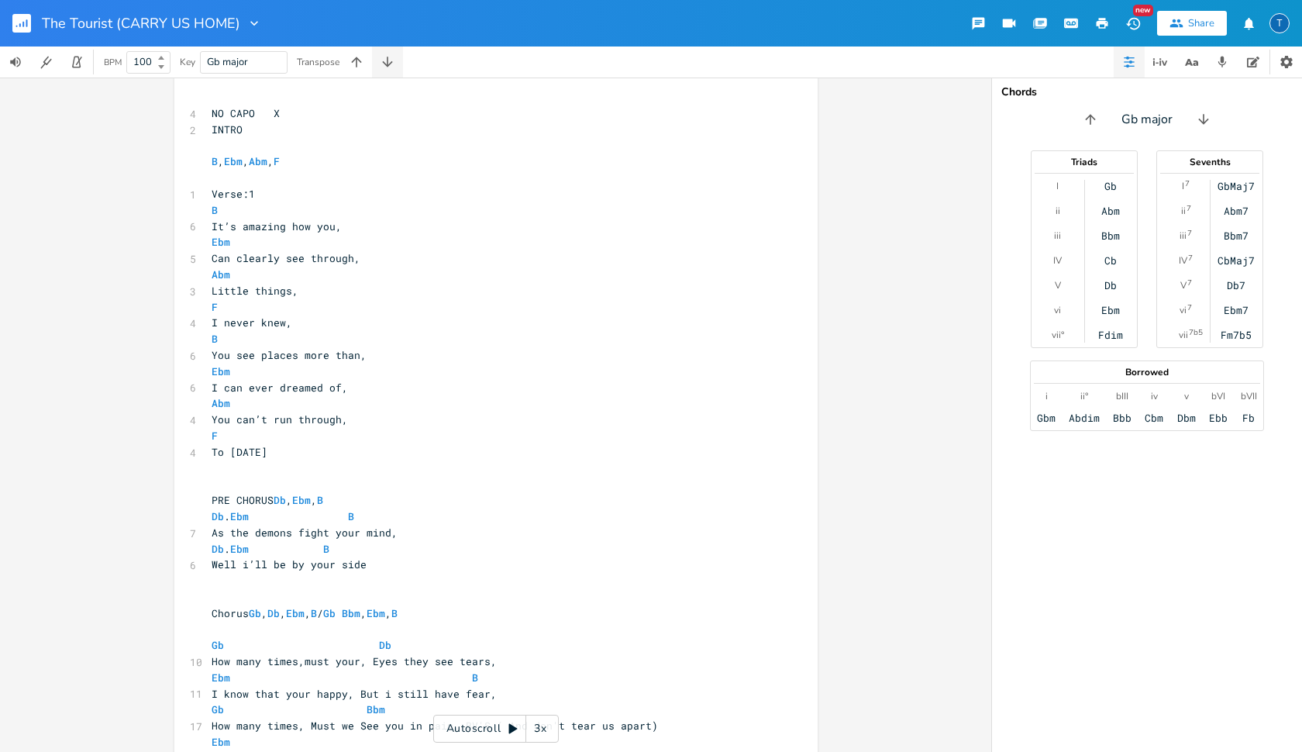
click at [386, 63] on icon "button" at bounding box center [387, 61] width 15 height 15
click at [394, 57] on icon "button" at bounding box center [387, 61] width 15 height 15
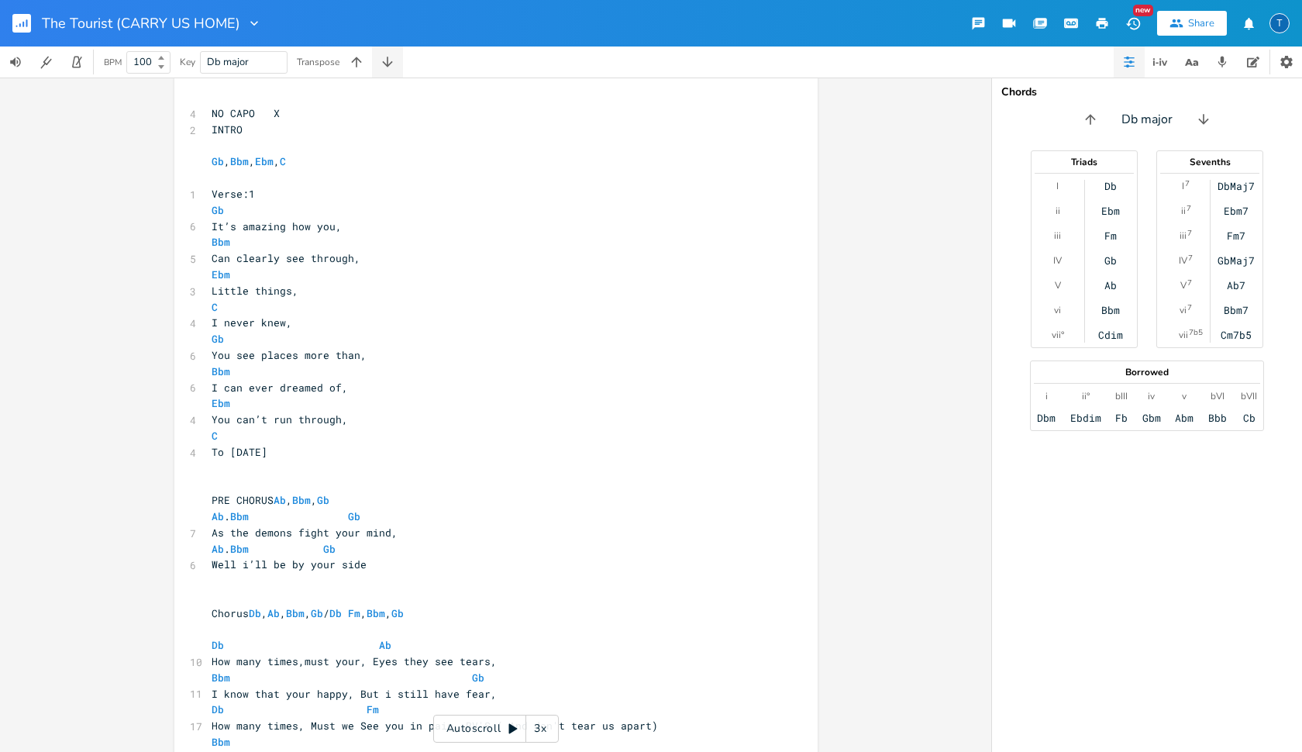
click at [394, 57] on icon "button" at bounding box center [387, 61] width 15 height 15
click at [395, 58] on icon "button" at bounding box center [387, 61] width 15 height 15
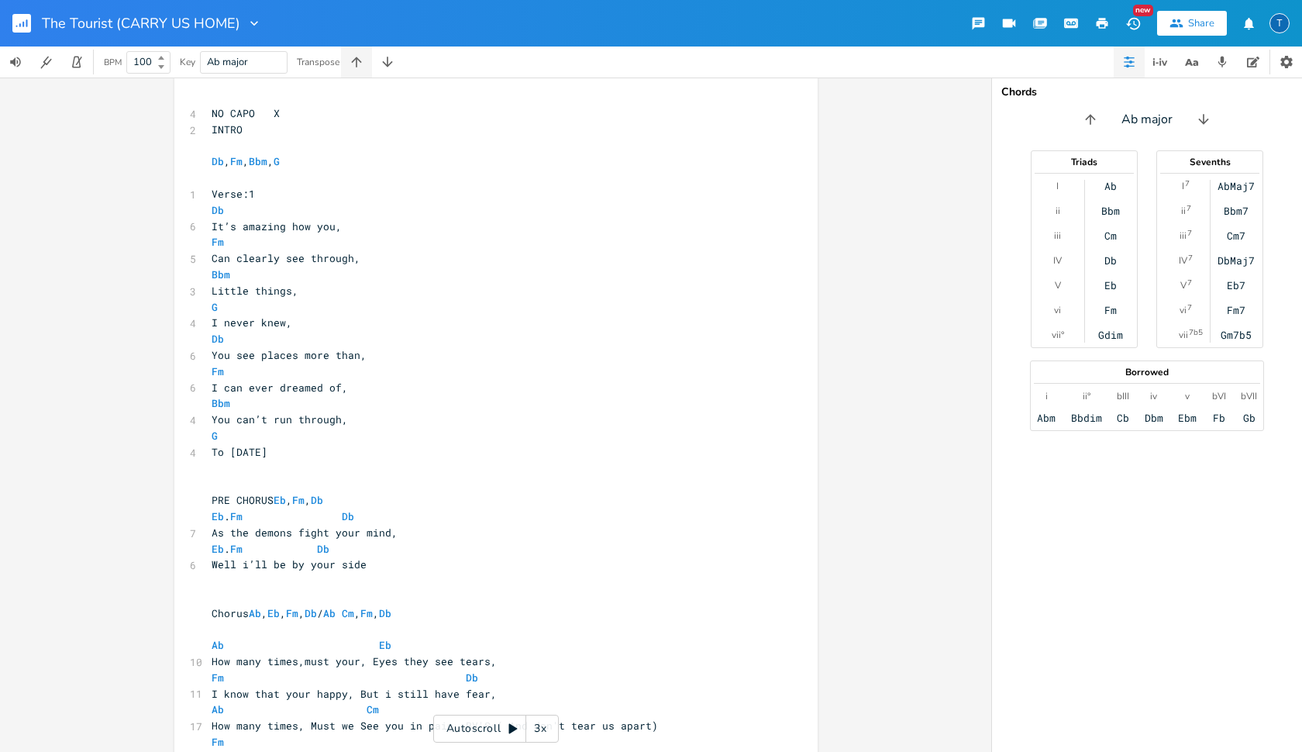
click at [359, 64] on icon "button" at bounding box center [356, 61] width 15 height 15
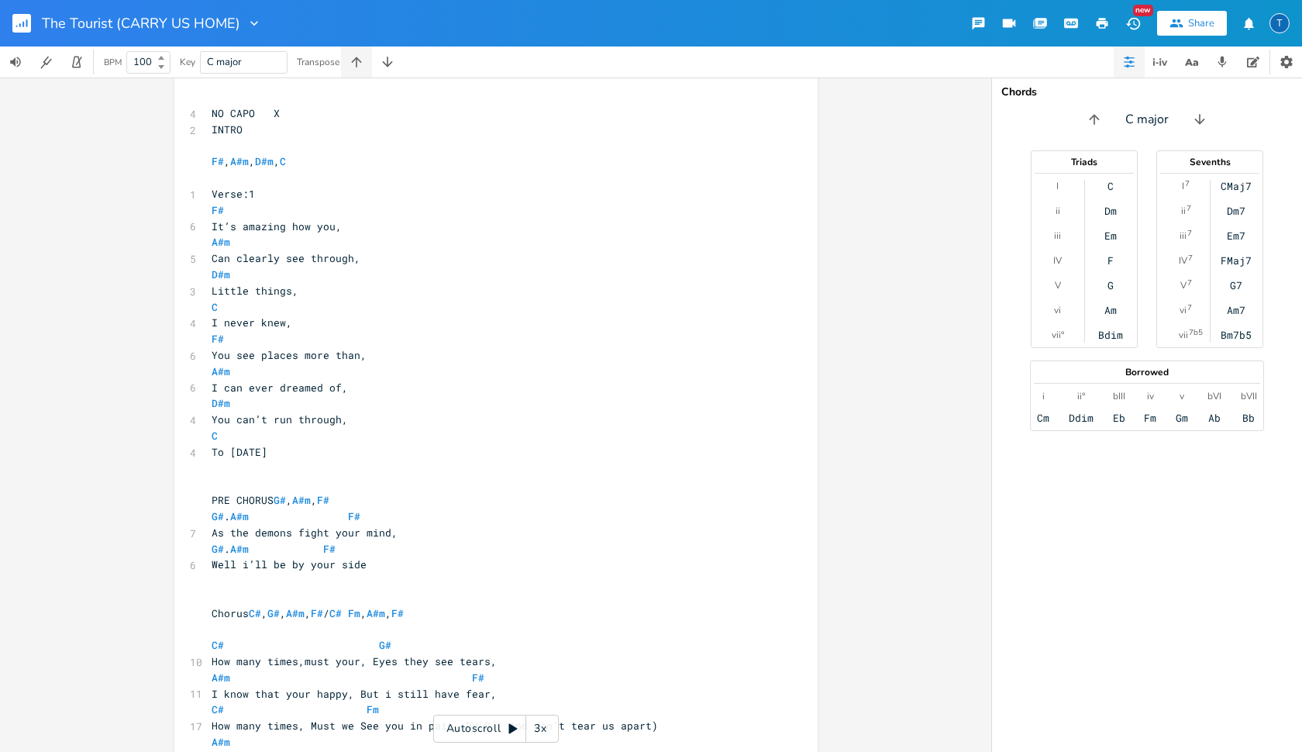
click at [359, 64] on icon "button" at bounding box center [356, 61] width 15 height 15
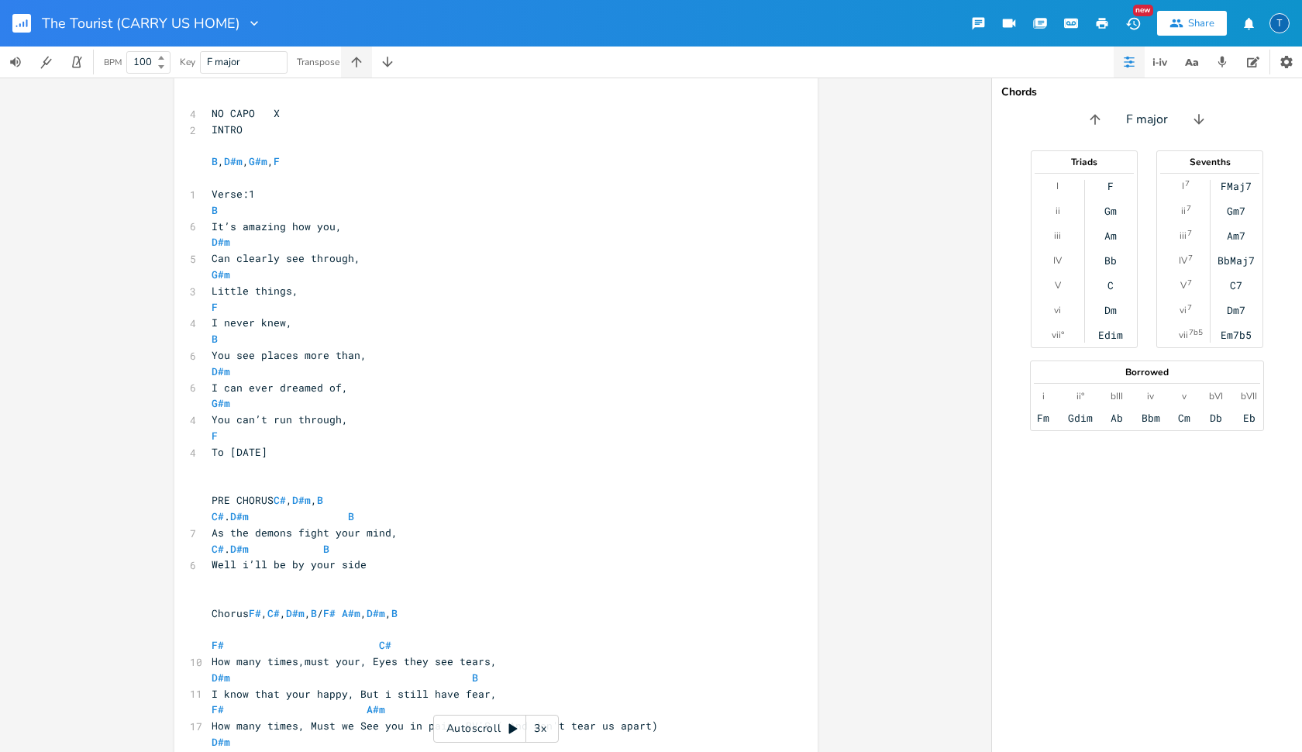
click at [359, 64] on icon "button" at bounding box center [356, 61] width 15 height 15
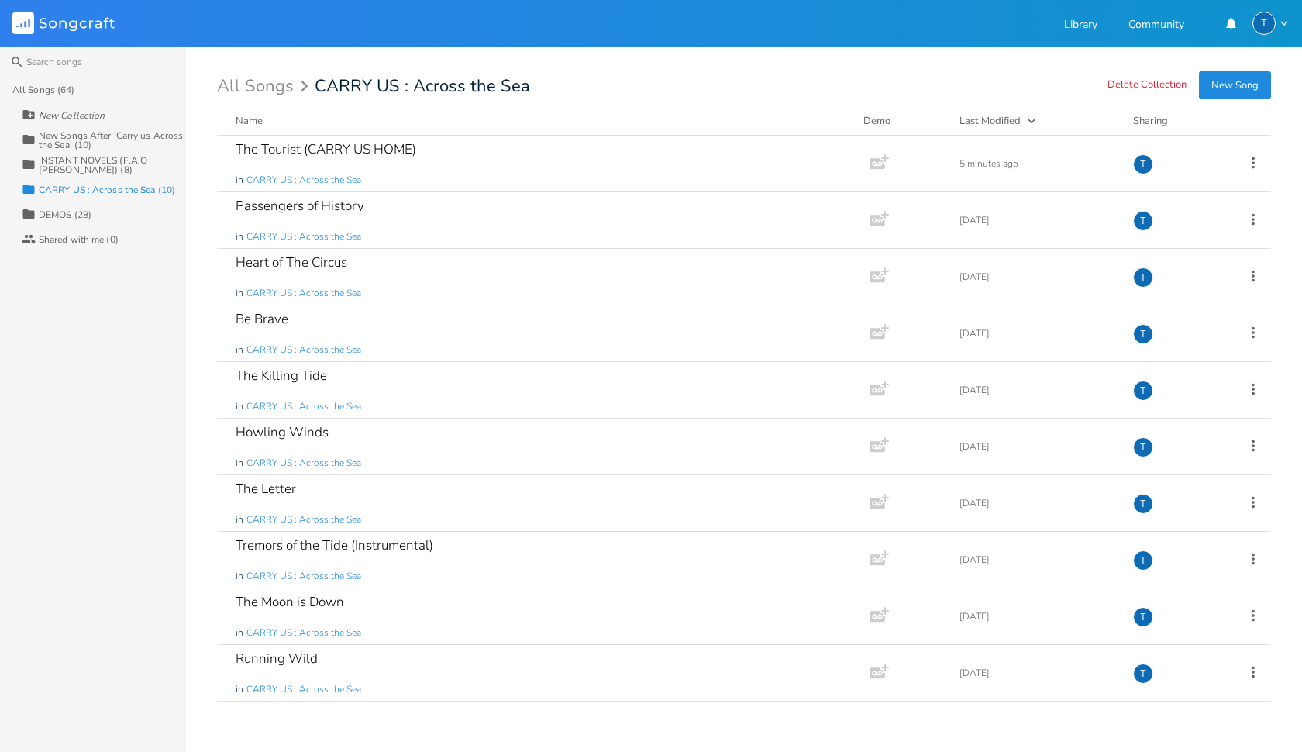
click at [141, 162] on div "INSTANT NOVELS (F.A.O [PERSON_NAME]) (8)" at bounding box center [112, 165] width 147 height 19
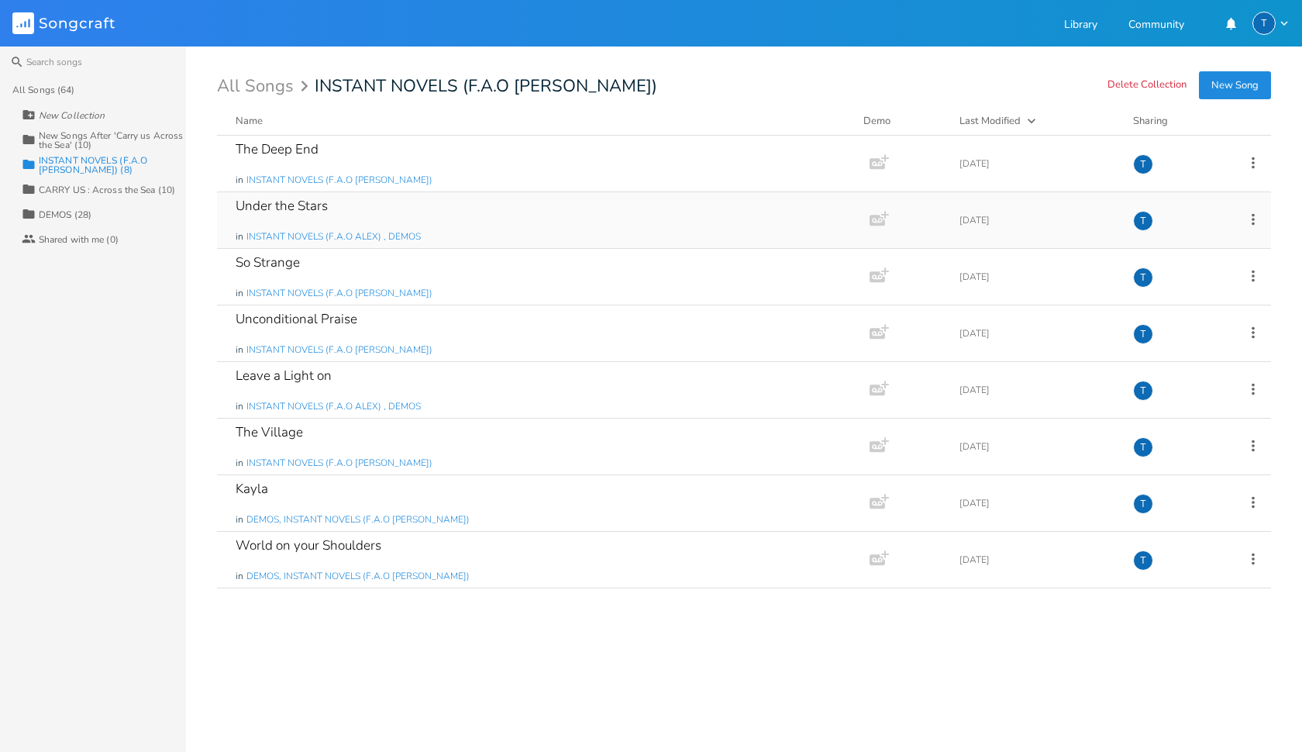
click at [350, 208] on div "Under the Stars in INSTANT NOVELS (F.A.O ALEX) , DEMOS" at bounding box center [540, 220] width 609 height 56
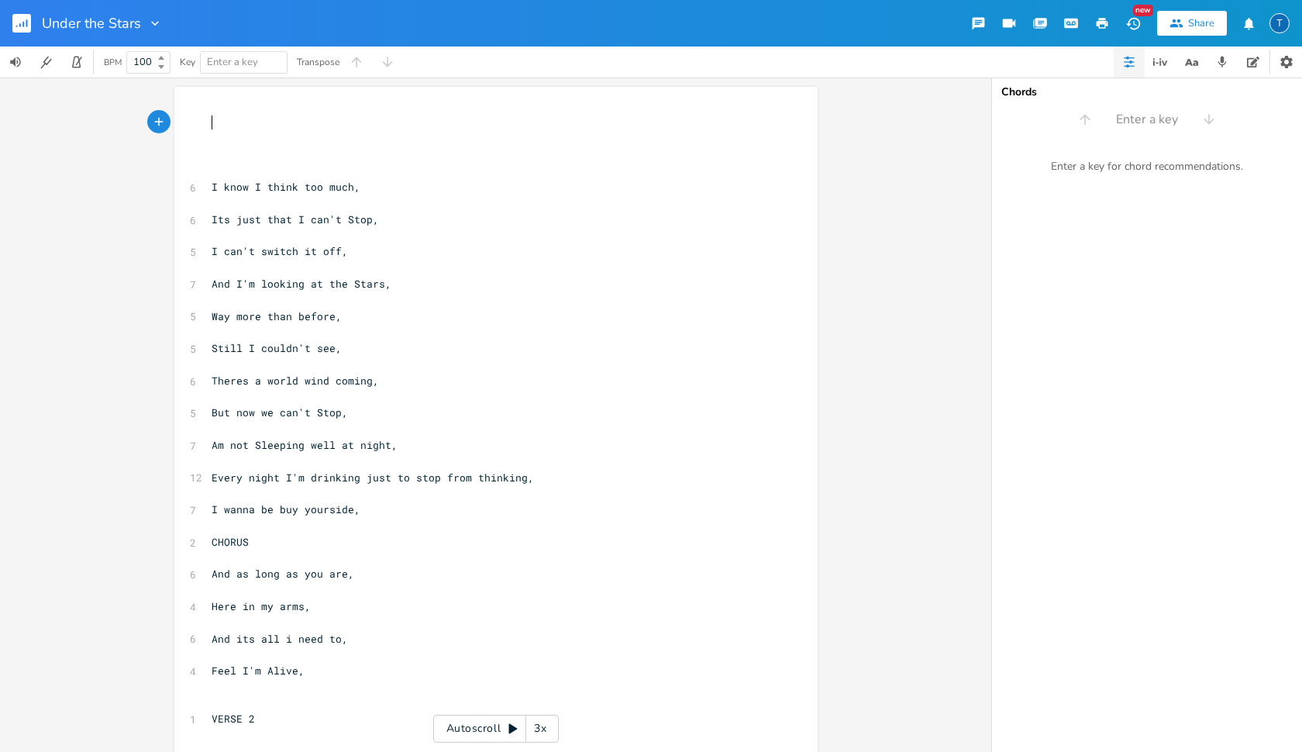
scroll to position [0, 1]
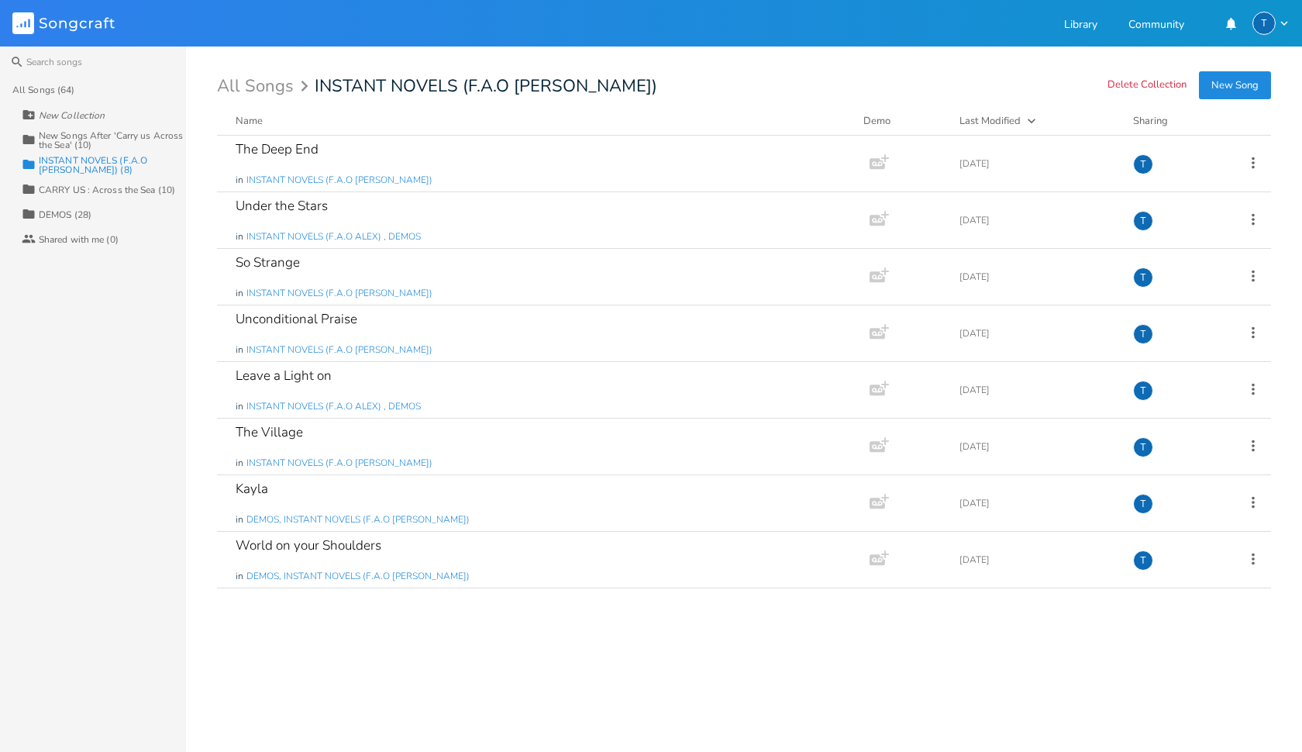
click at [119, 205] on div "Collection DEMOS (28)" at bounding box center [104, 213] width 164 height 25
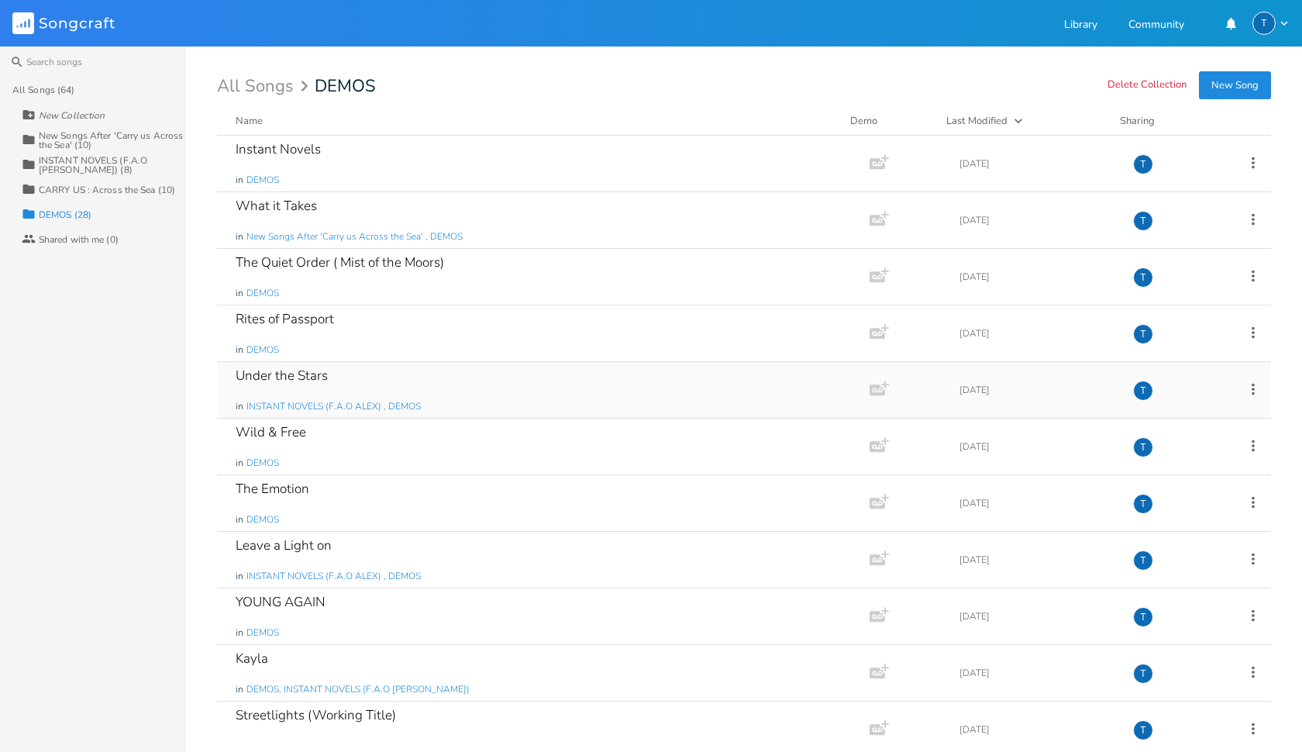
click at [353, 386] on div "Under the Stars in INSTANT NOVELS (F.A.O ALEX) , DEMOS" at bounding box center [540, 390] width 609 height 56
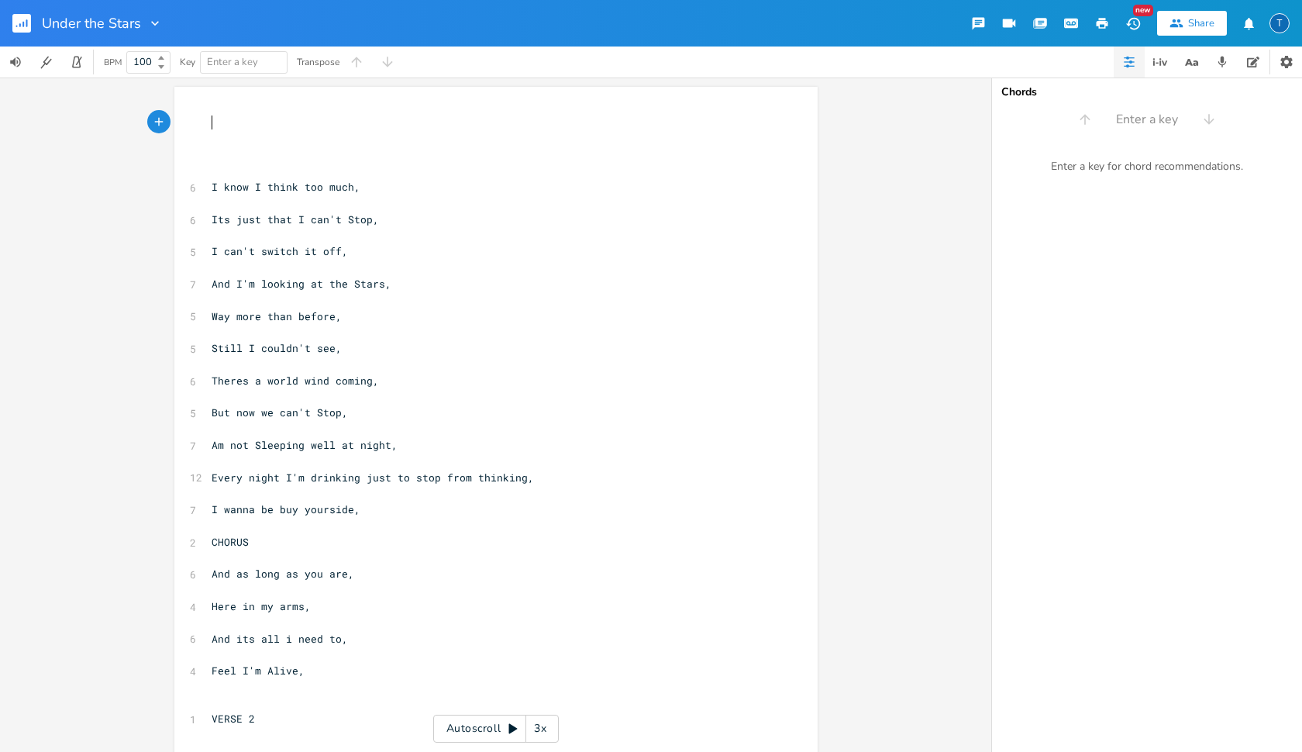
scroll to position [0, 1]
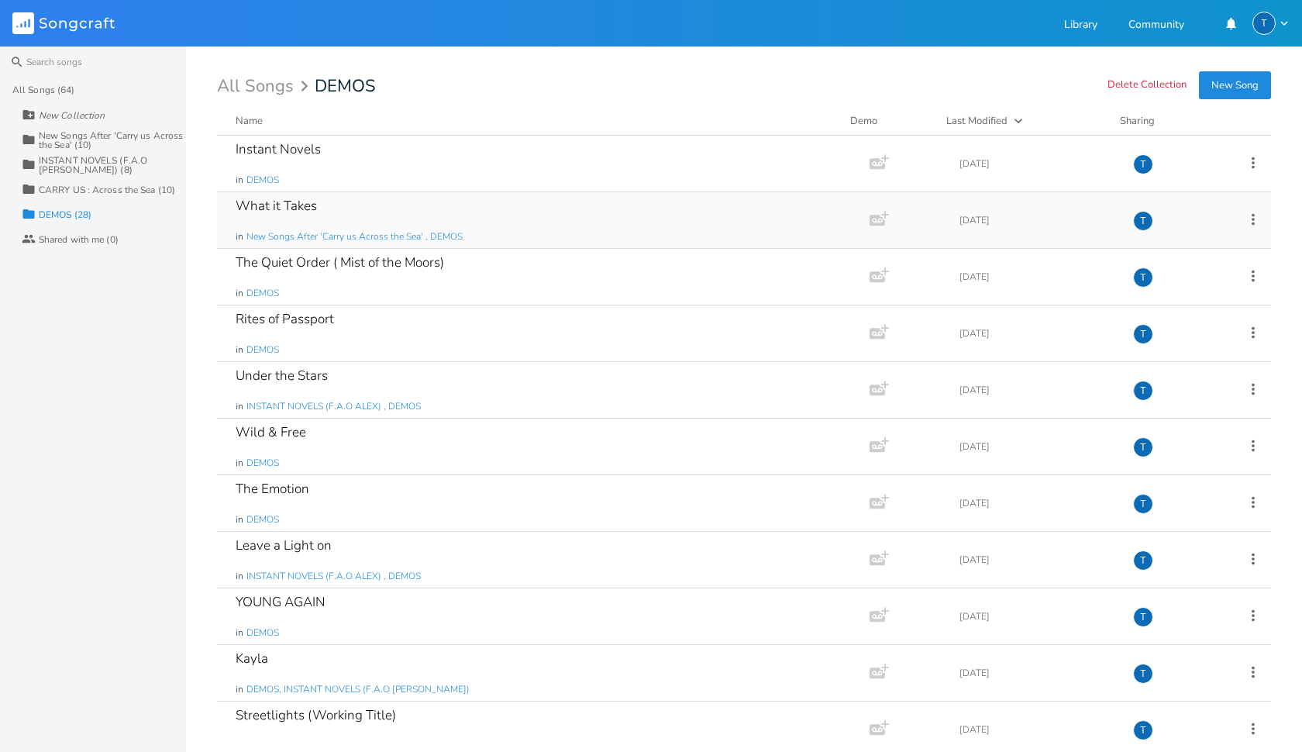
click at [390, 213] on div "What it Takes in New Songs After 'Carry us Across the Sea' , DEMOS" at bounding box center [540, 220] width 609 height 56
click at [350, 172] on div "Instant Novels in DEMOS" at bounding box center [540, 164] width 609 height 56
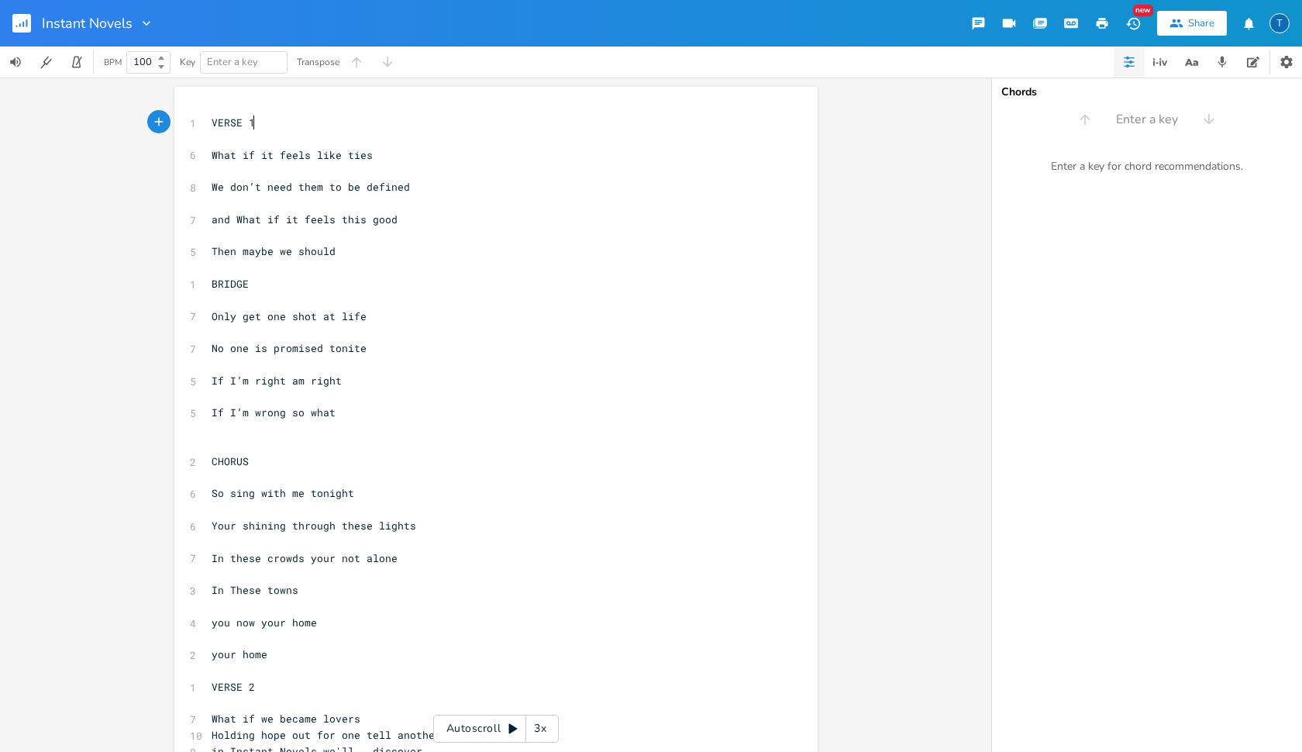
scroll to position [0, 1]
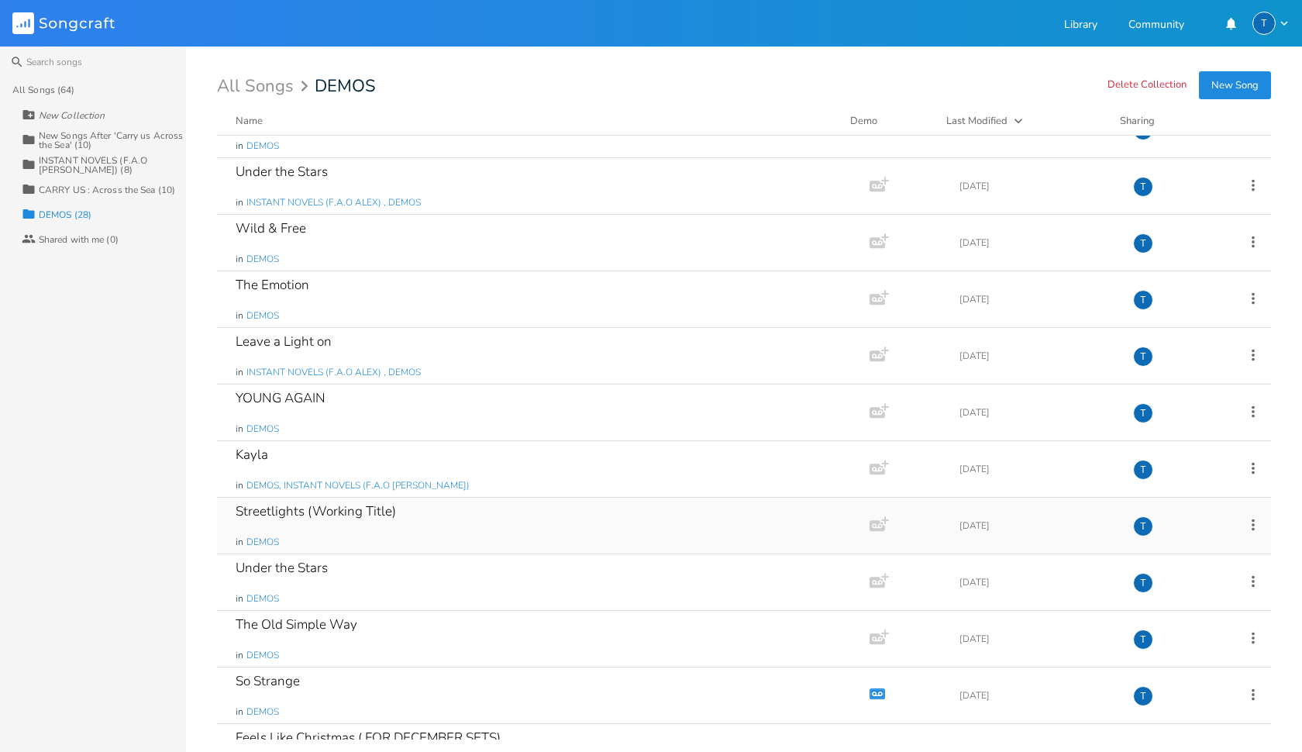
scroll to position [208, 0]
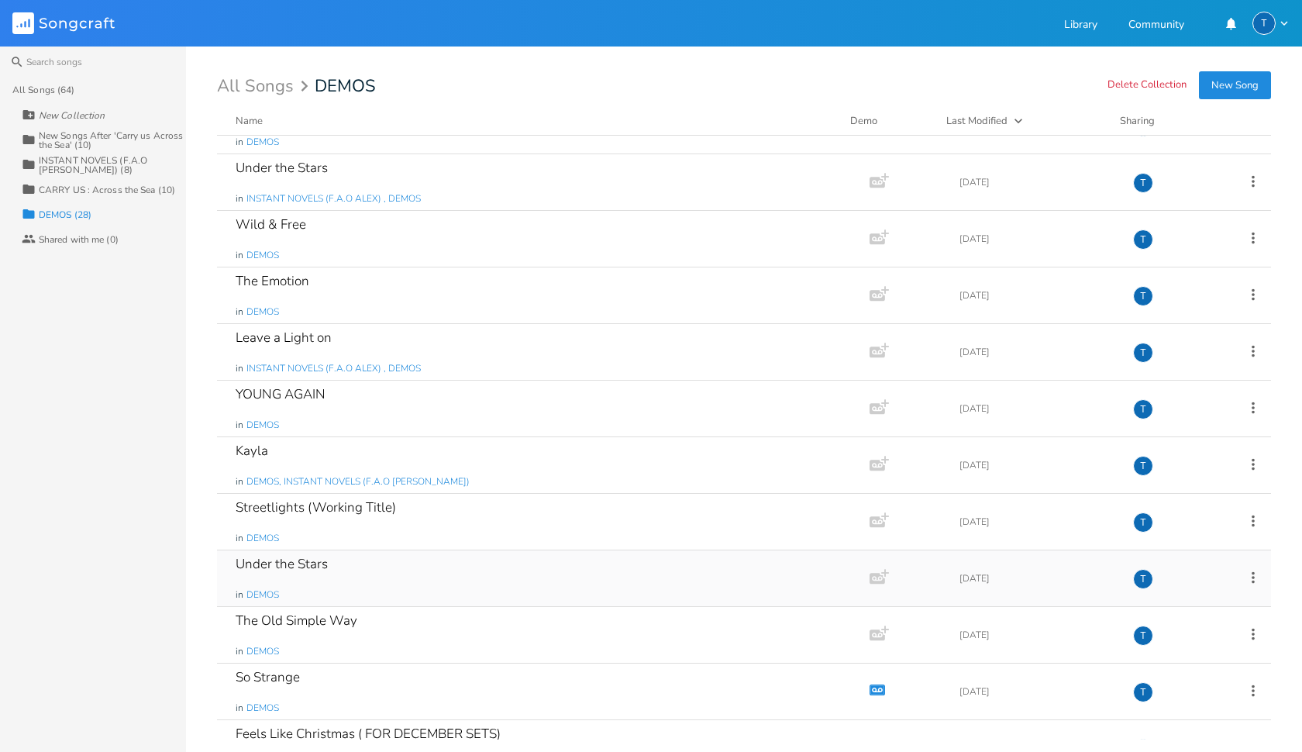
click at [385, 556] on div "Under the Stars in DEMOS" at bounding box center [540, 578] width 609 height 56
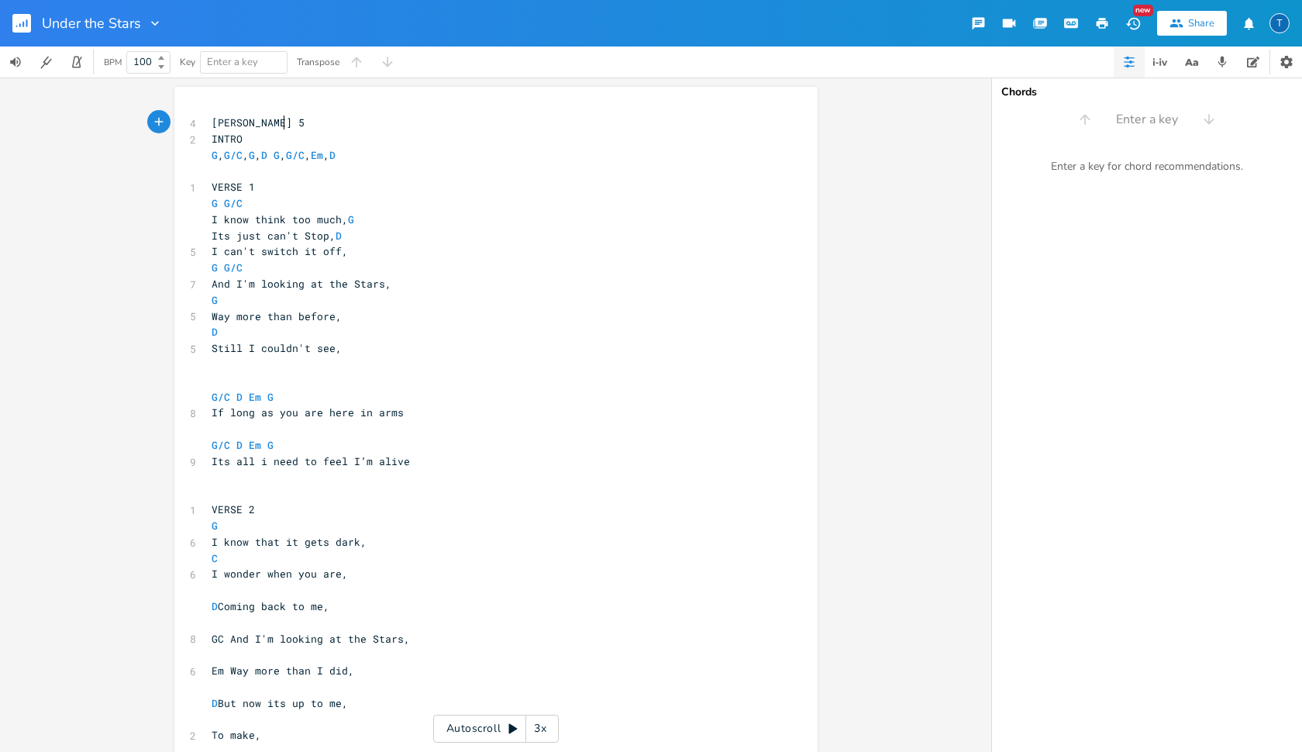
scroll to position [0, 1]
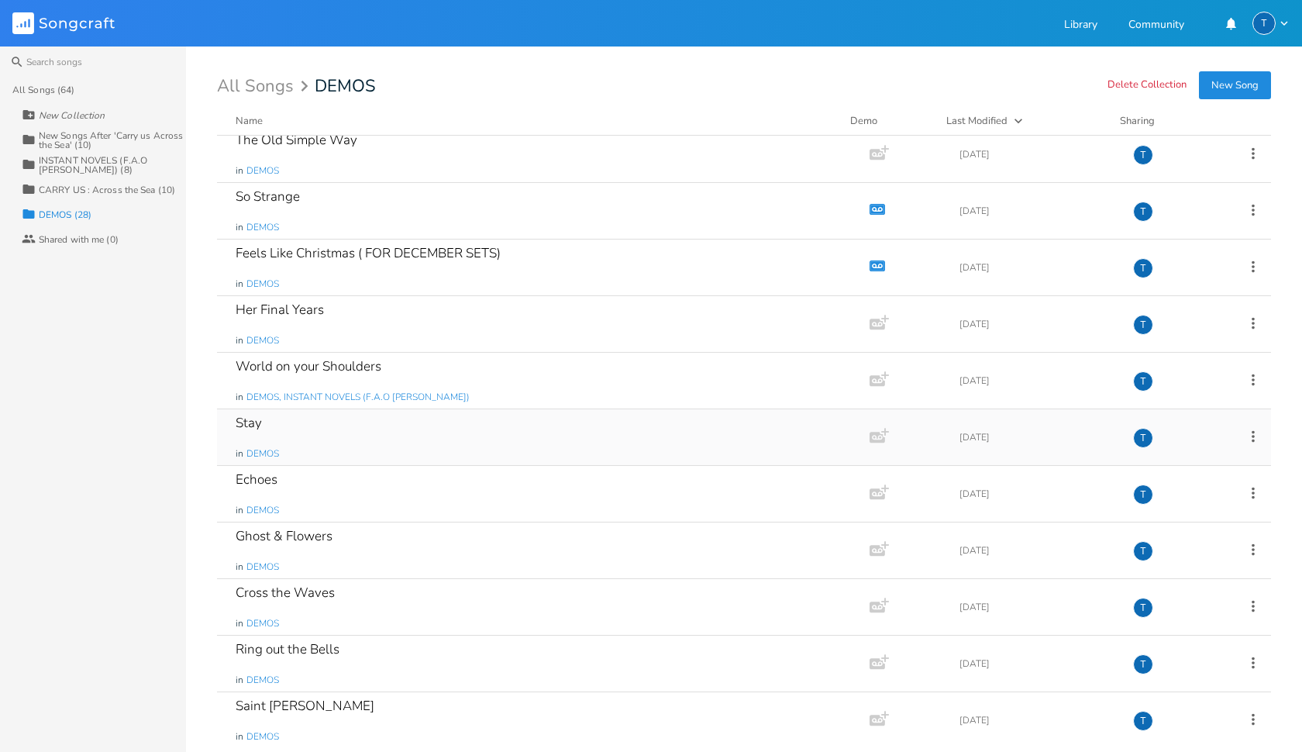
scroll to position [703, 0]
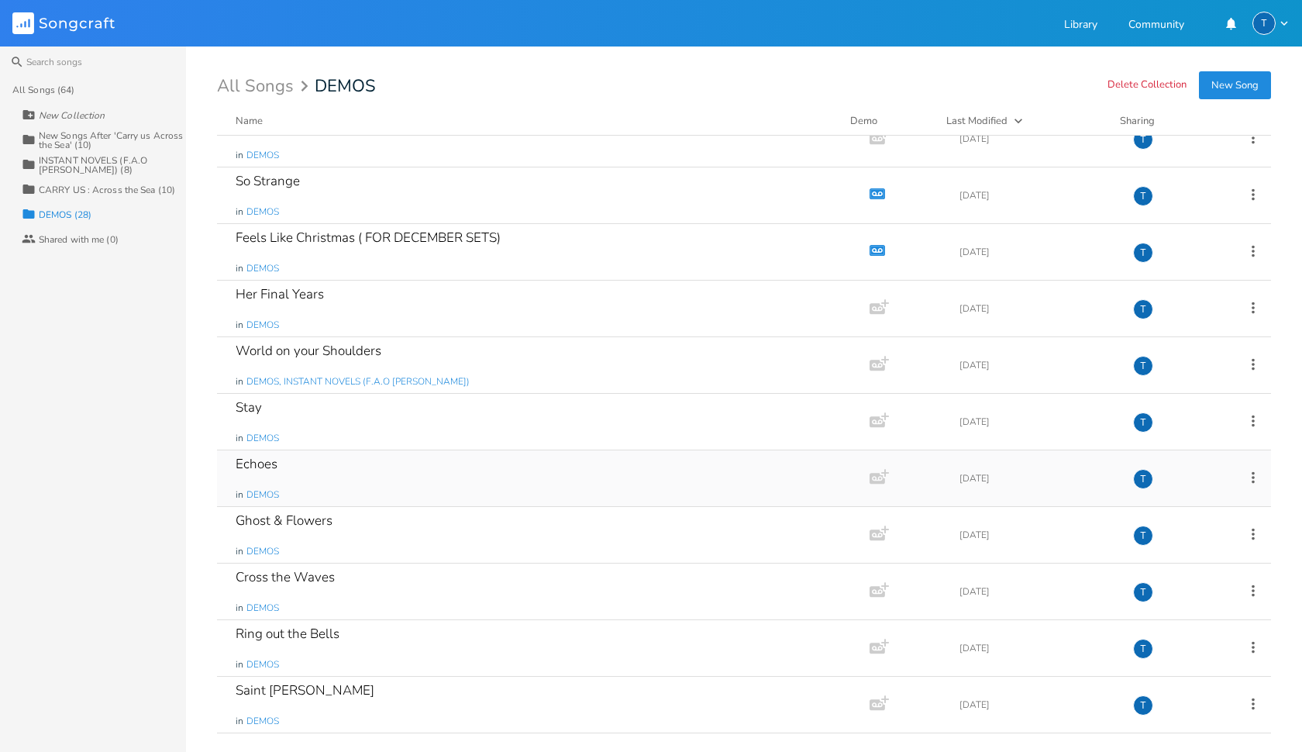
click at [325, 483] on div "Echoes in DEMOS" at bounding box center [540, 478] width 609 height 56
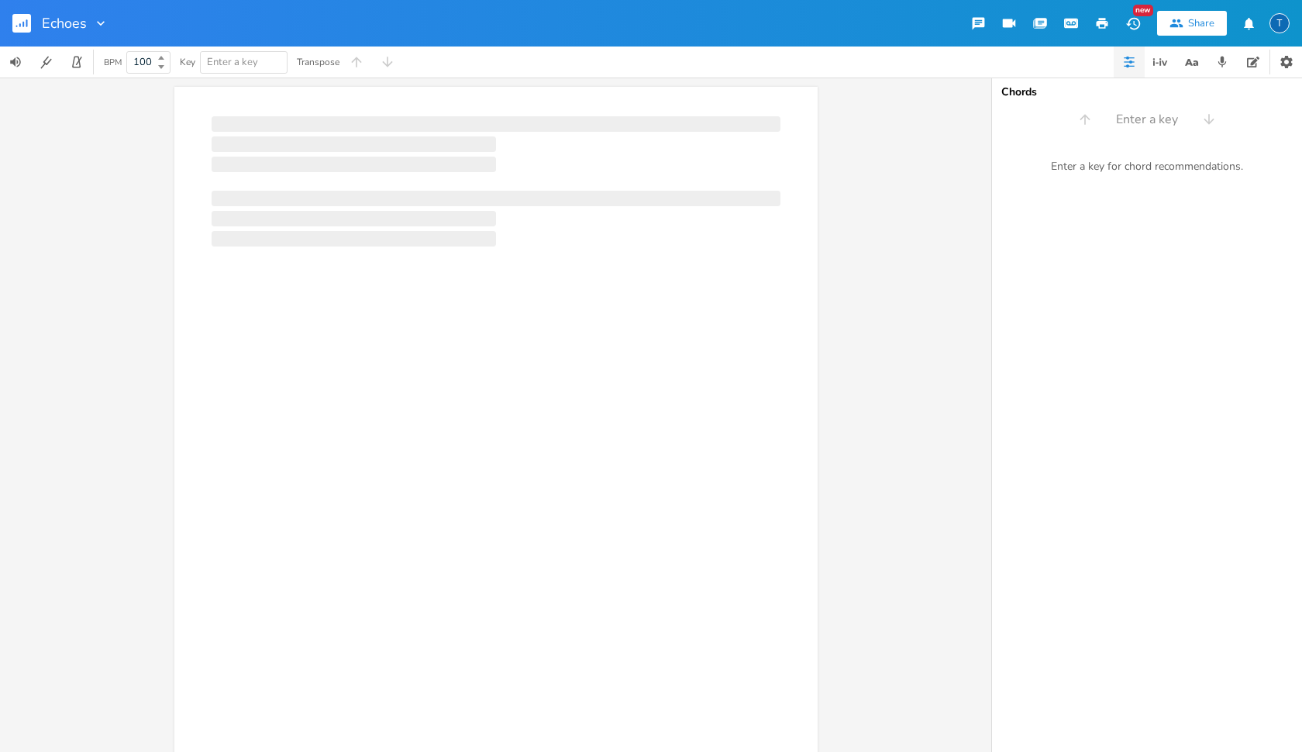
scroll to position [0, 1]
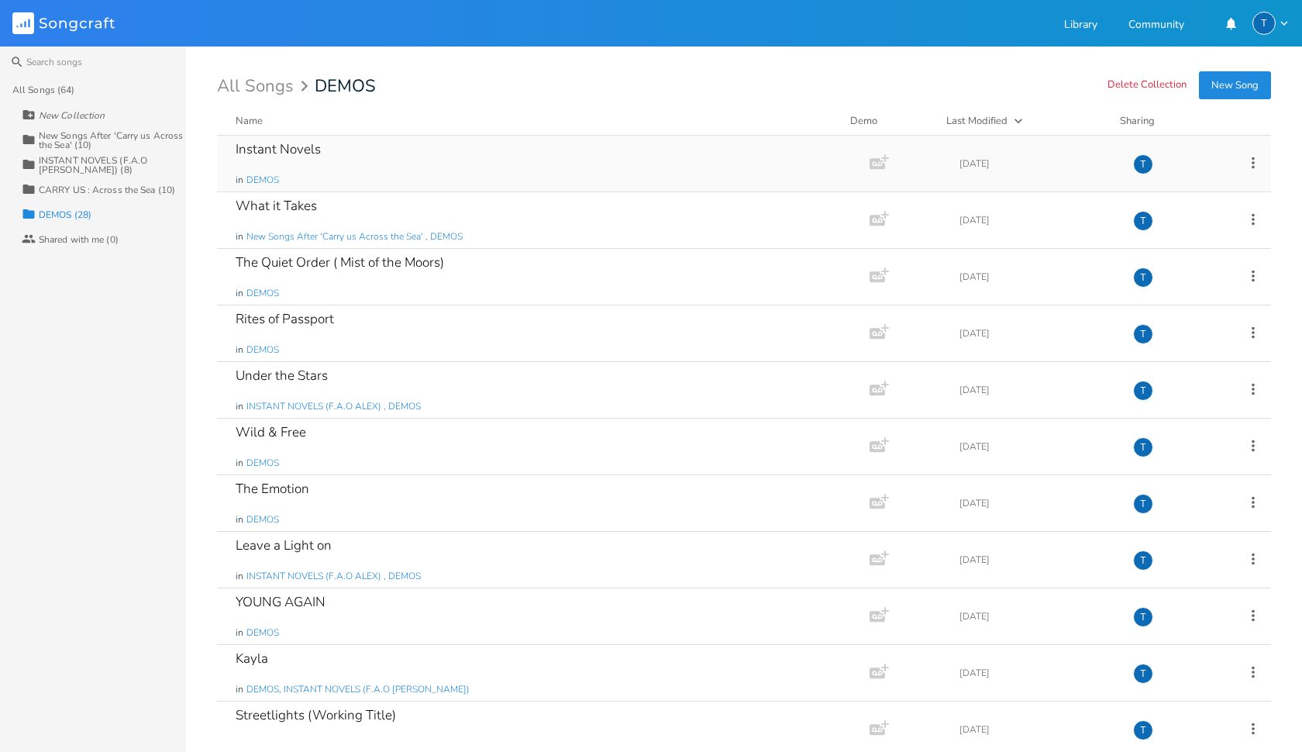
click at [389, 157] on div "Instant Novels in DEMOS" at bounding box center [540, 164] width 609 height 56
click at [68, 85] on div "All Songs (64)" at bounding box center [43, 89] width 62 height 9
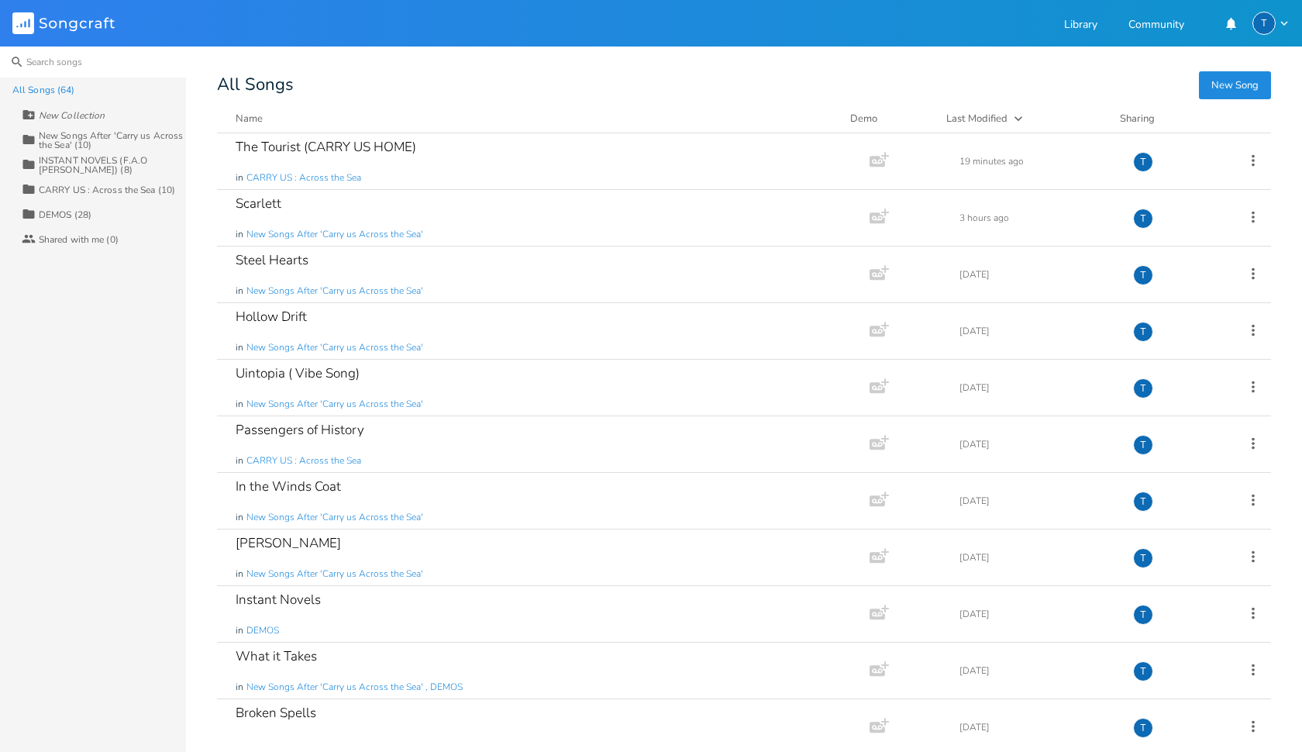
click at [68, 63] on input at bounding box center [93, 61] width 186 height 31
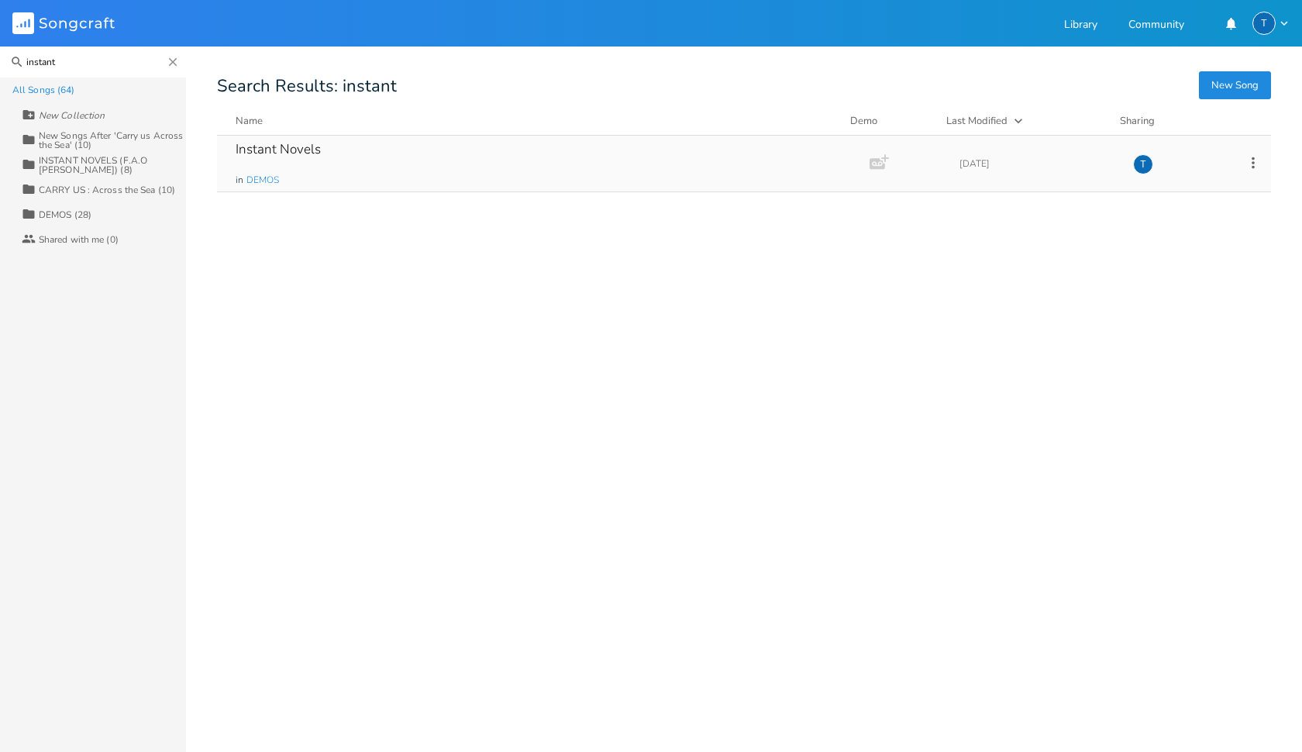
type input "instant"
click at [329, 169] on div "Instant Novels in DEMOS" at bounding box center [540, 164] width 609 height 56
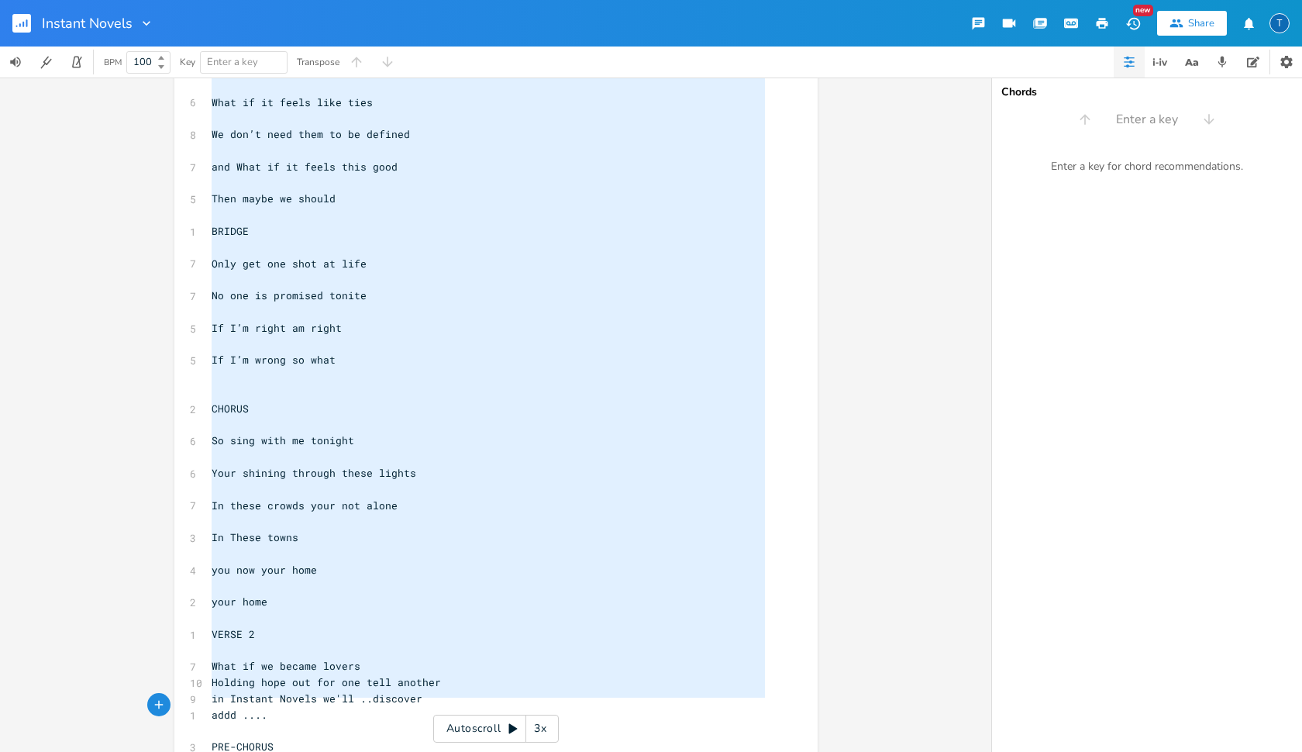
scroll to position [425, 0]
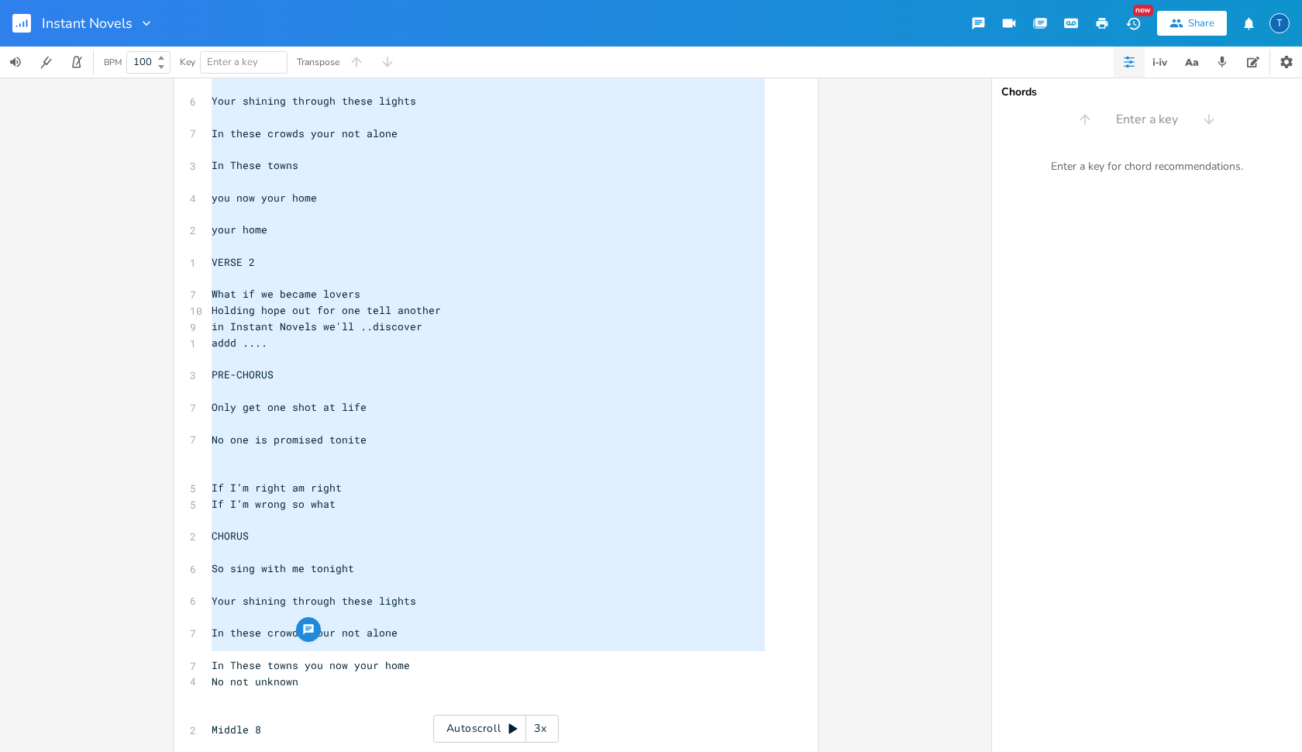
type textarea "VERSE 1 What if it feels like ties We don’t need them to be defined and What if…"
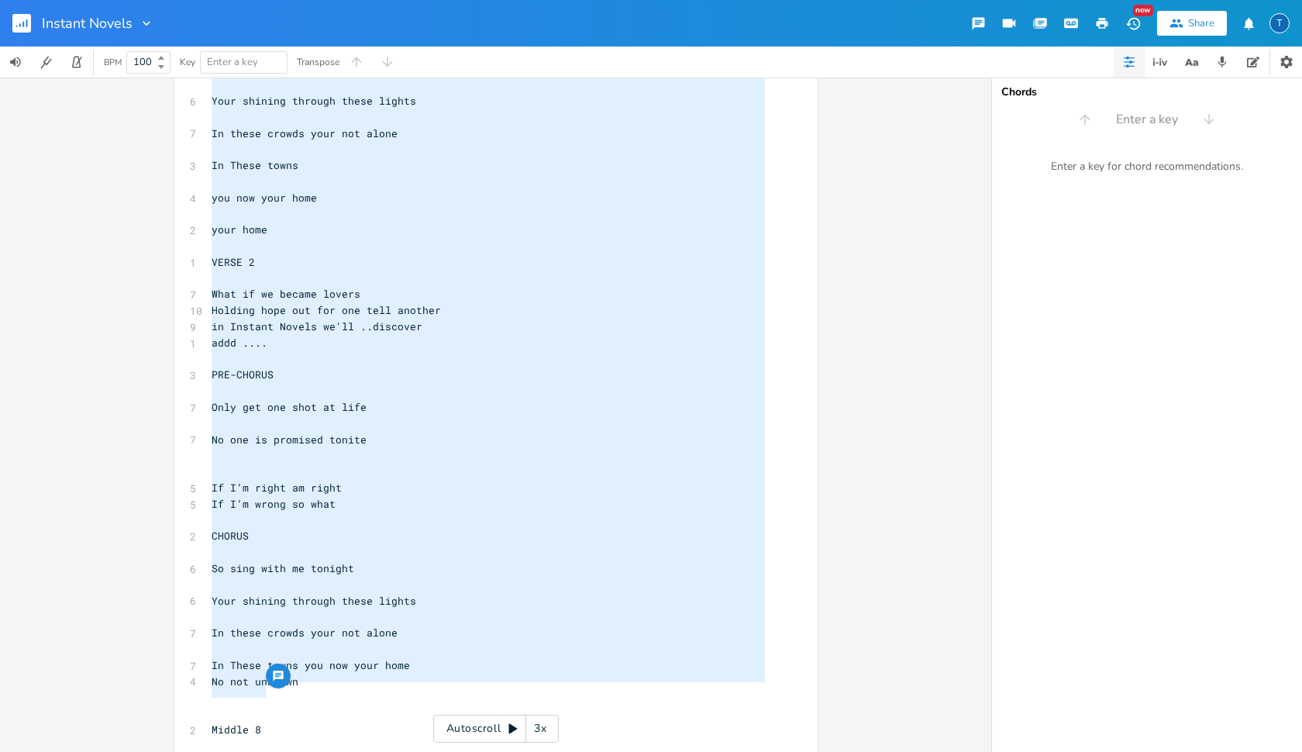
drag, startPoint x: 203, startPoint y: 123, endPoint x: 433, endPoint y: 683, distance: 605.6
click at [433, 667] on div "1 VERSE 1 ​ 6 What if it feels like ties ​ 8 We don’t need them to be defined ​…" at bounding box center [487, 238] width 559 height 1096
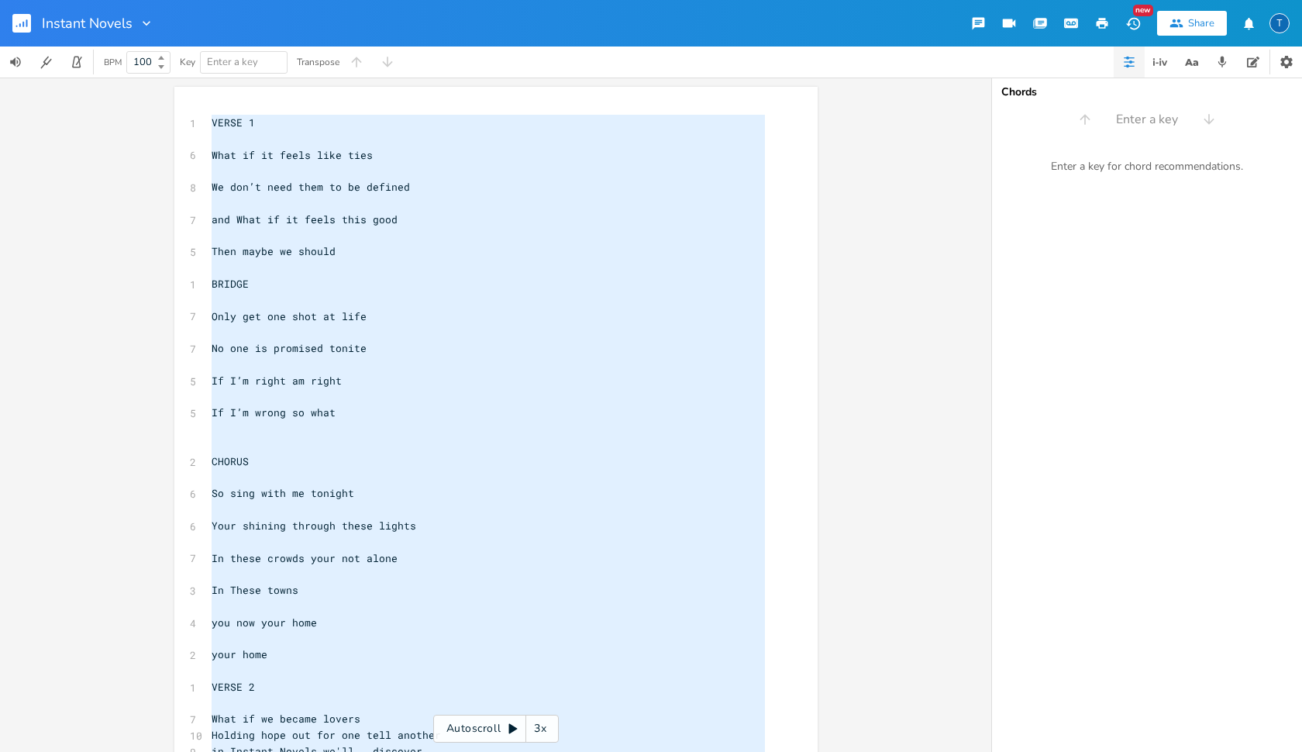
scroll to position [0, 0]
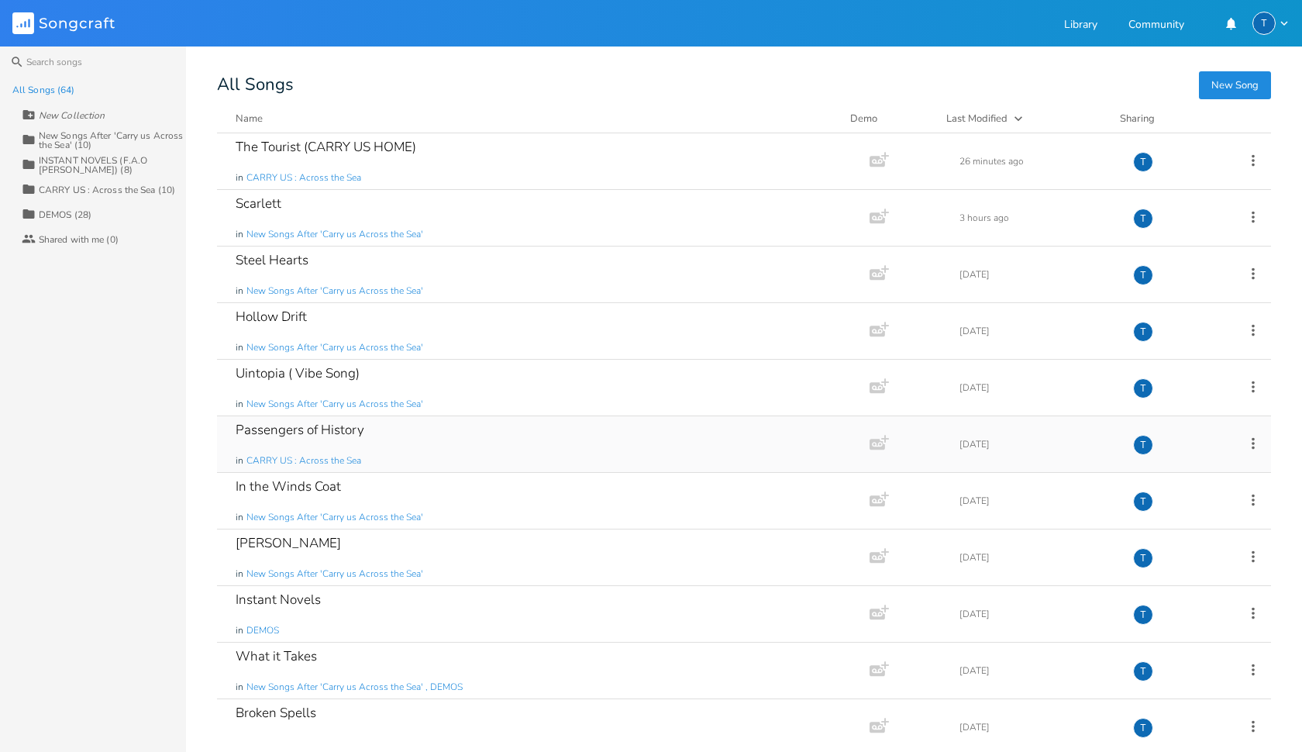
click at [341, 435] on div "Passengers of History" at bounding box center [300, 429] width 129 height 13
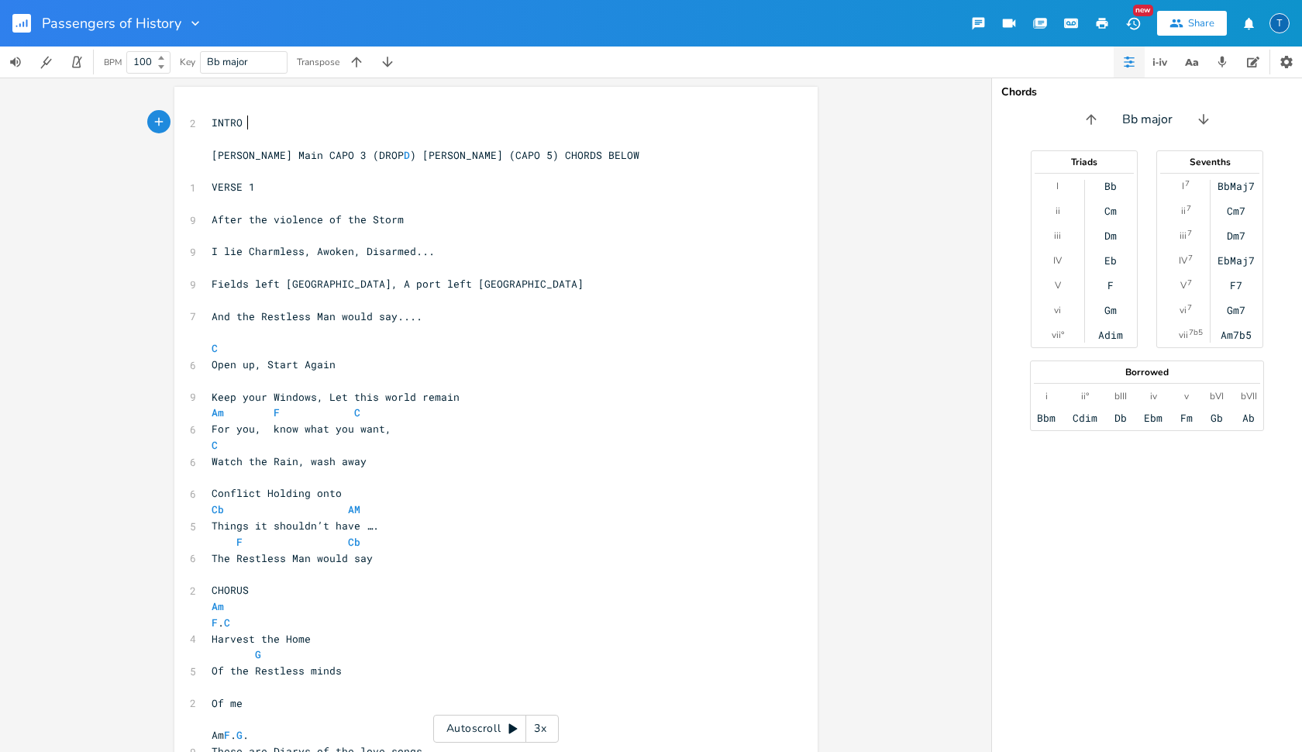
scroll to position [0, 1]
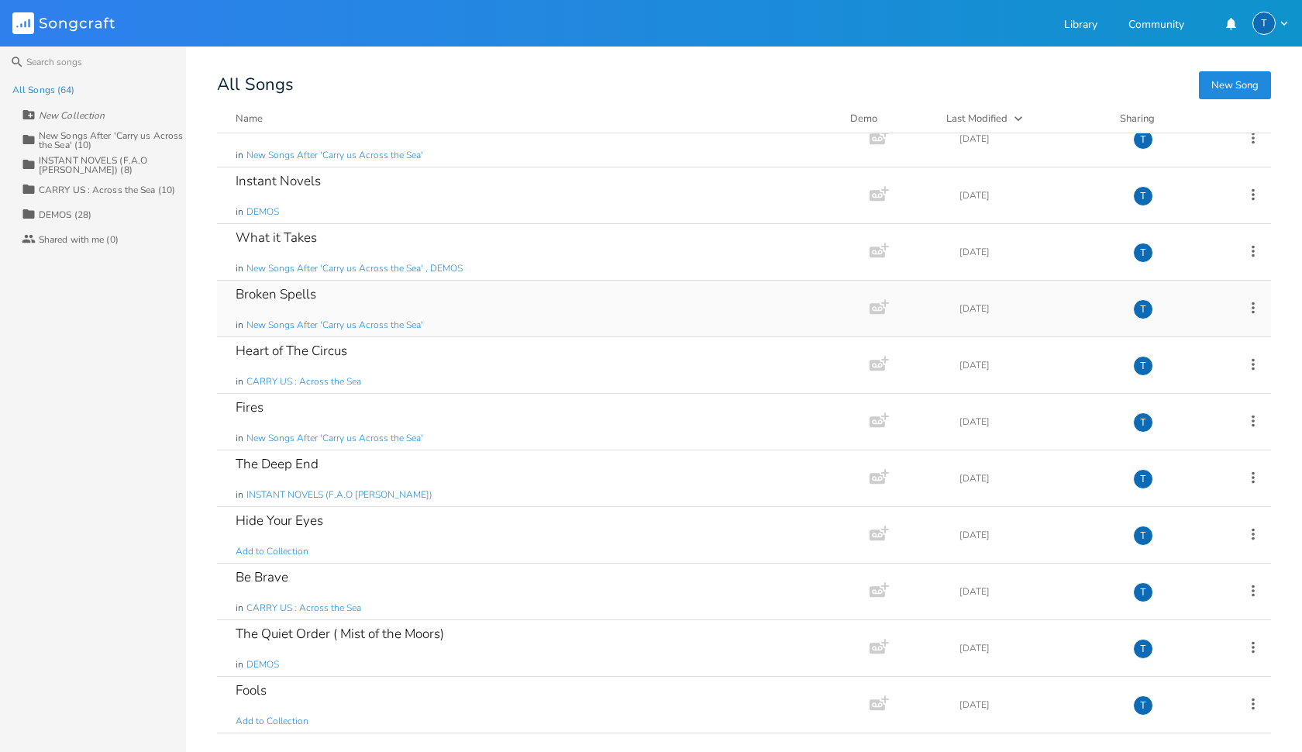
scroll to position [432, 0]
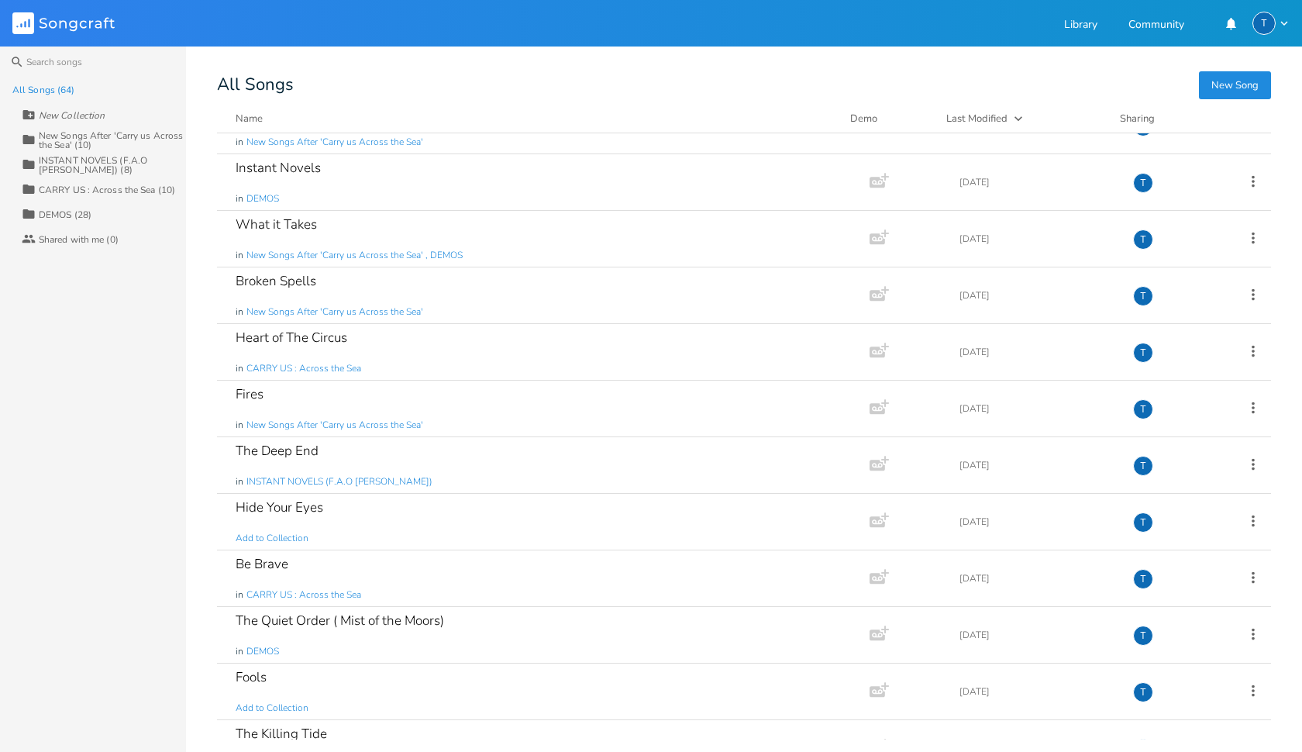
click at [143, 160] on div "INSTANT NOVELS (F.A.O [PERSON_NAME]) (8)" at bounding box center [112, 165] width 147 height 19
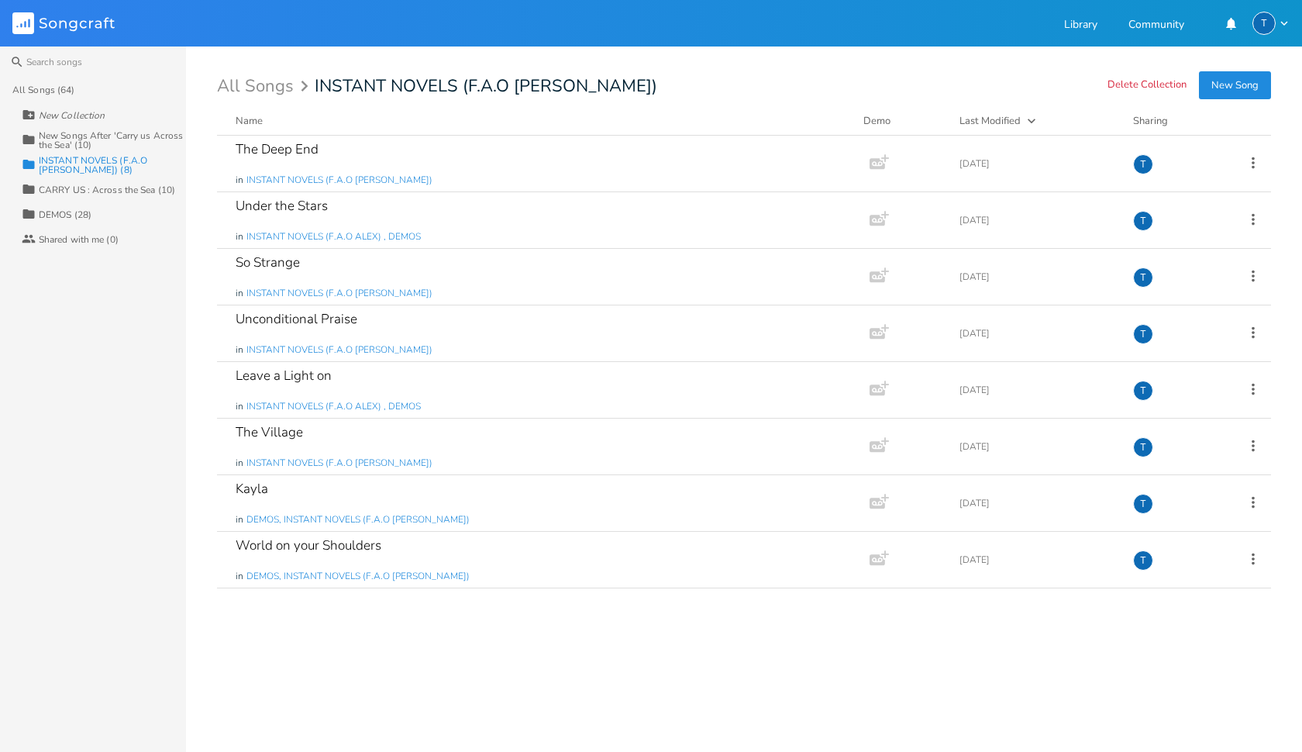
scroll to position [0, 0]
click at [138, 187] on div "CARRY US : Across the Sea (10)" at bounding box center [107, 189] width 136 height 9
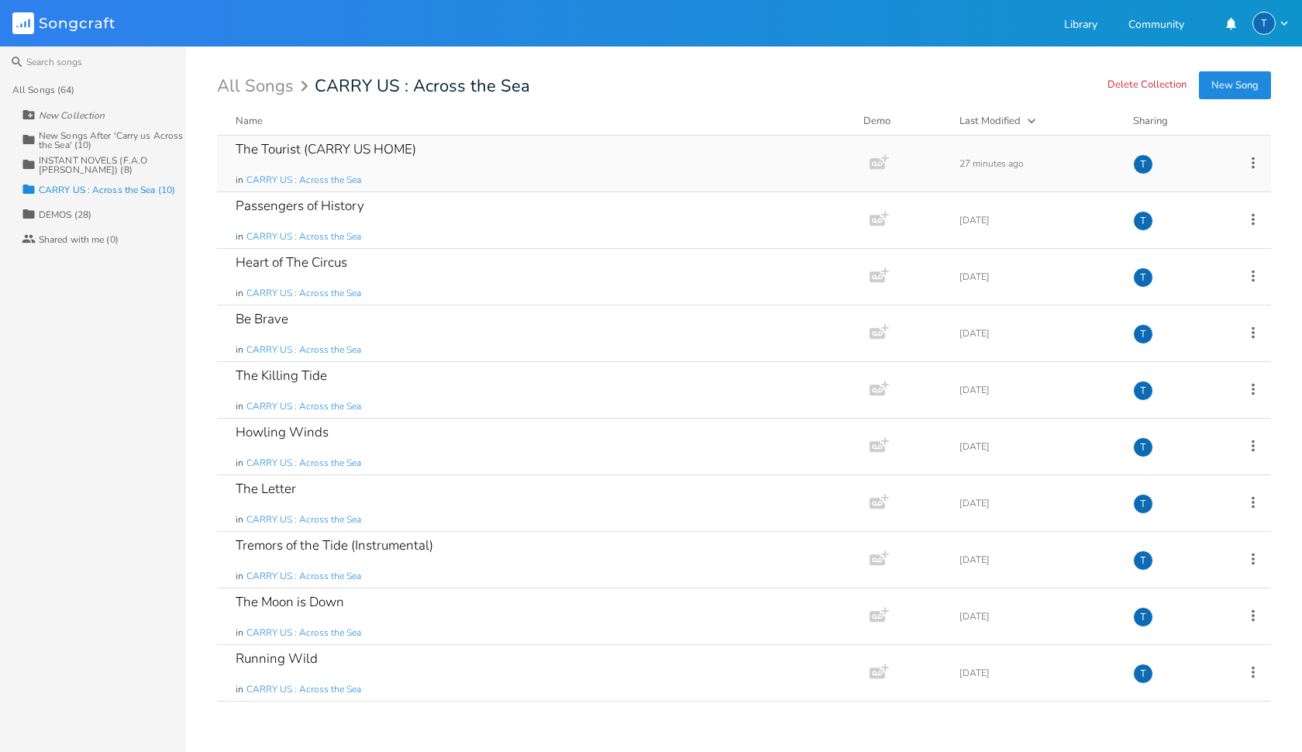
click at [401, 167] on div "The Tourist (CARRY US HOME) in CARRY US : Across the Sea" at bounding box center [540, 164] width 609 height 56
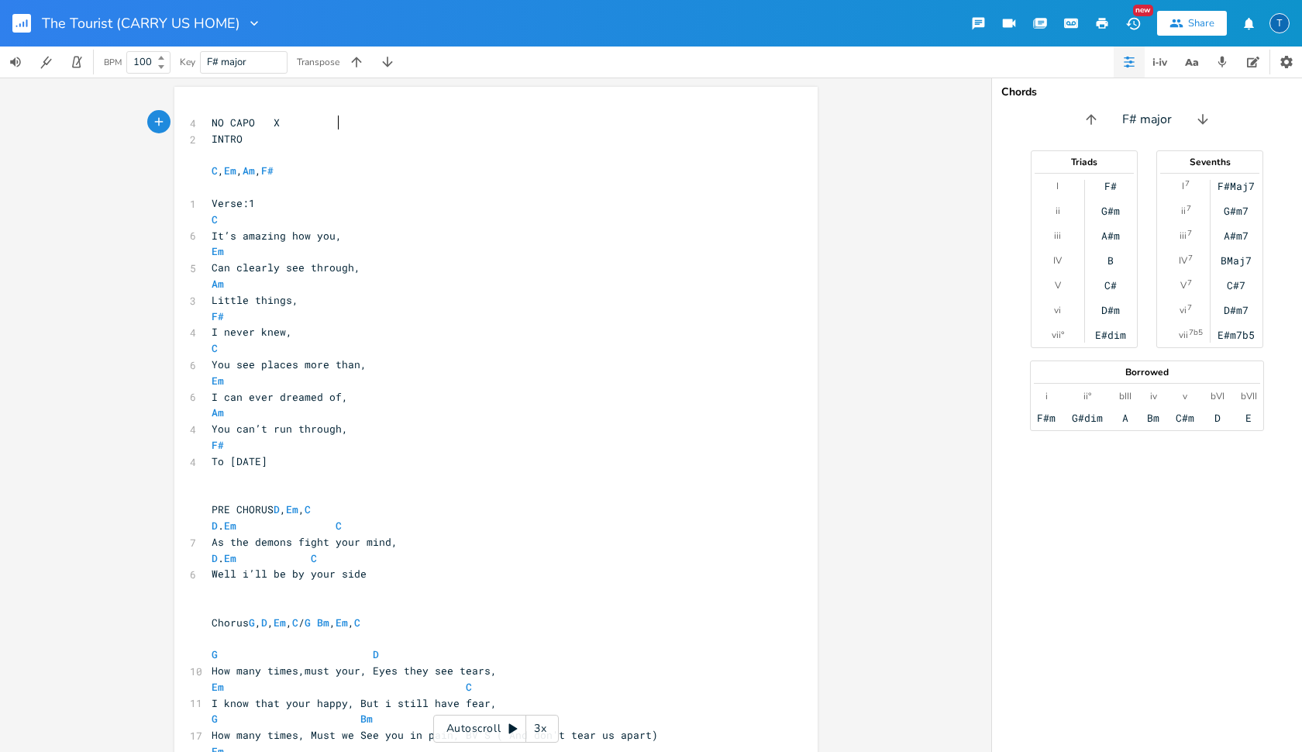
scroll to position [0, 1]
click at [29, 21] on rect "button" at bounding box center [21, 23] width 19 height 19
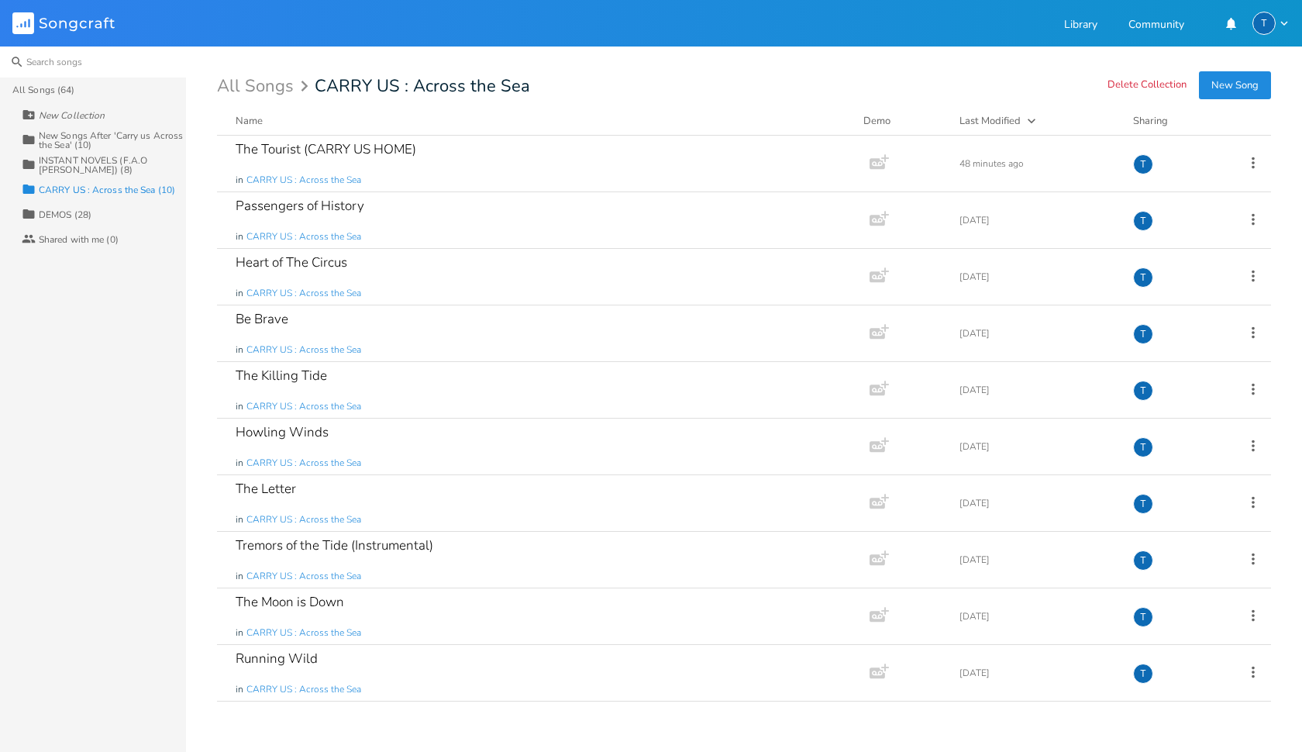
click at [112, 60] on input at bounding box center [93, 61] width 186 height 31
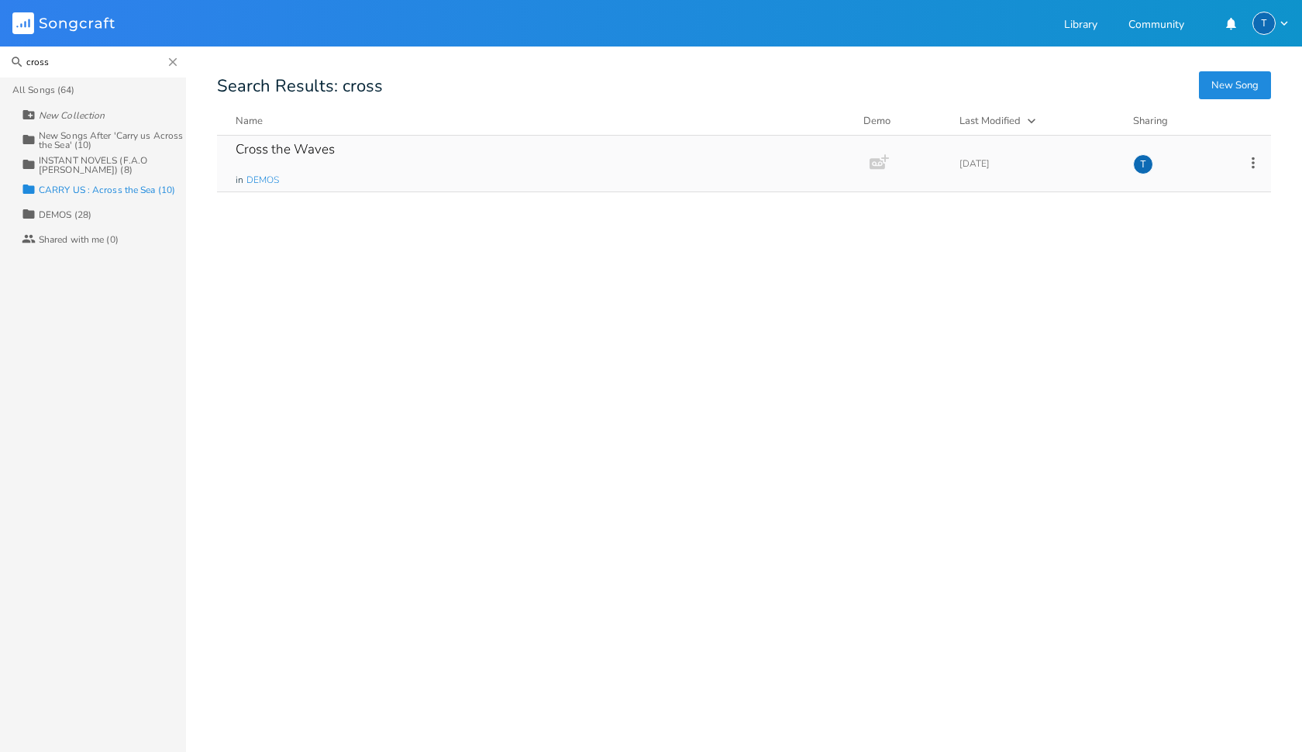
type input "cross"
click at [277, 155] on div "Cross the Waves" at bounding box center [285, 149] width 99 height 13
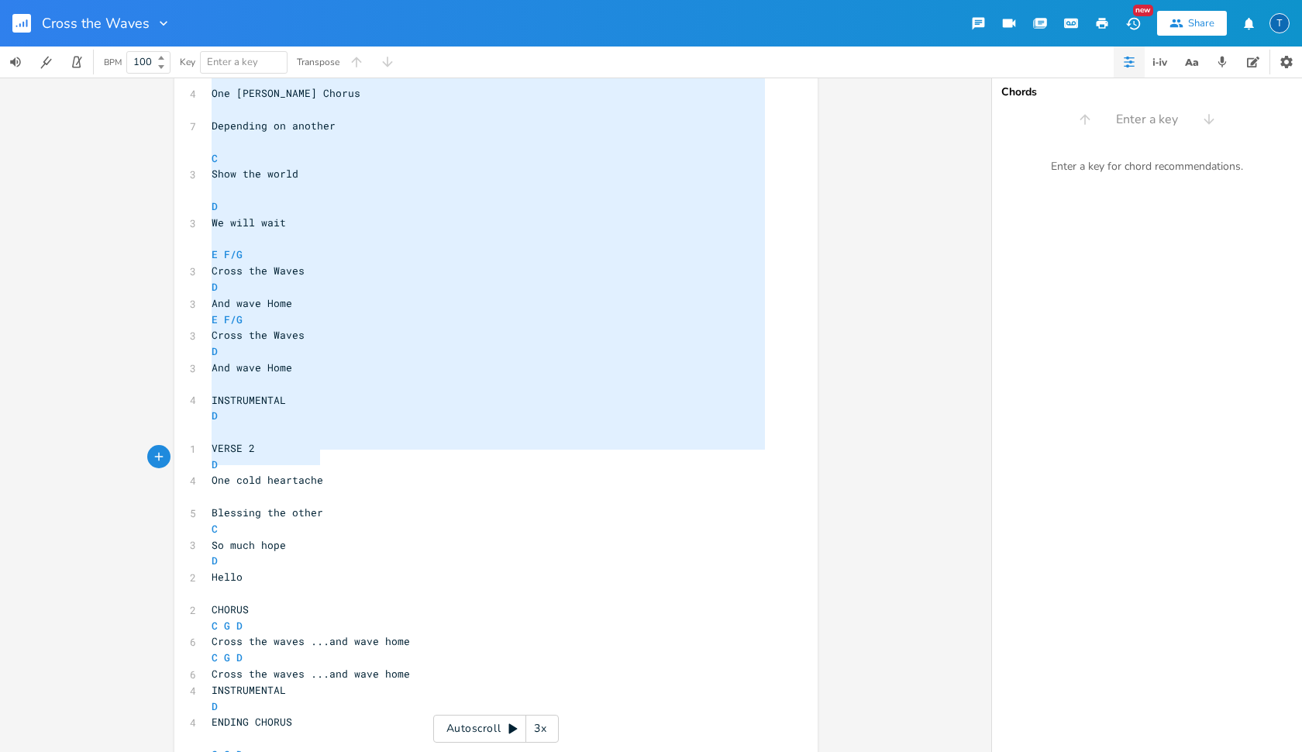
scroll to position [332, 0]
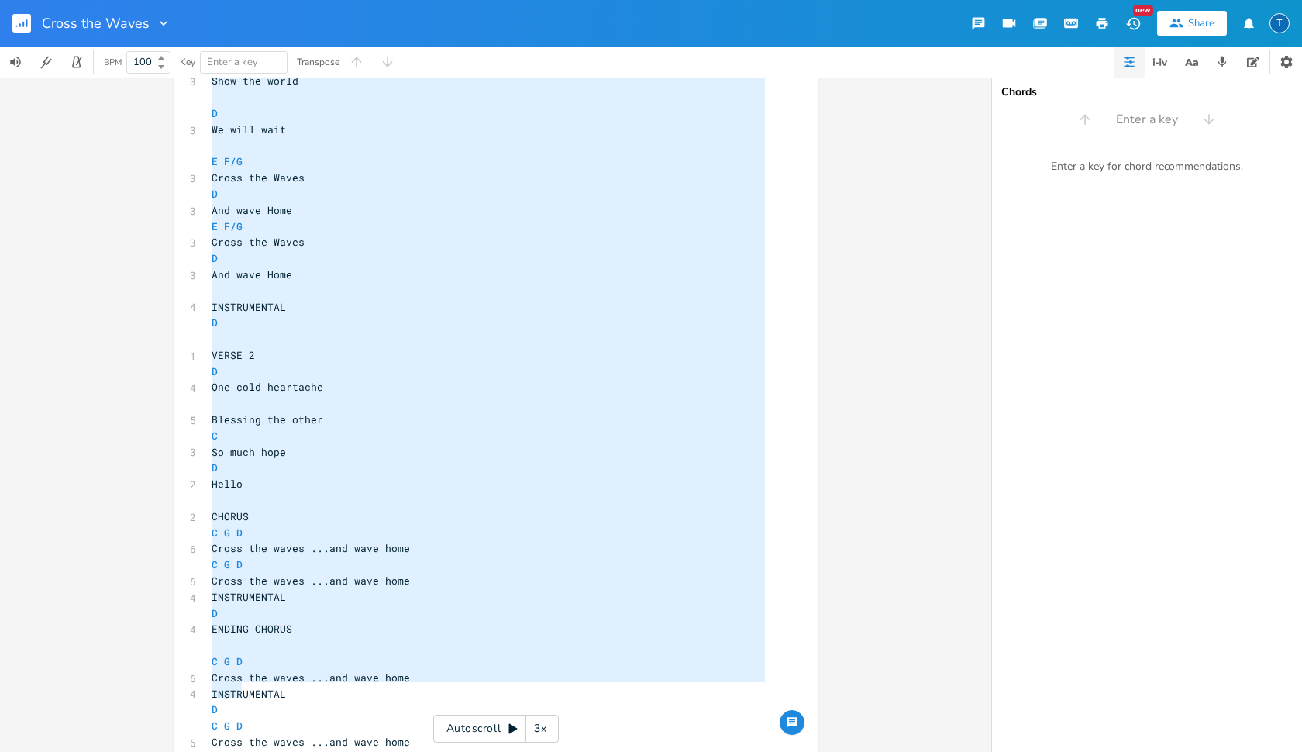
type textarea "INTRO D Verse D D Say your not brave Say your not home C Home for Someone D We …"
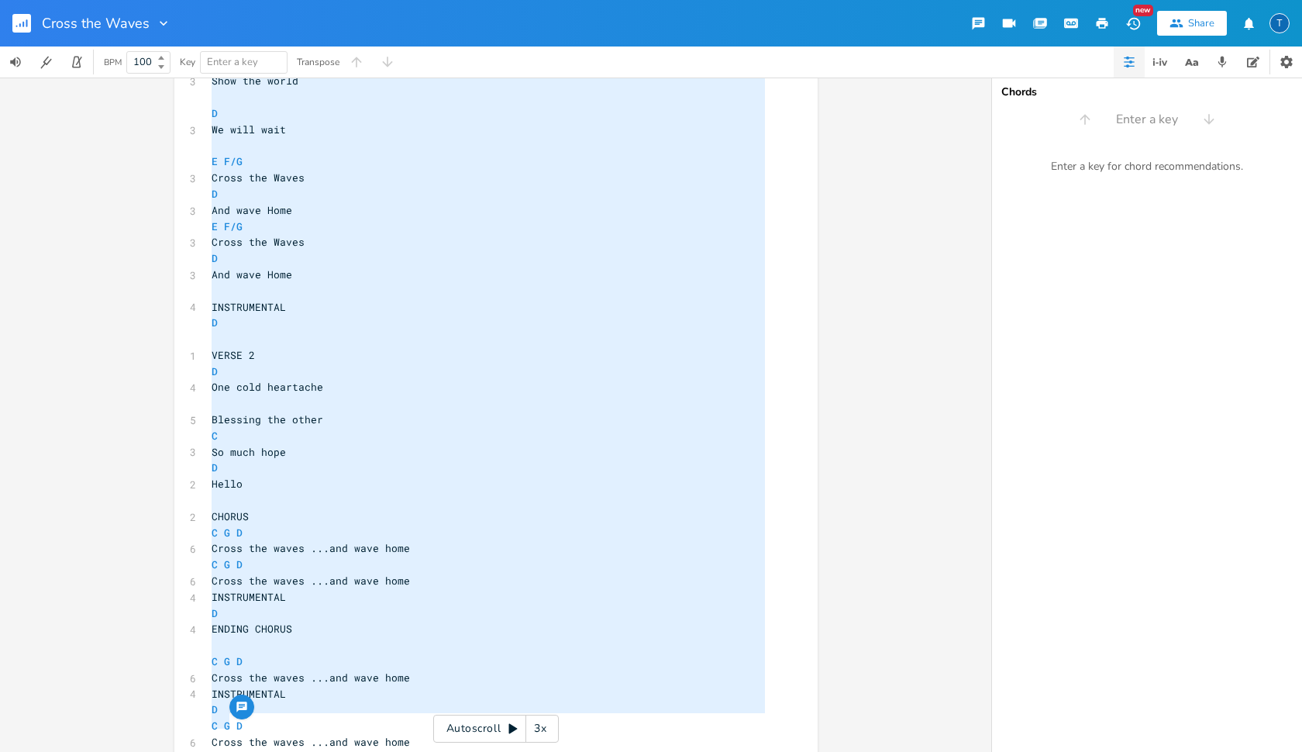
drag, startPoint x: 208, startPoint y: 121, endPoint x: 487, endPoint y: 721, distance: 661.7
click at [487, 667] on div "INTRO D Verse D D Say your not brave Say your not home C Home for Someone D We …" at bounding box center [495, 414] width 991 height 674
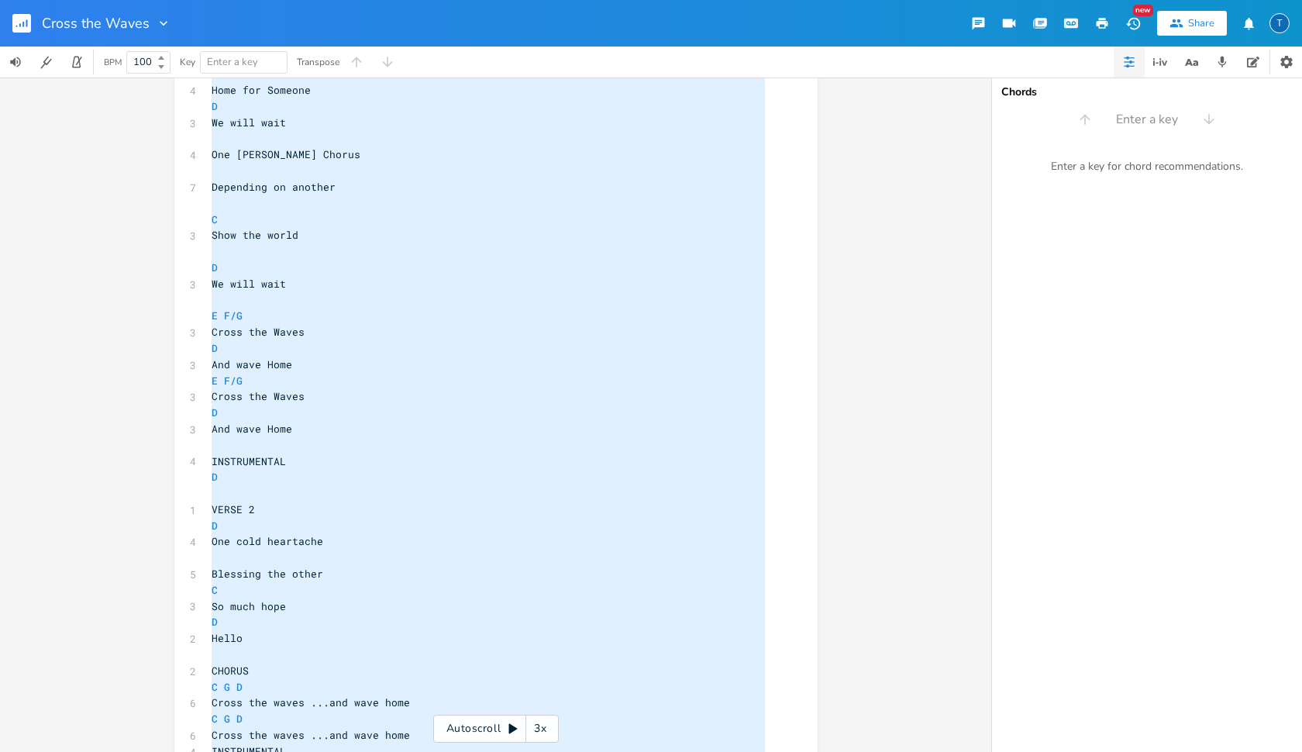
scroll to position [107, 0]
